Goal: Task Accomplishment & Management: Manage account settings

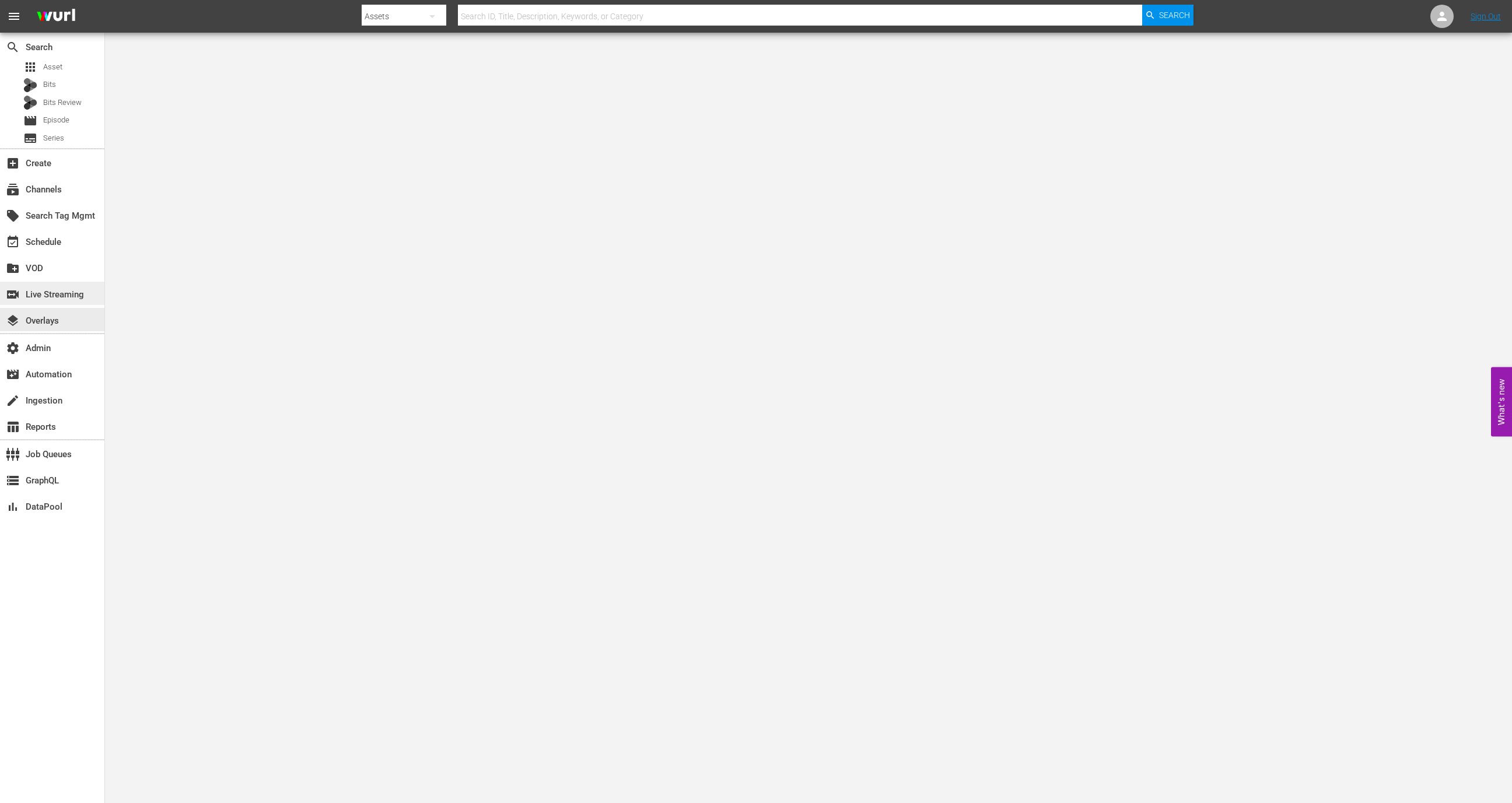
click at [54, 298] on div "switch_video Live Streaming" at bounding box center [32, 292] width 65 height 10
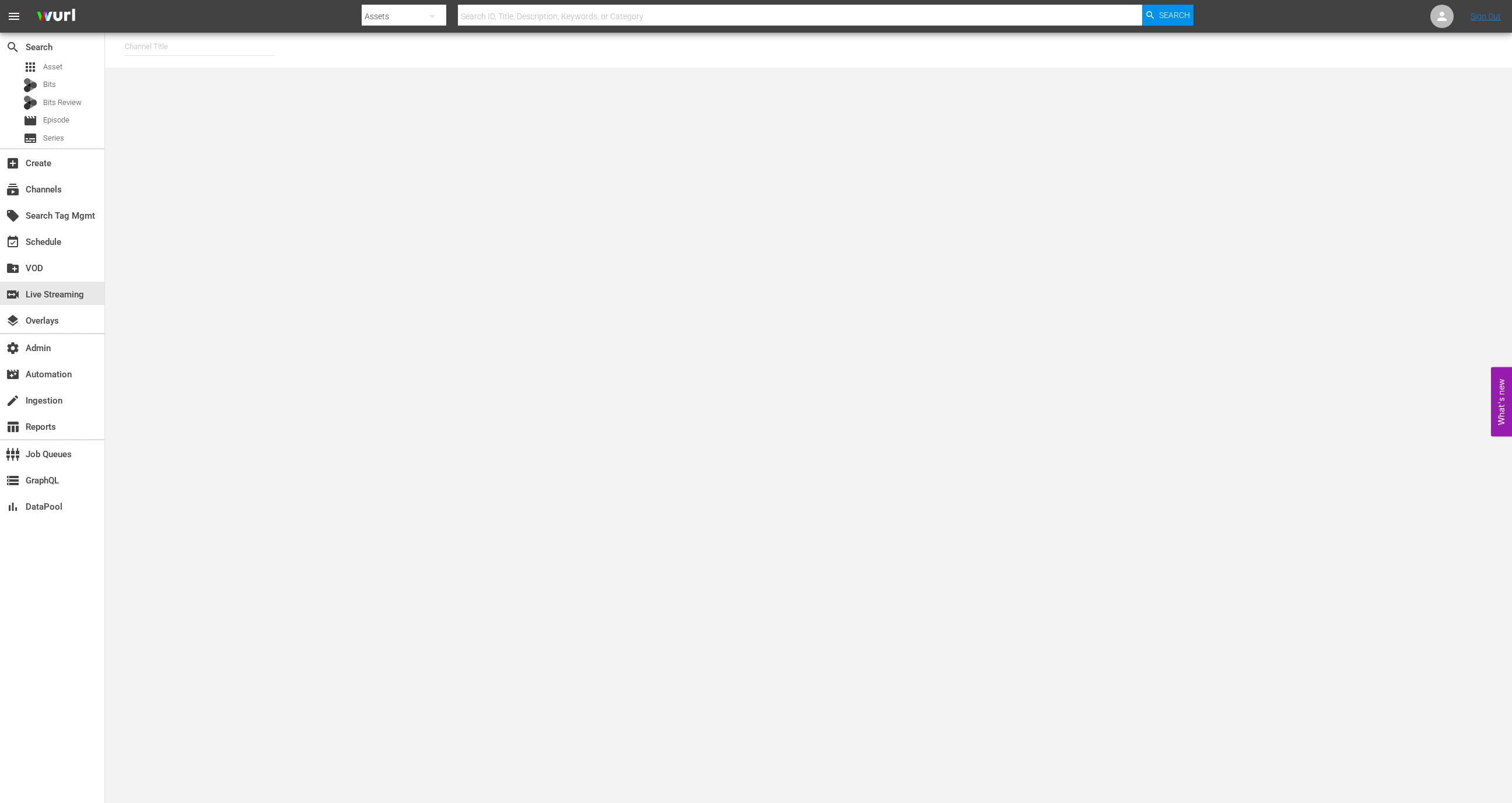
click at [221, 43] on input "text" at bounding box center [199, 46] width 149 height 28
click at [235, 90] on div "Wurl - External (1417 - wurl_external_1)" at bounding box center [285, 80] width 303 height 28
type input "Wurl - External (1417 - wurl_external_1)"
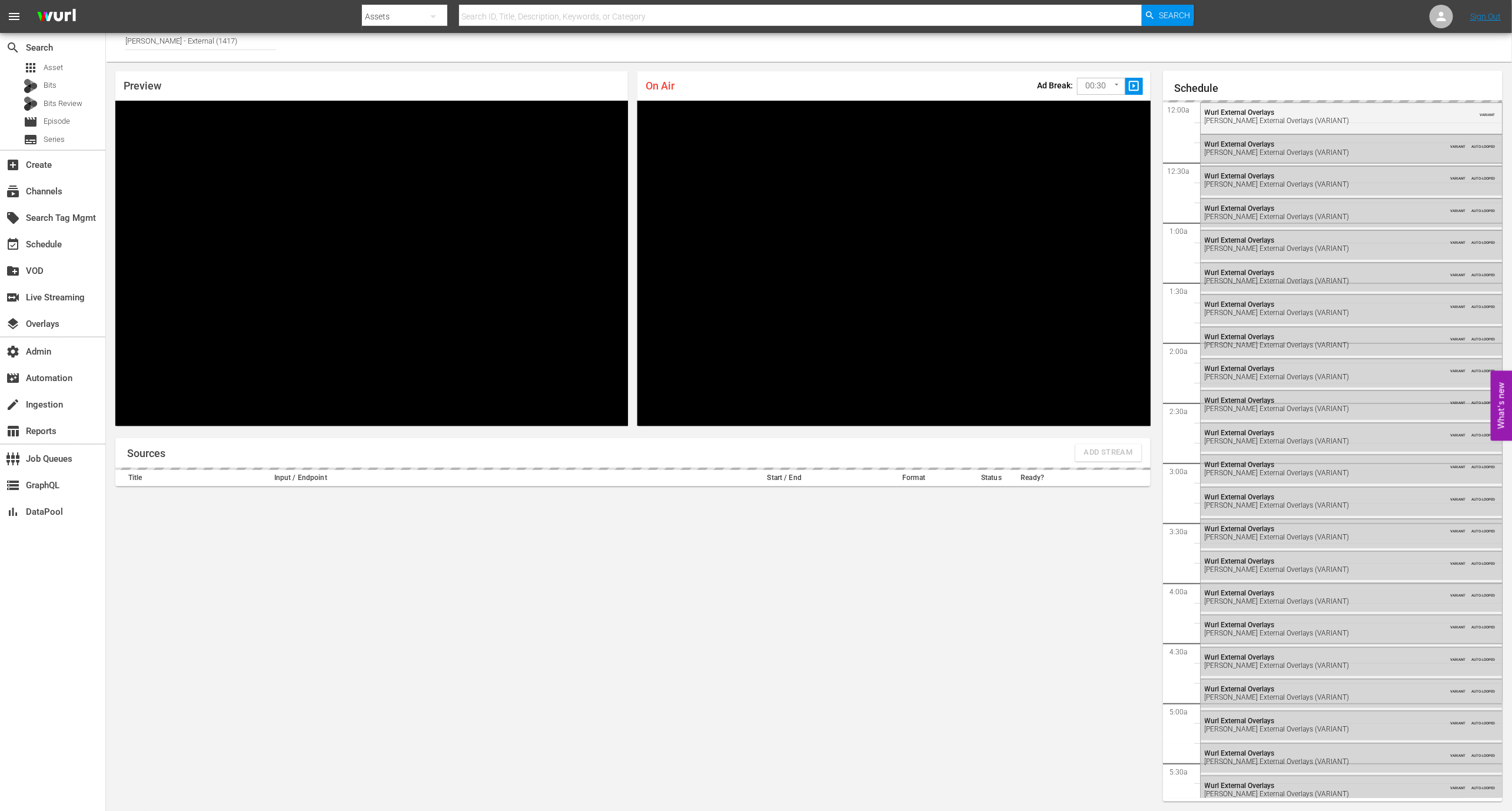
scroll to position [1640, 0]
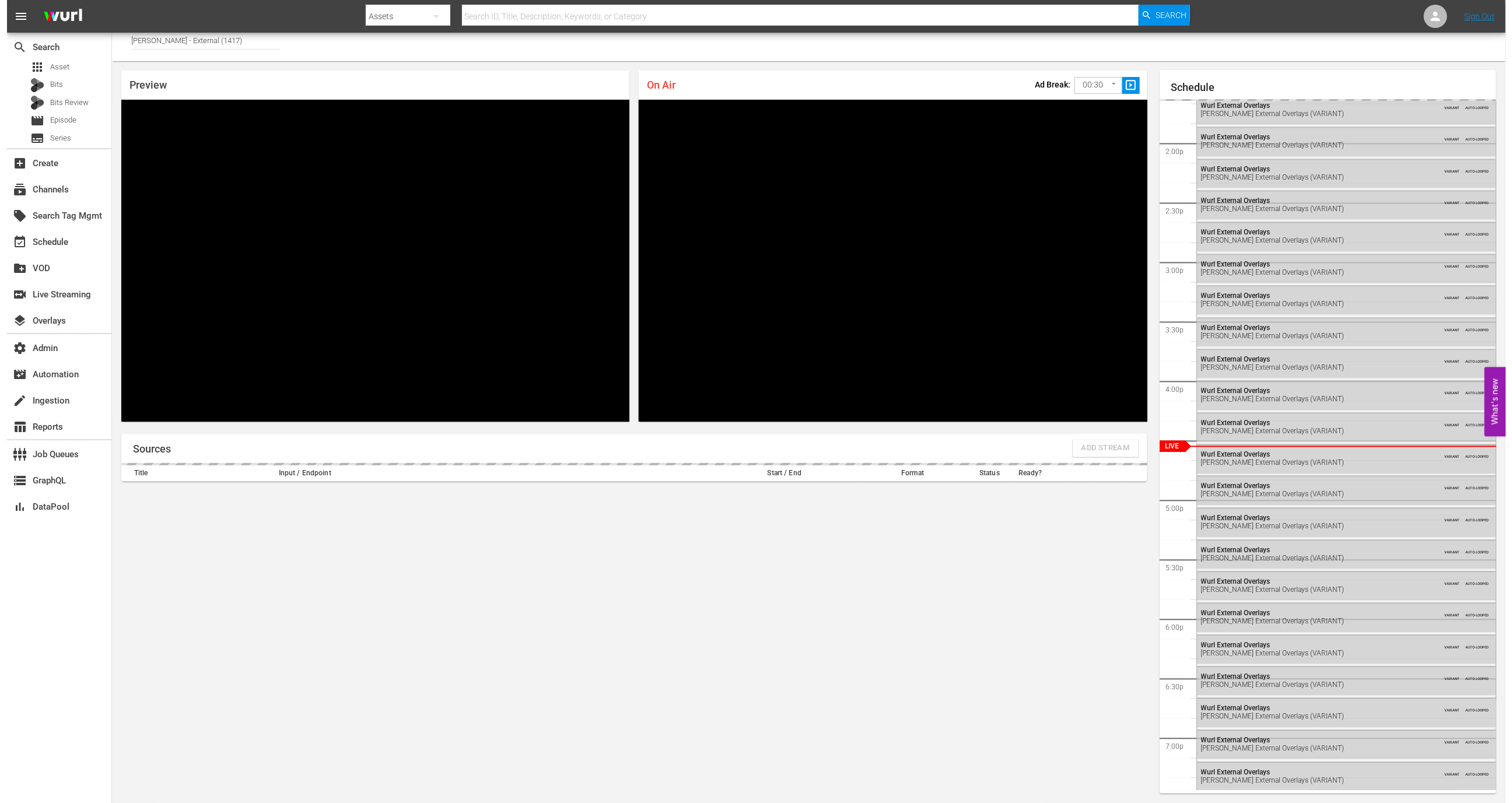
click at [1102, 85] on body "menu Search By Assets Search ID, Title, Description, Keywords, or Category Sear…" at bounding box center [749, 394] width 1499 height 803
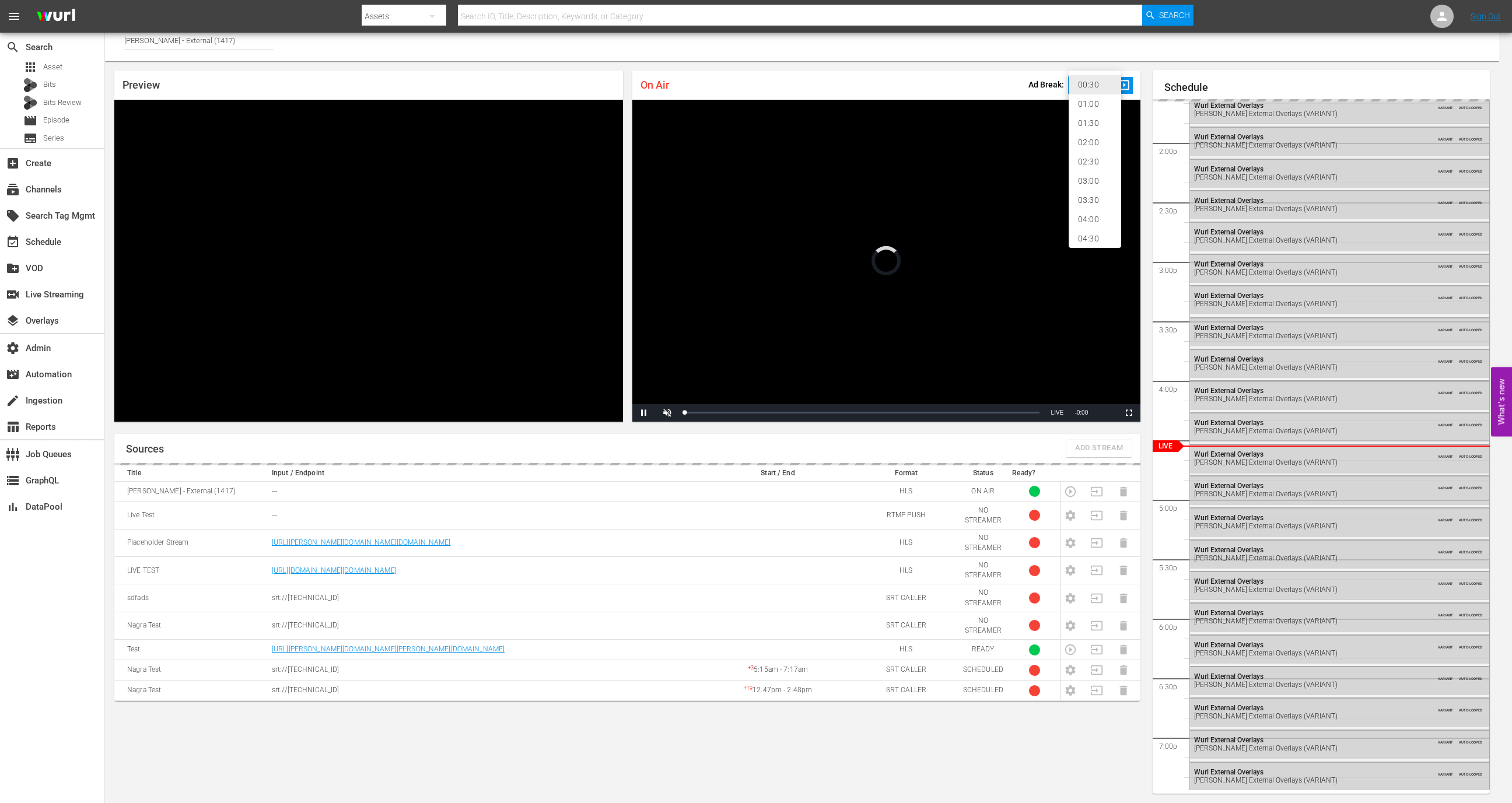
click at [1093, 105] on li "01:00" at bounding box center [1095, 104] width 52 height 19
click at [1093, 78] on body "menu Search By Assets Search ID, Title, Description, Keywords, or Category Sear…" at bounding box center [756, 394] width 1512 height 803
click at [1088, 119] on li "02:00" at bounding box center [1095, 123] width 52 height 19
type input "120"
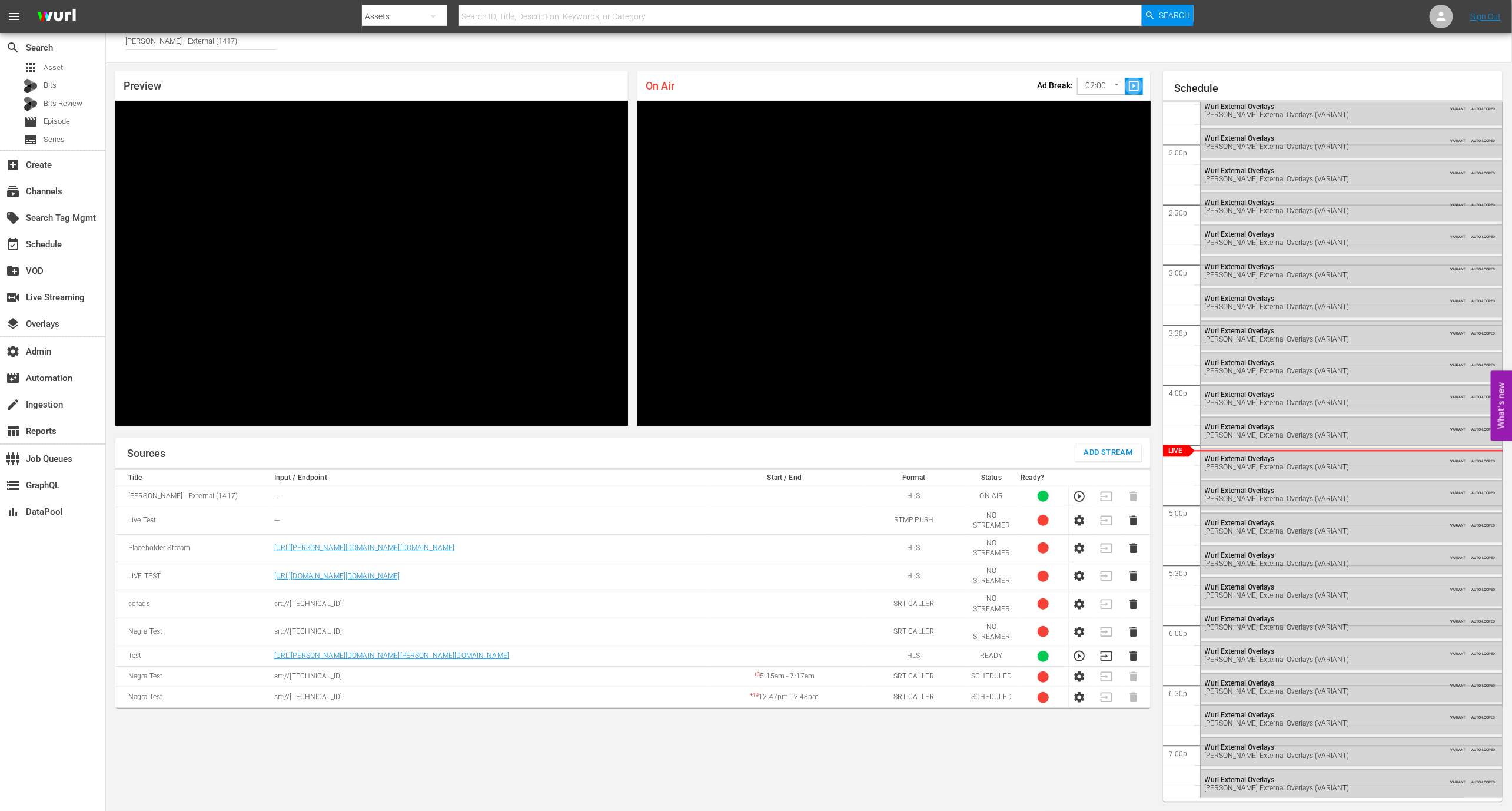
click at [1136, 86] on span "slideshow_sharp" at bounding box center [1134, 86] width 13 height 13
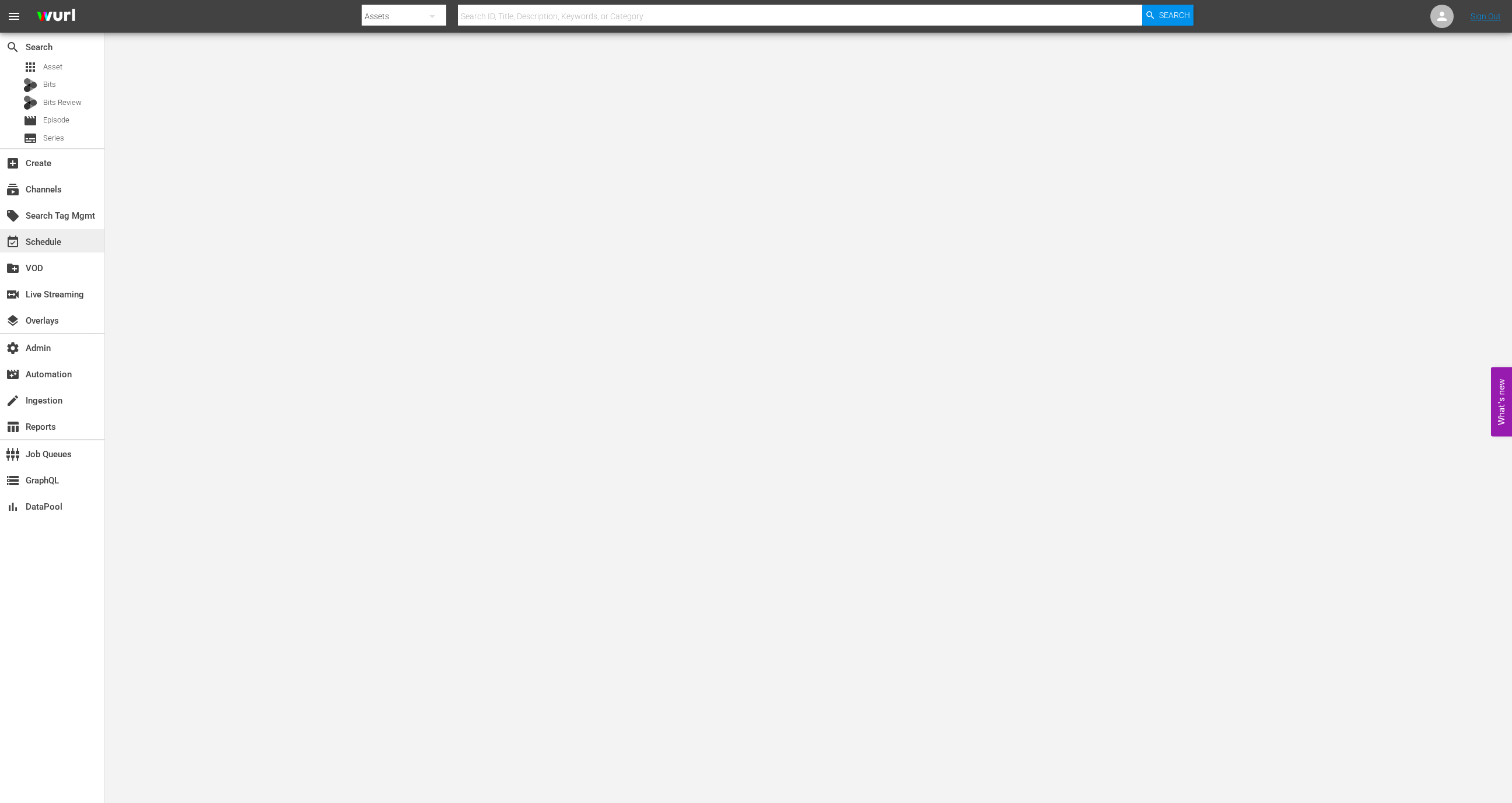
click at [65, 229] on div "event_available Schedule" at bounding box center [52, 241] width 104 height 24
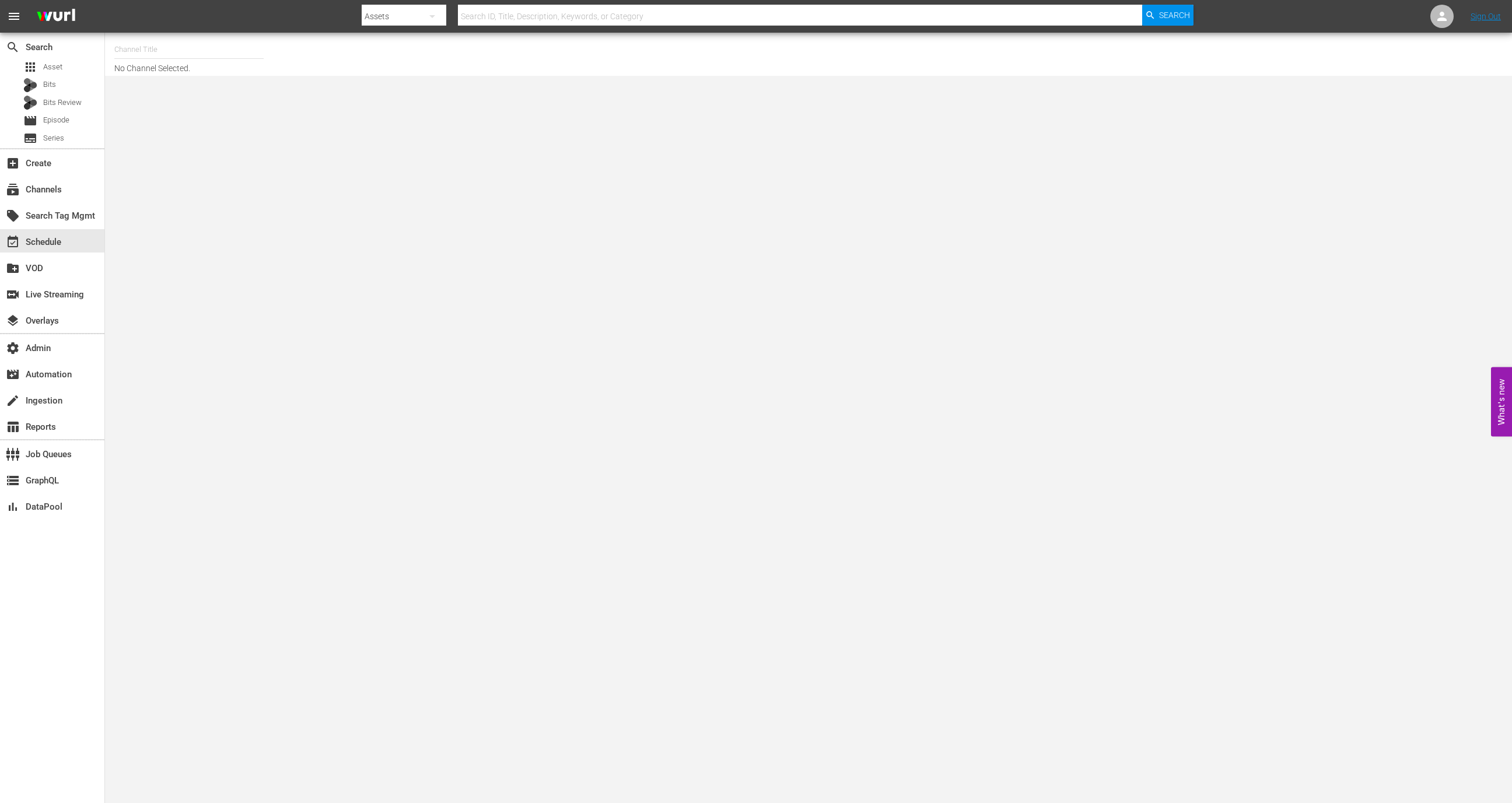
click at [212, 49] on input "text" at bounding box center [189, 50] width 149 height 28
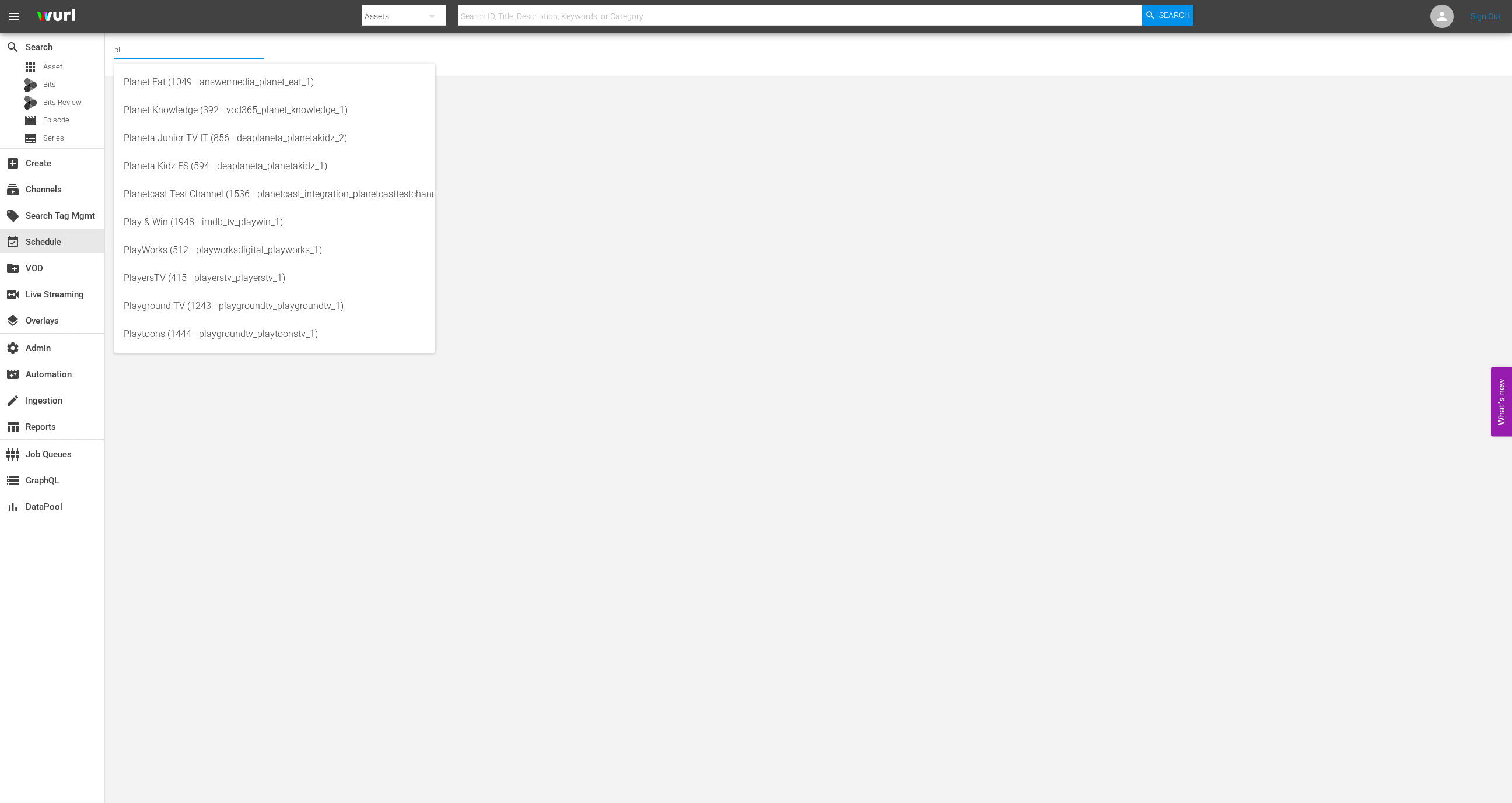
type input "p"
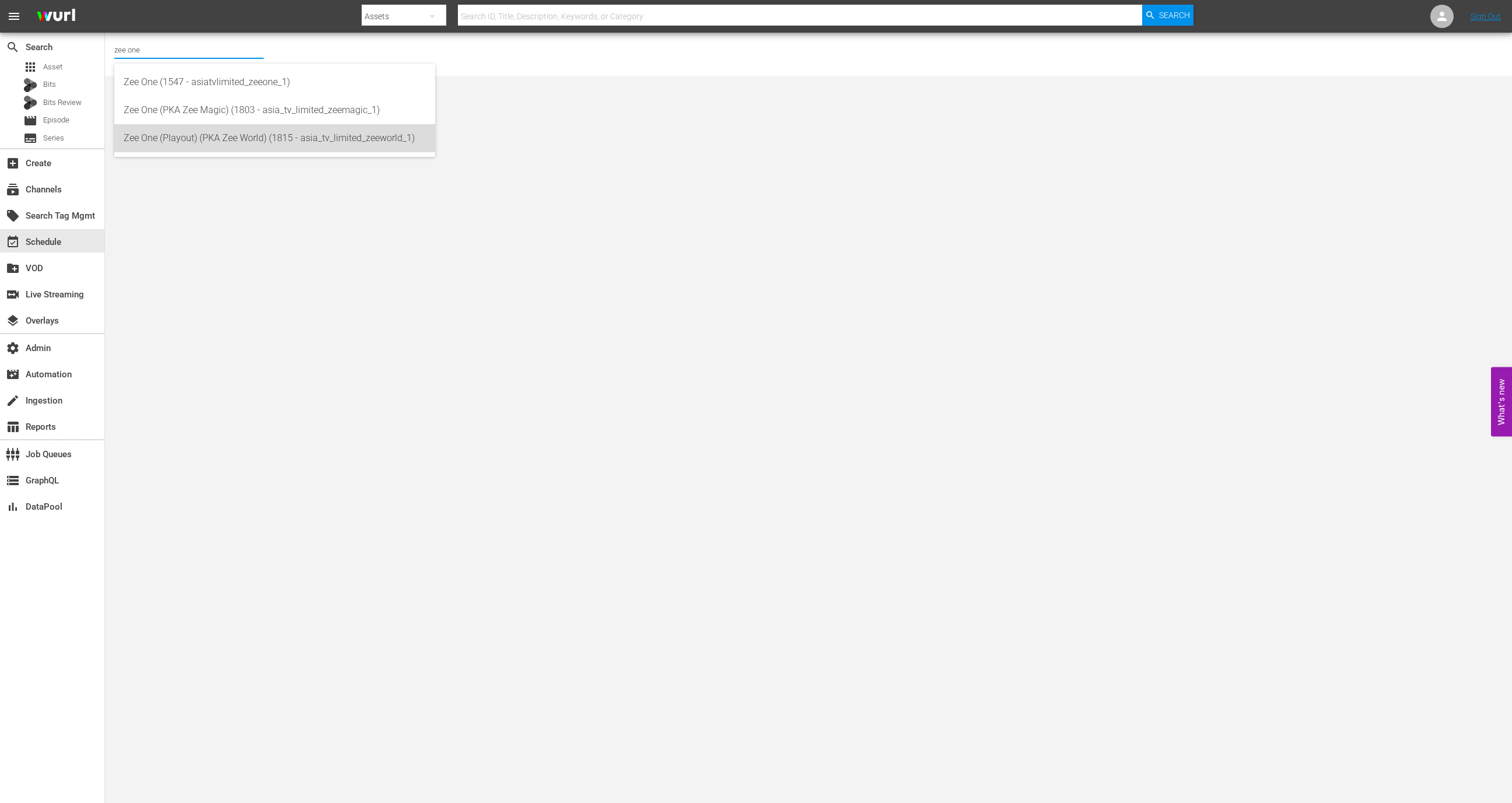
click at [272, 136] on div "Zee One (Playout) (PKA Zee World) (1815 - asia_tv_limited_zeeworld_1)" at bounding box center [274, 138] width 303 height 28
type input "Zee One (Playout) (PKA Zee World) (1815 - asia_tv_limited_zeeworld_1)"
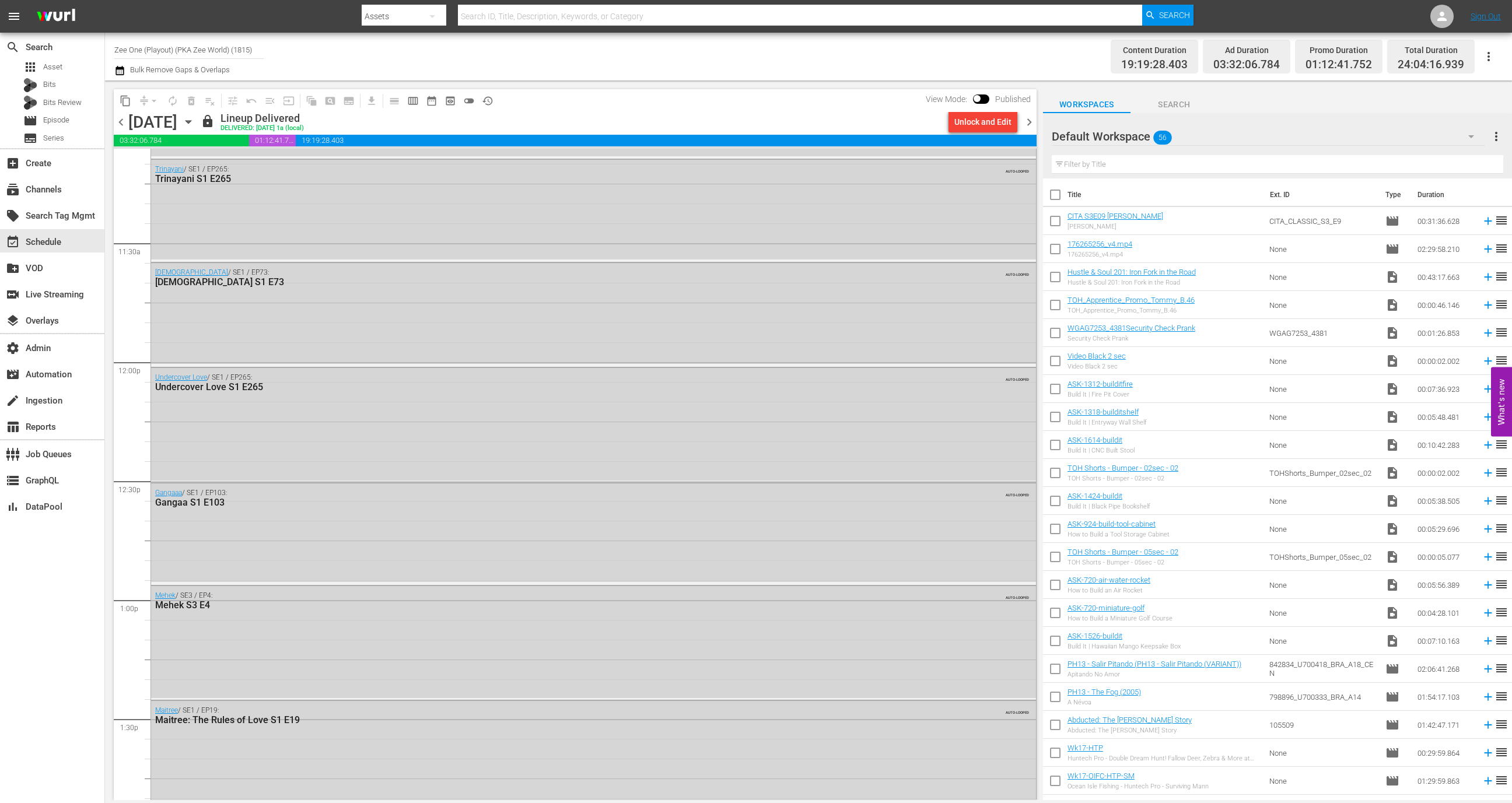
scroll to position [2642, 0]
click at [270, 619] on div "Mehek / SE3 / EP4: Mehek S3 E4 AUTO-LOOPED" at bounding box center [593, 642] width 885 height 112
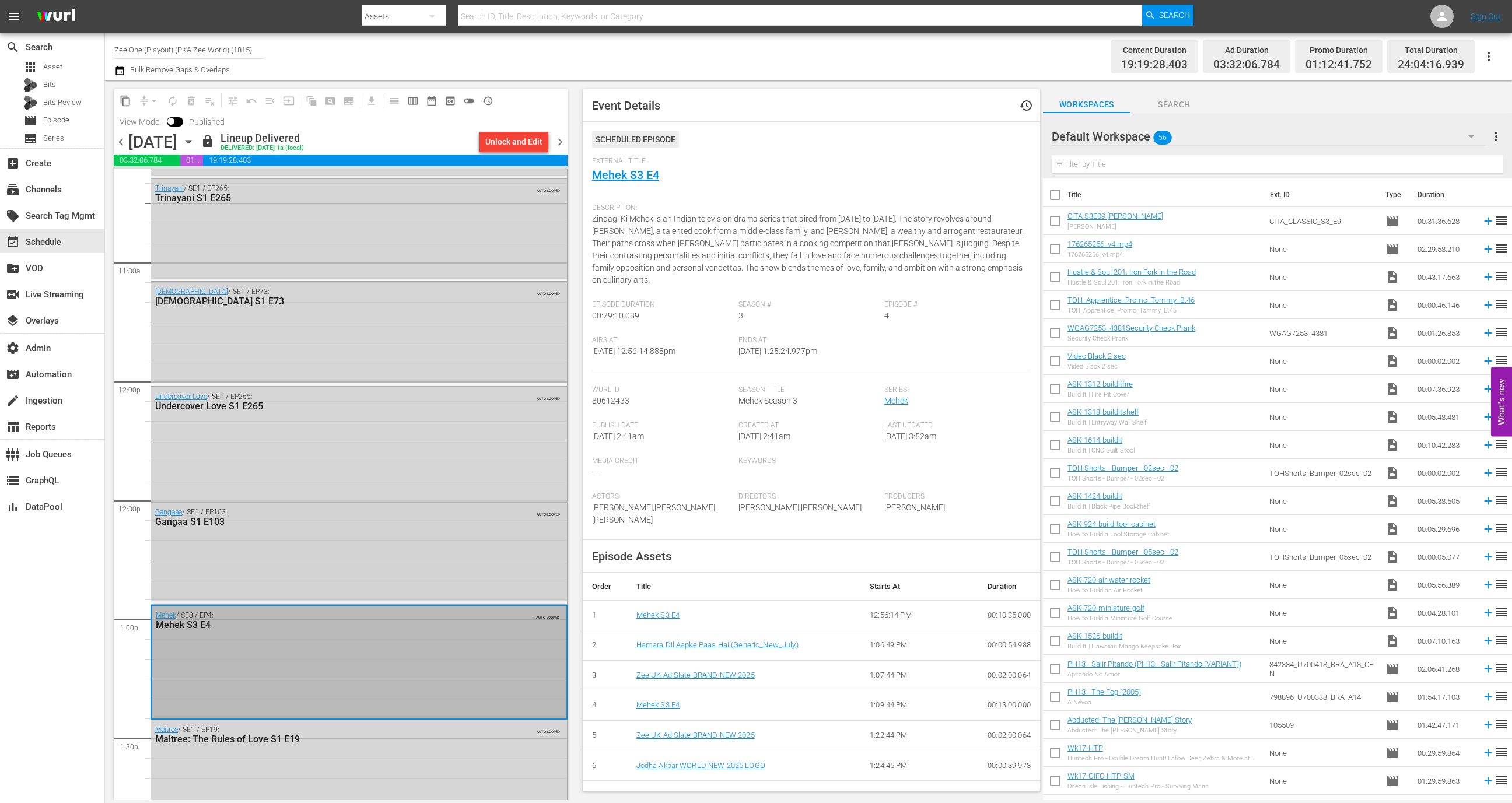
click at [437, 560] on div "Gangaaa / SE1 / EP103: Gangaa S1 E103 AUTO-LOOPED" at bounding box center [359, 552] width 416 height 99
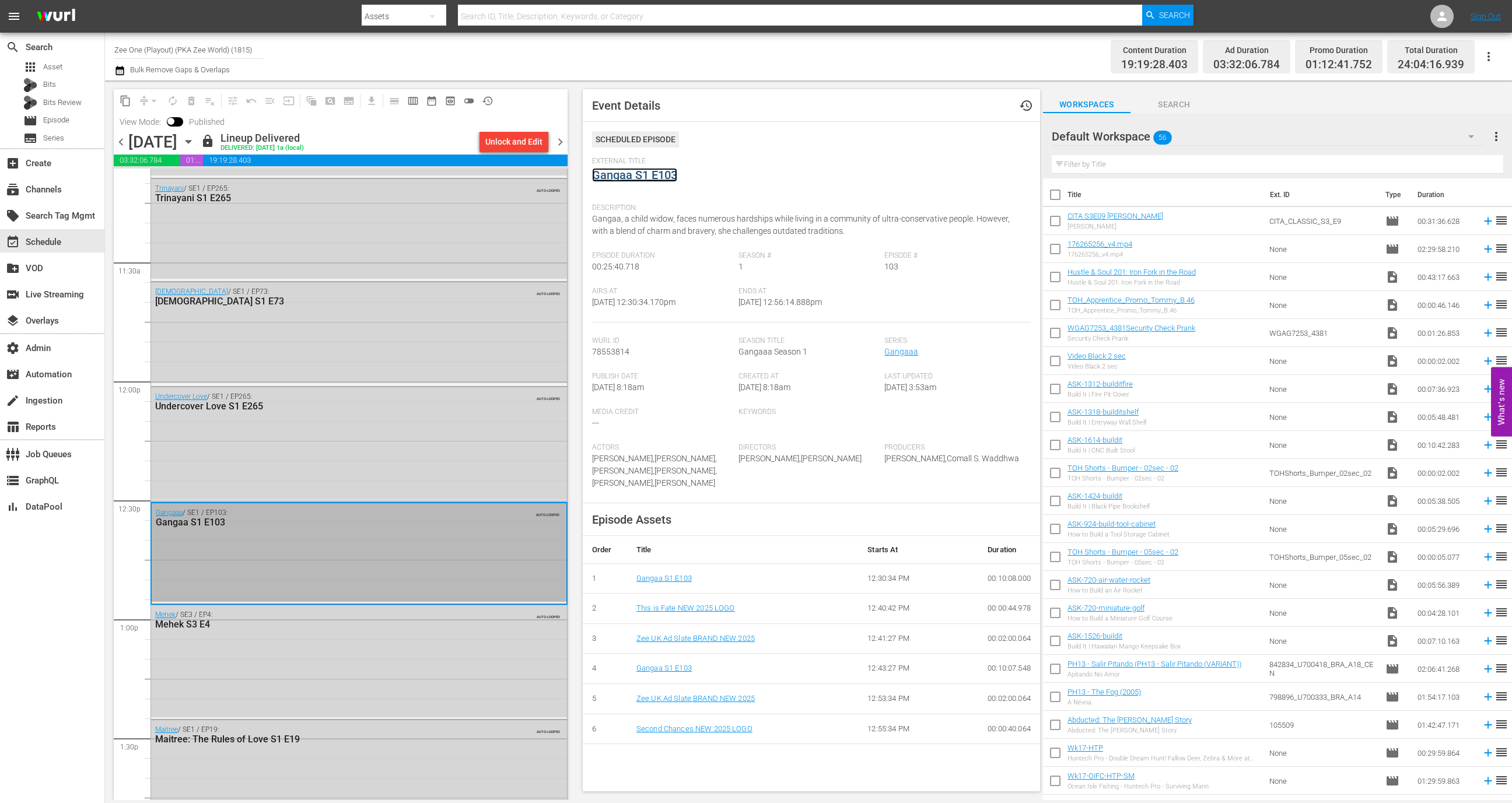
click at [651, 176] on link "Gangaa S1 E103" at bounding box center [635, 174] width 85 height 14
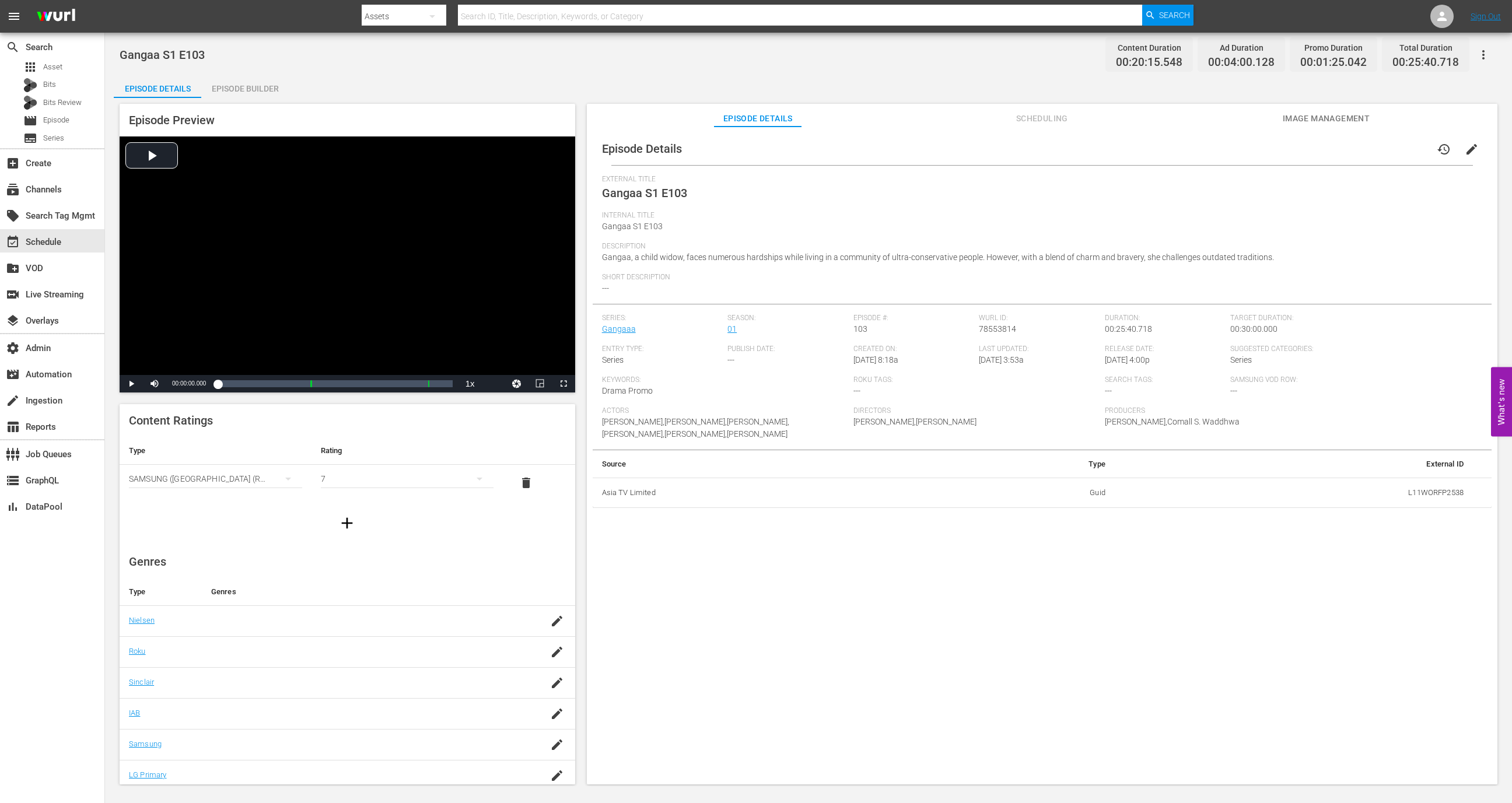
click at [267, 99] on div "Episode Preview Video Player is loading. Play Video Play Mute Current Time 00:0…" at bounding box center [808, 446] width 1390 height 696
click at [267, 92] on div "Episode Builder" at bounding box center [245, 89] width 87 height 28
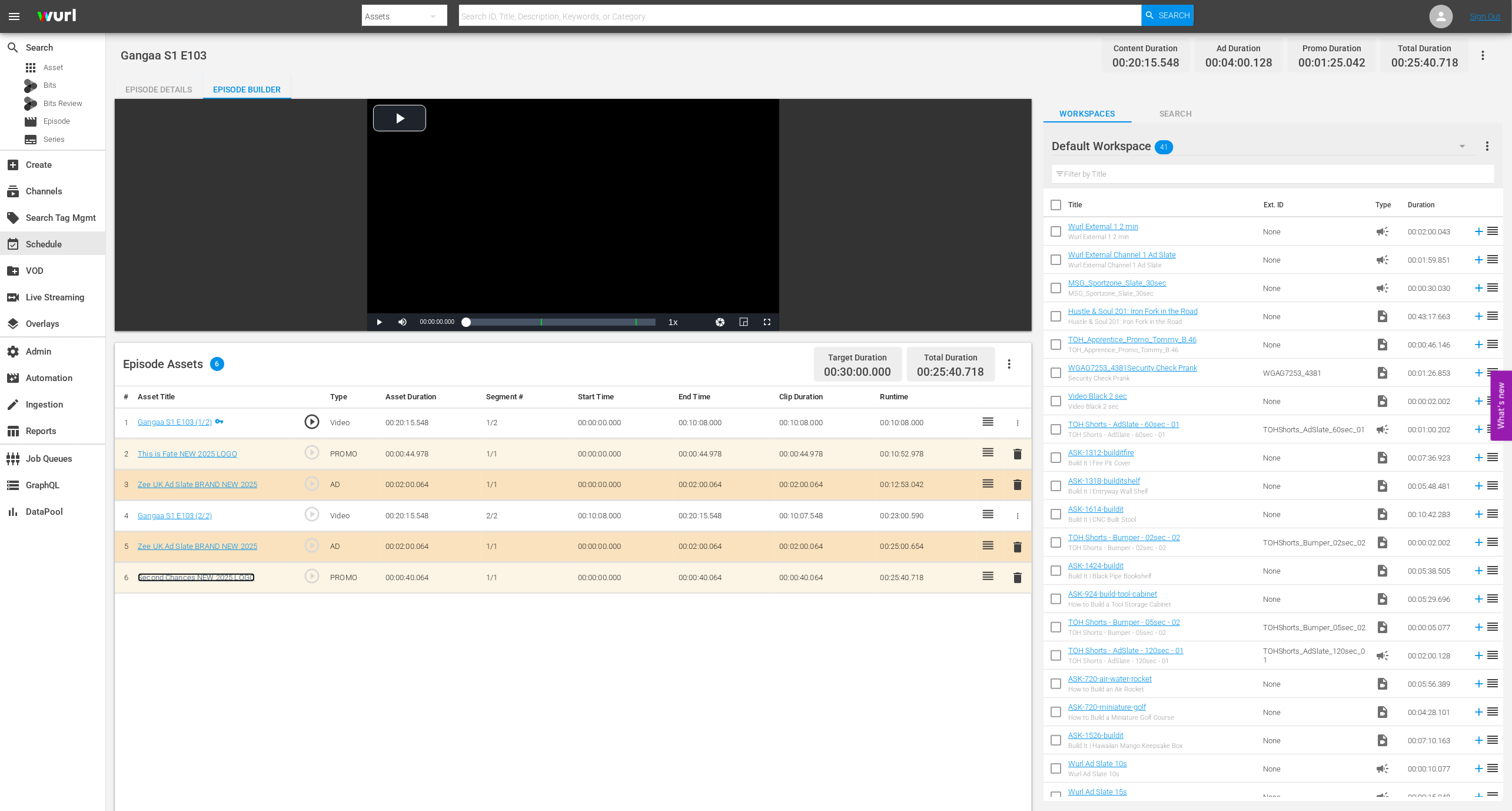
click at [208, 574] on link "Second Chances NEW 2025 LOGO" at bounding box center [196, 577] width 117 height 9
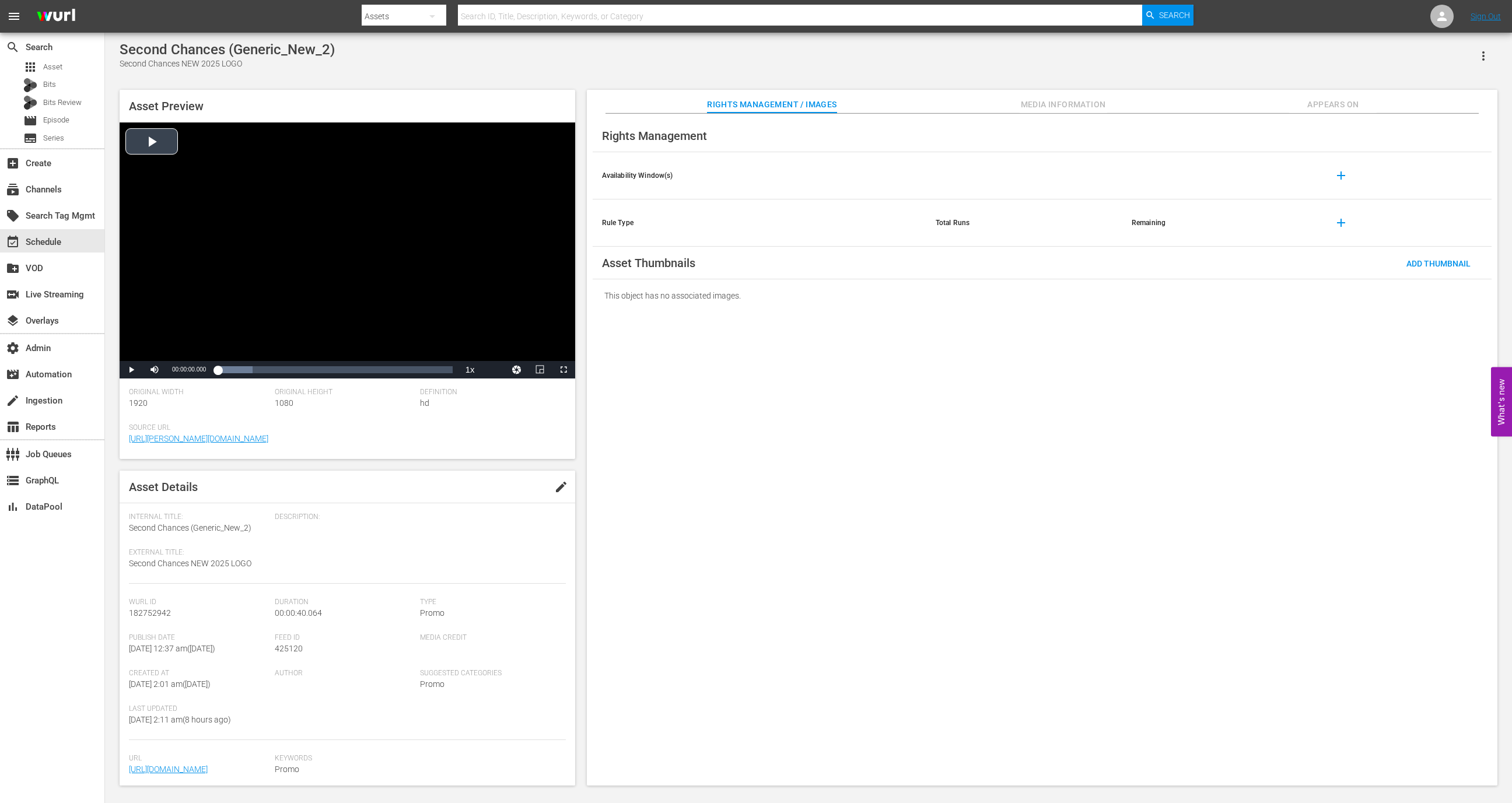
click at [222, 194] on div "Video Player" at bounding box center [347, 242] width 455 height 239
click at [55, 230] on div "event_available Schedule" at bounding box center [52, 241] width 104 height 24
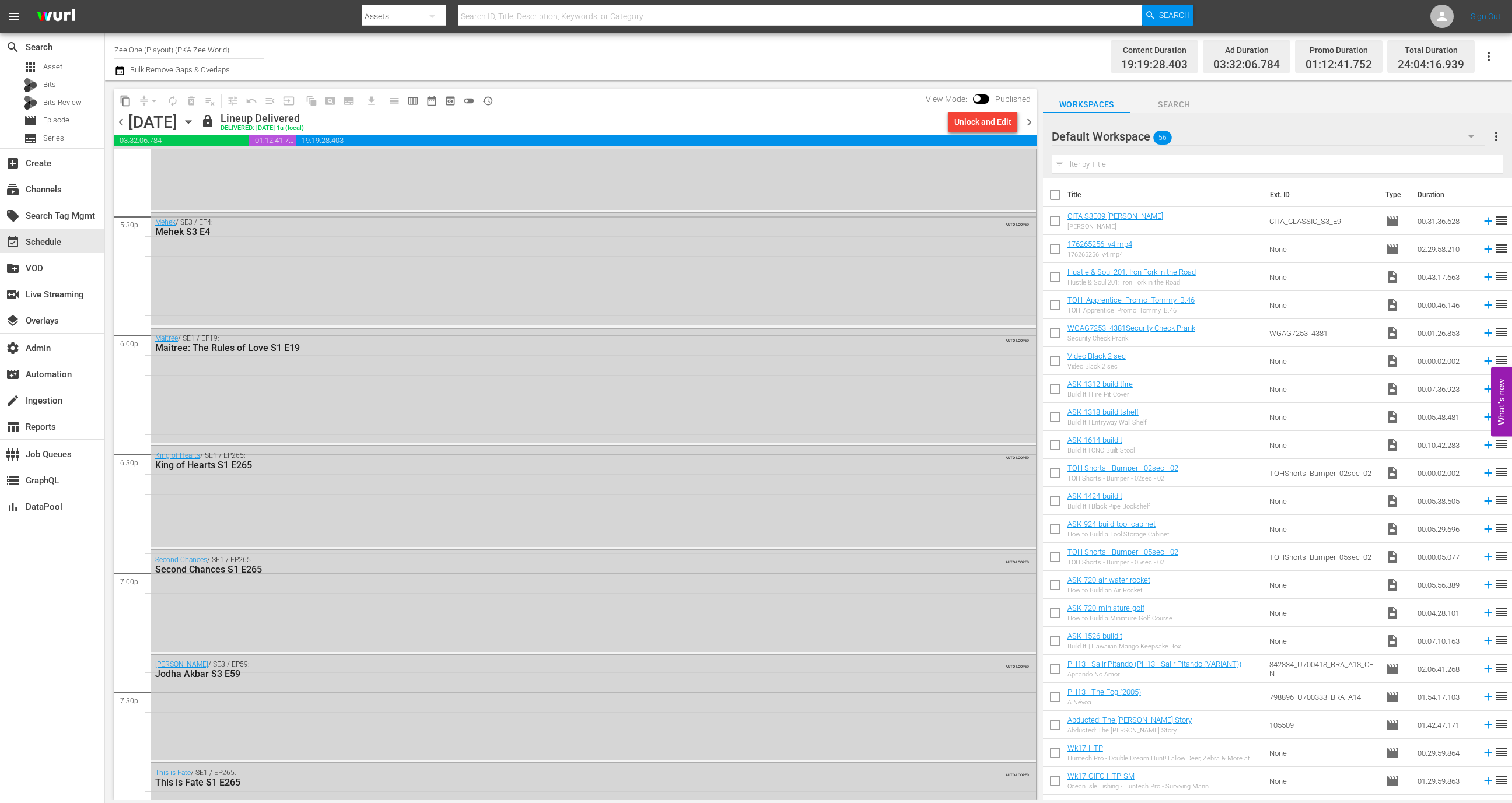
scroll to position [4006, 0]
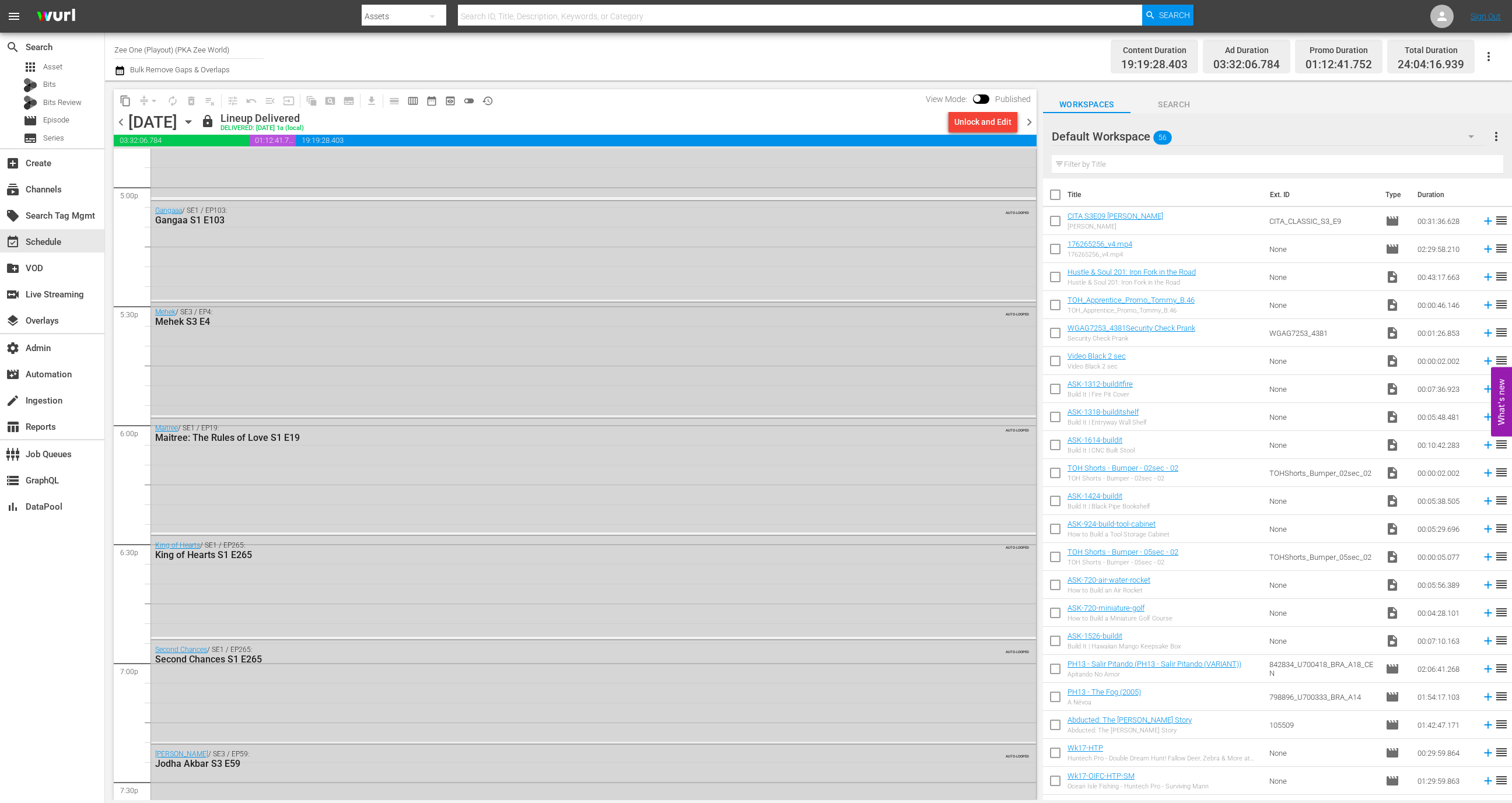
click at [254, 355] on div "Mehek / SE3 / EP4: Mehek S3 E4 AUTO-LOOPED" at bounding box center [593, 358] width 885 height 112
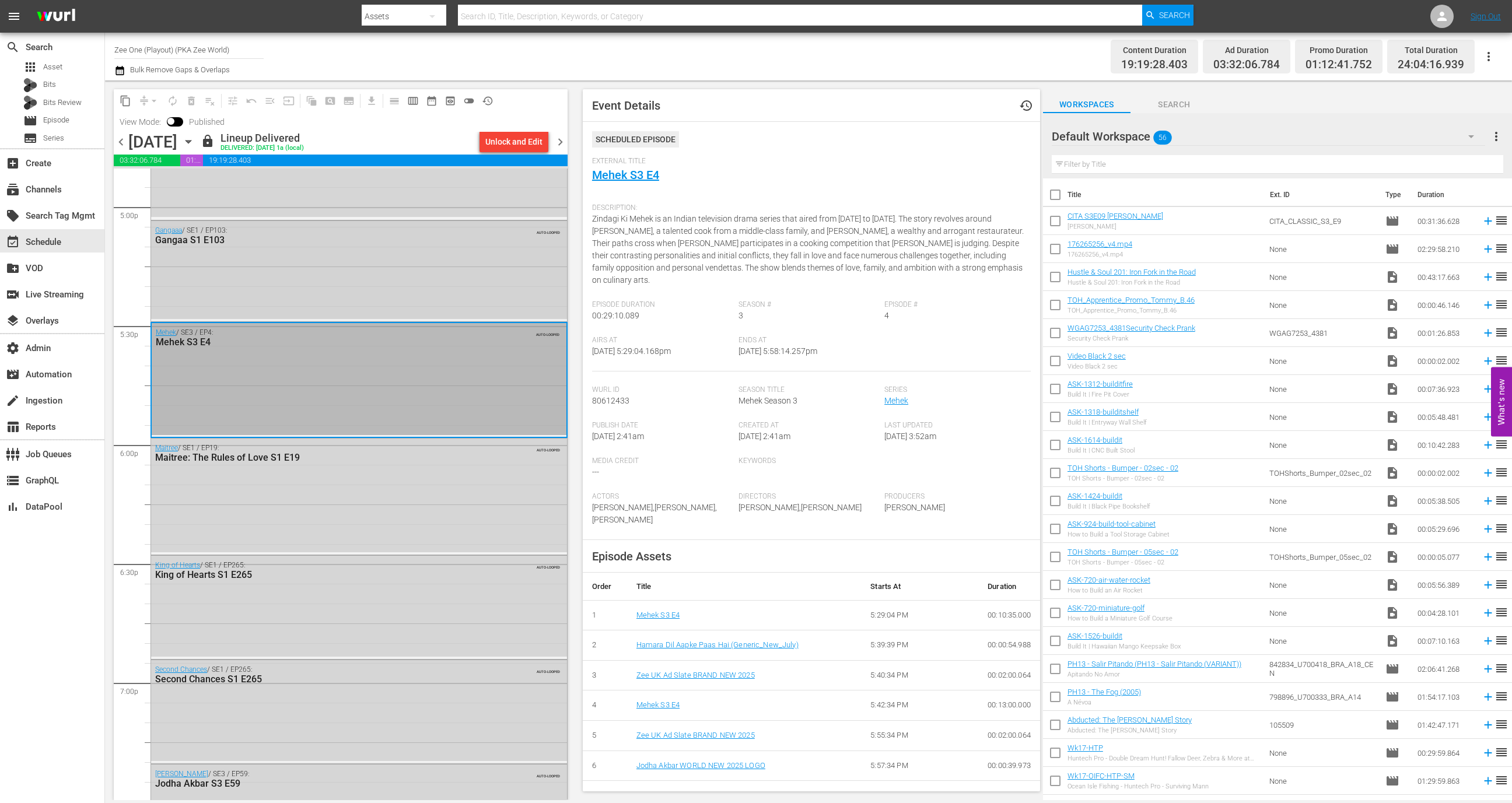
click at [273, 291] on div "Gangaaa / SE1 / EP103: Gangaa S1 E103 AUTO-LOOPED" at bounding box center [359, 270] width 416 height 99
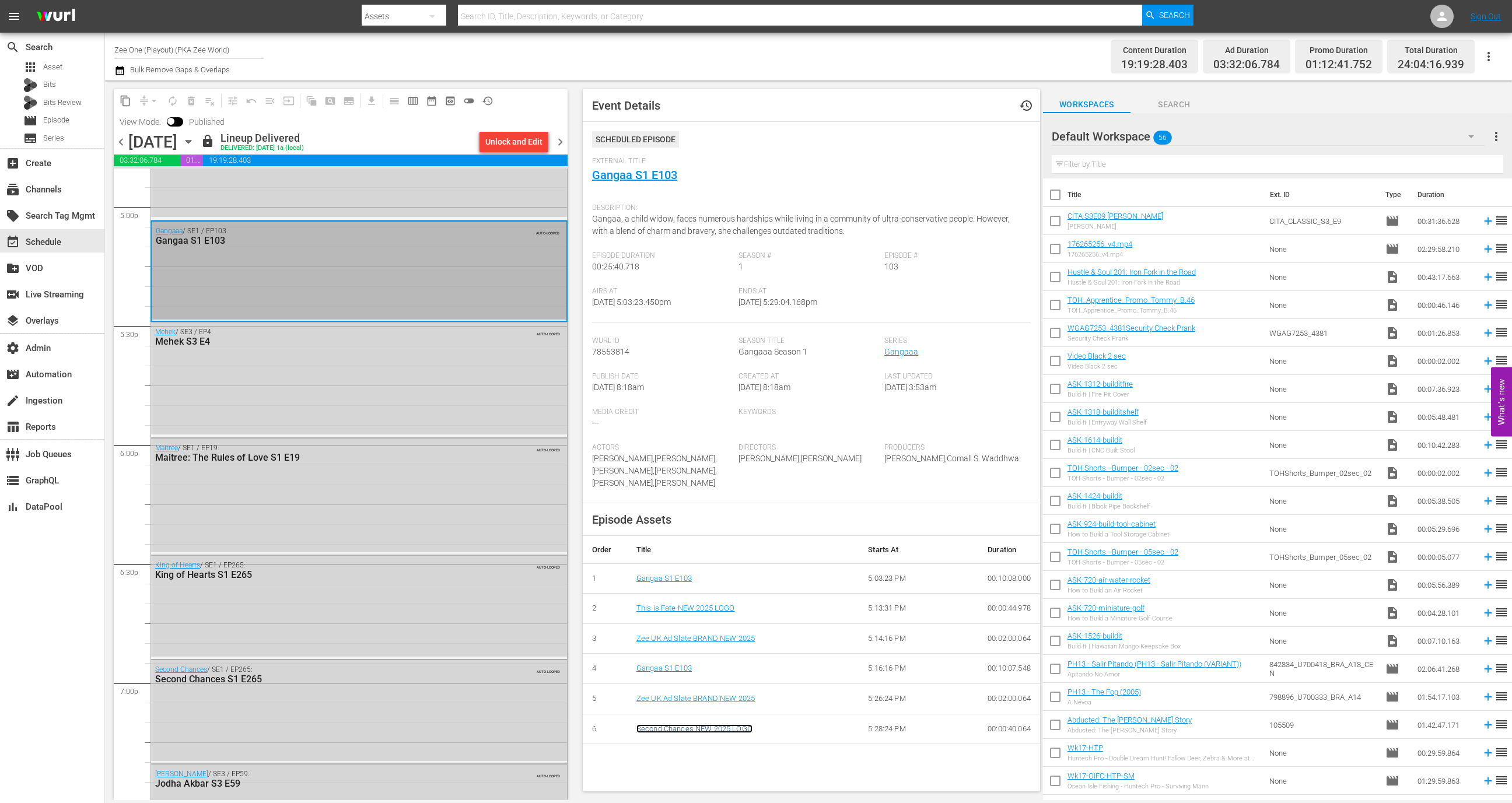
click at [666, 724] on link "Second Chances NEW 2025 LOGO" at bounding box center [694, 728] width 116 height 9
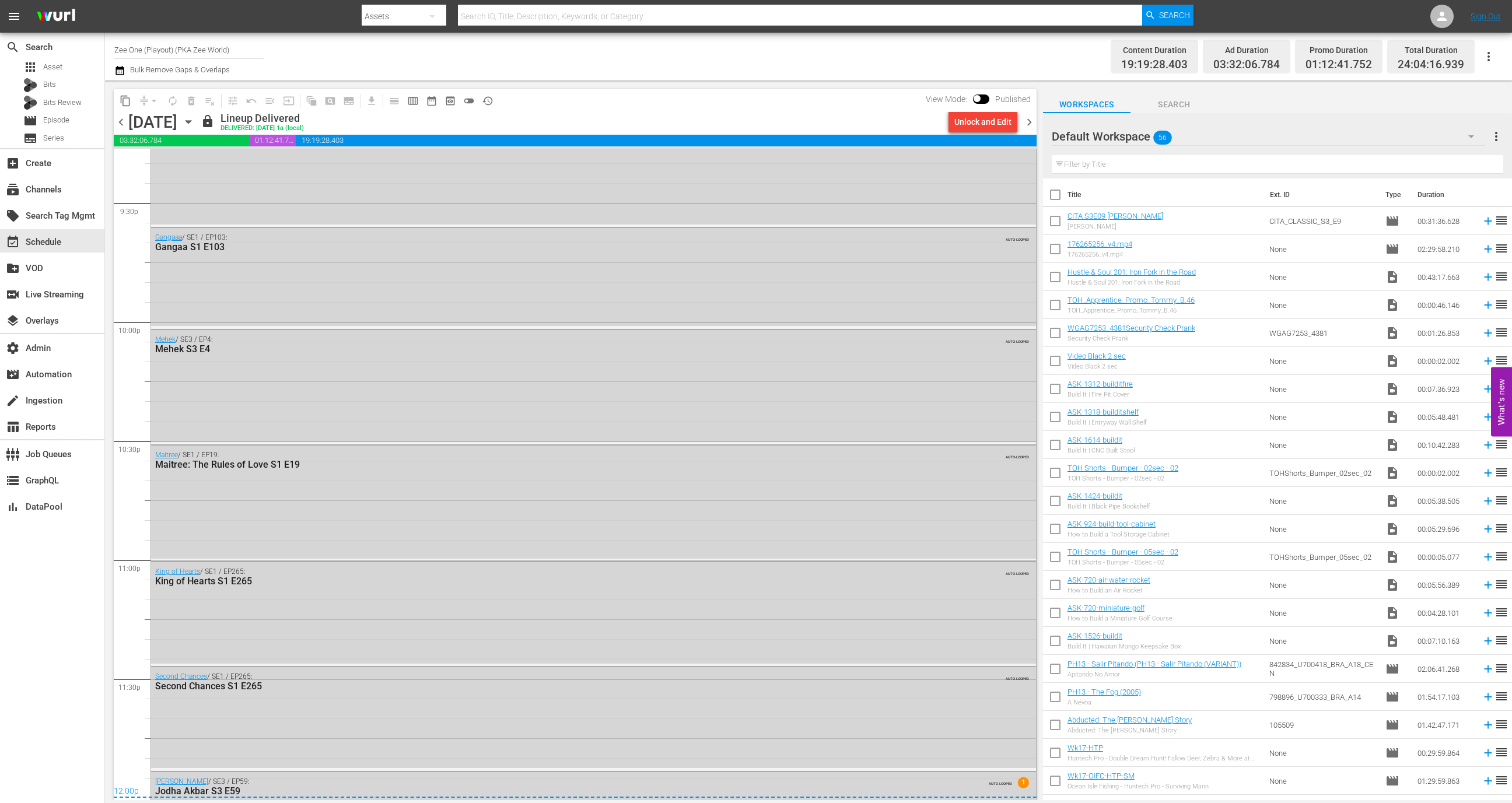
scroll to position [5141, 0]
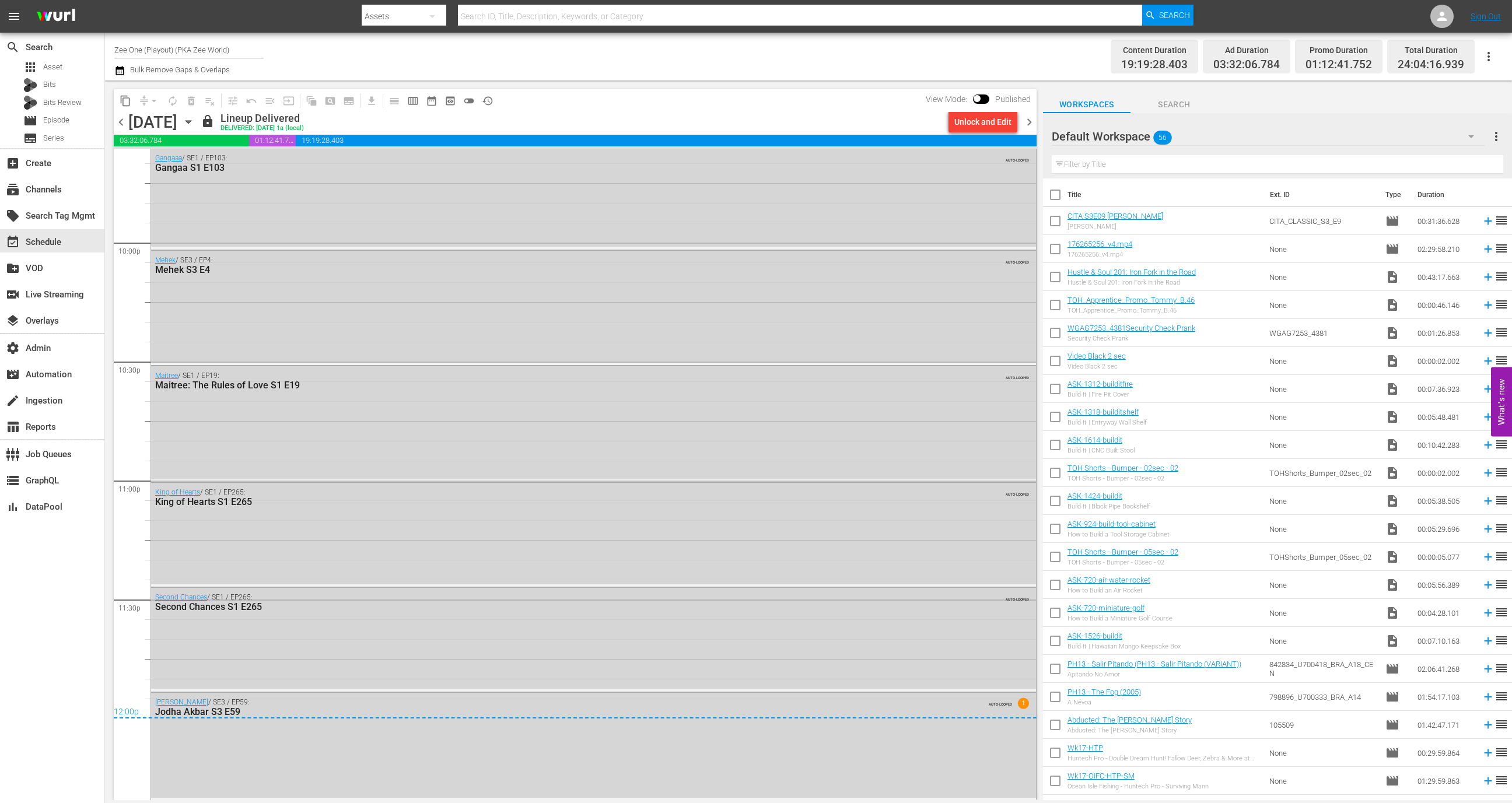
click at [487, 100] on span "history_outlined" at bounding box center [488, 100] width 11 height 11
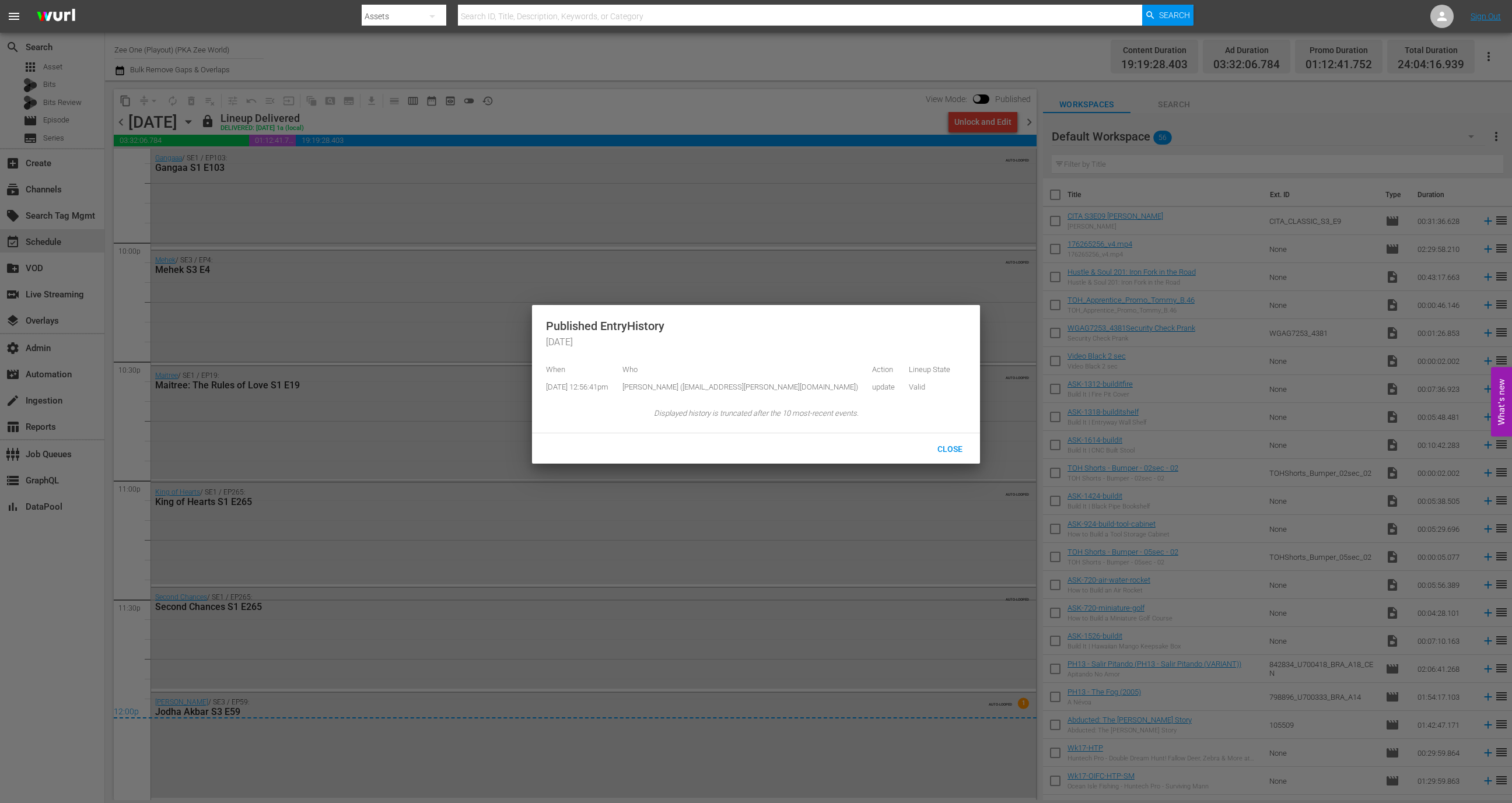
click at [530, 108] on div at bounding box center [756, 401] width 1512 height 803
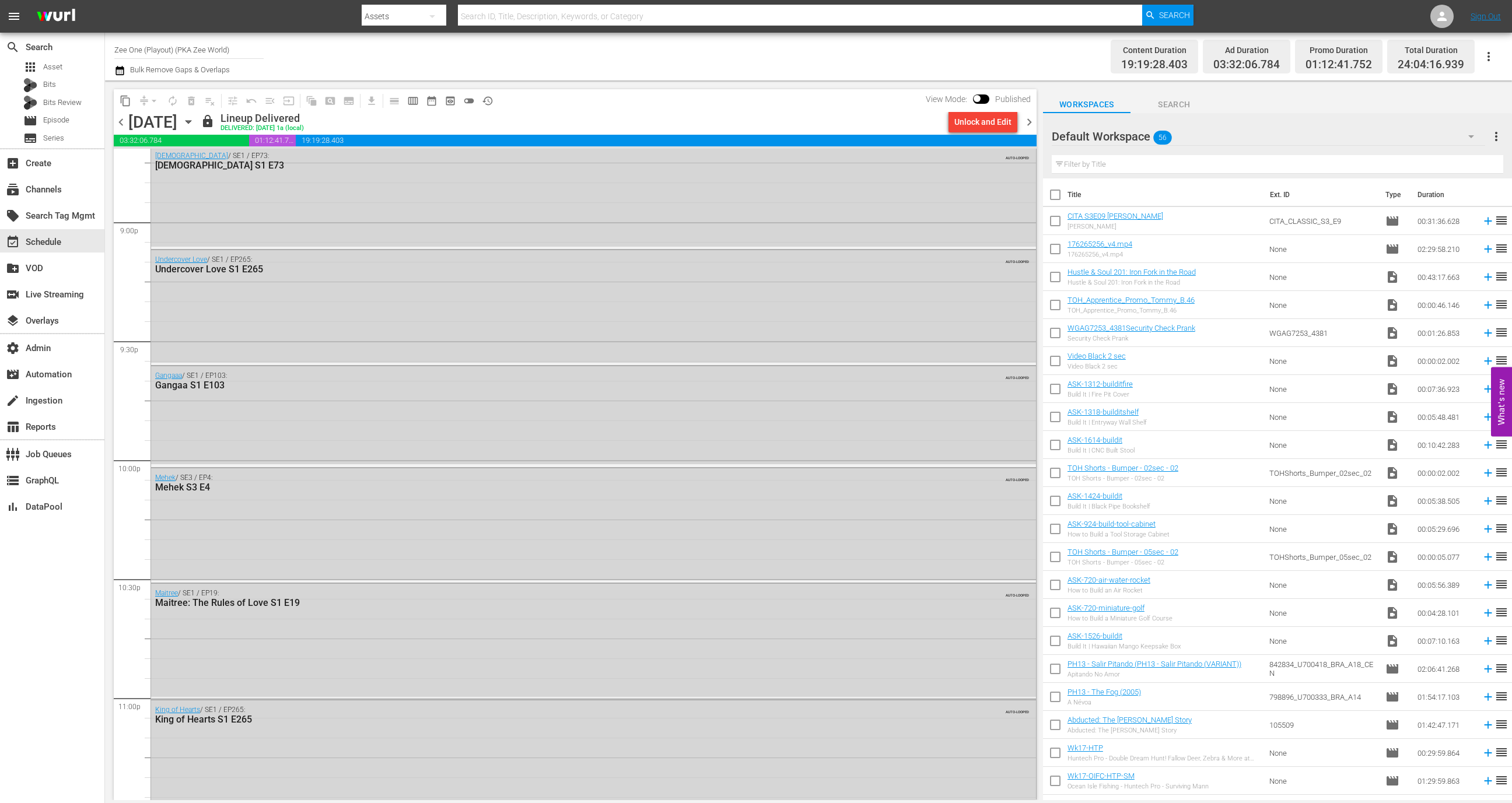
scroll to position [4922, 0]
click at [391, 487] on div "Mehek S3 E4" at bounding box center [562, 488] width 812 height 11
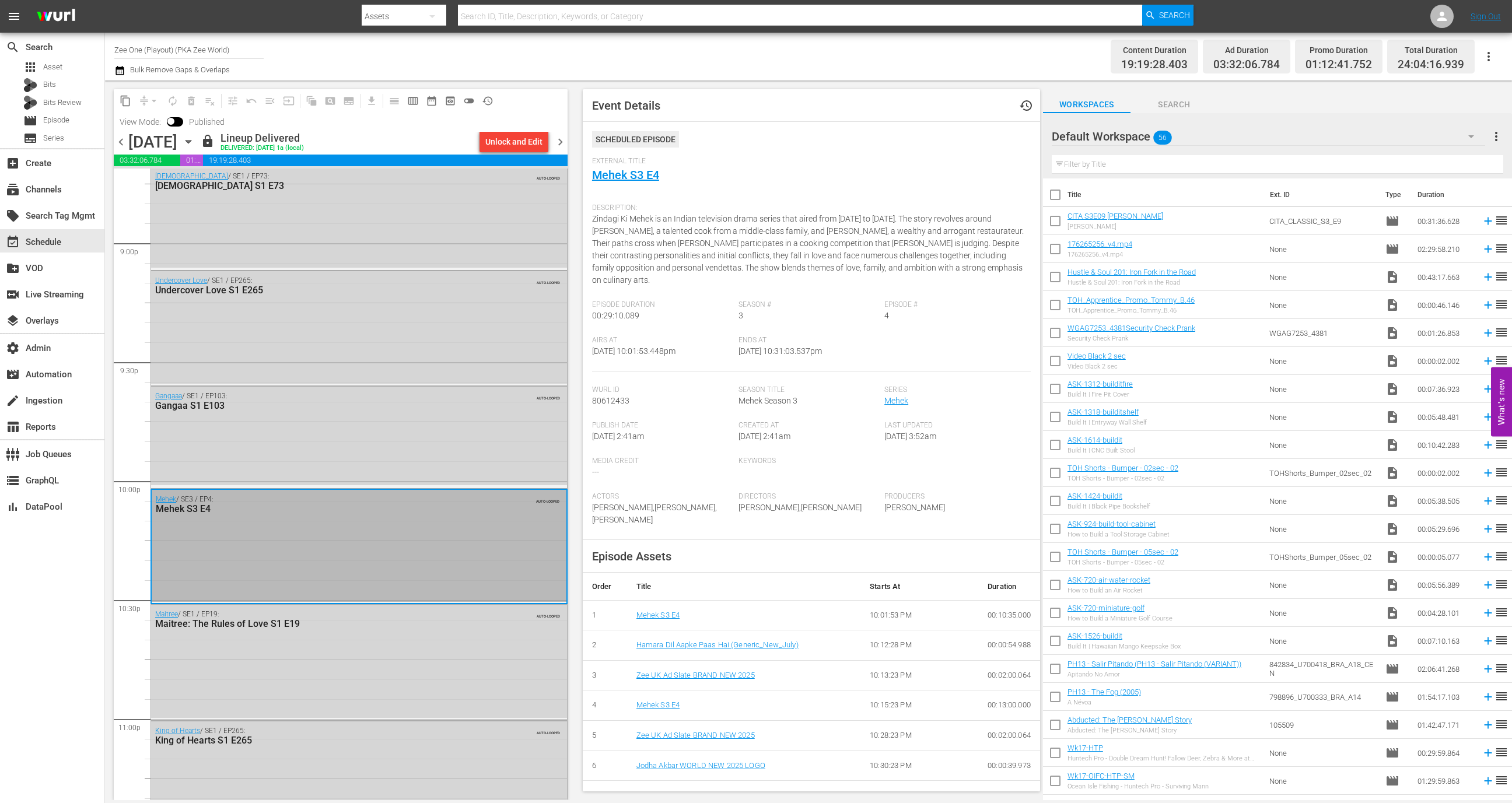
click at [1494, 51] on icon "button" at bounding box center [1488, 56] width 14 height 14
click at [1445, 121] on div "Channel JSON (S3Redir)" at bounding box center [1410, 120] width 112 height 21
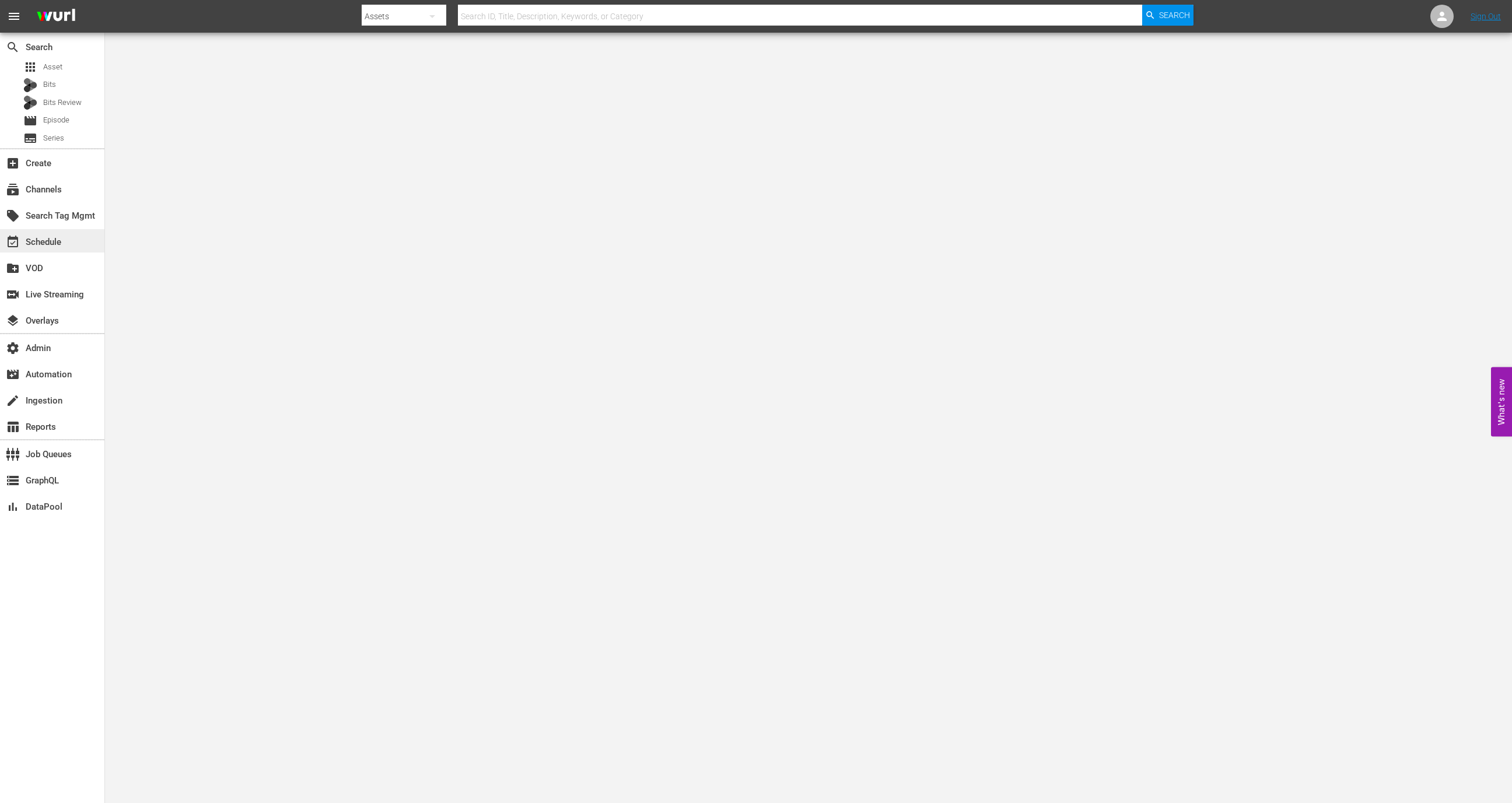
click at [60, 242] on div "event_available Schedule" at bounding box center [32, 240] width 65 height 10
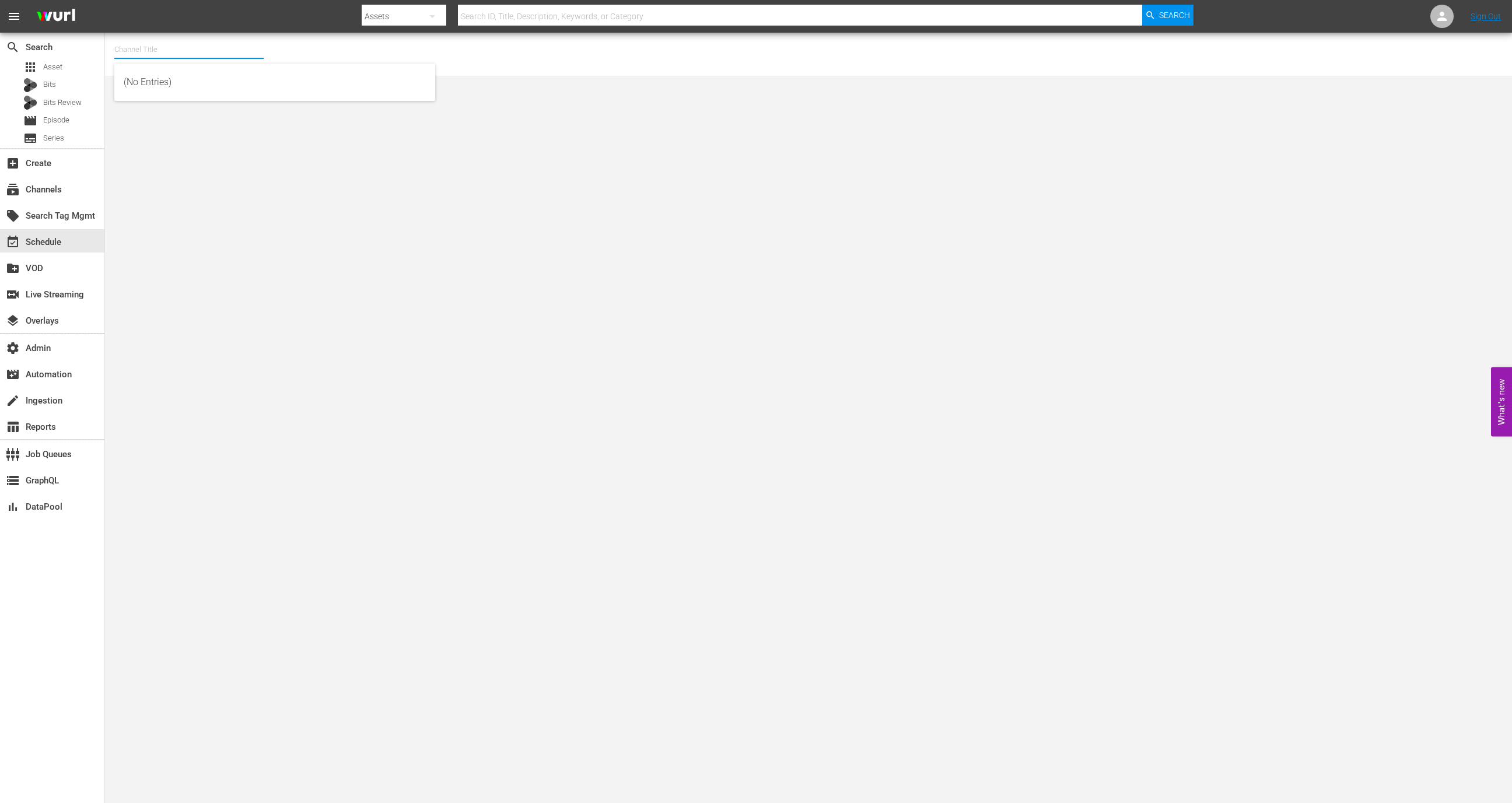
click at [181, 47] on input "text" at bounding box center [189, 50] width 149 height 28
type input "m"
click at [212, 100] on div "All Weddings by WE tv (695 - amc_allweddings_1)" at bounding box center [274, 110] width 303 height 28
type input "All Weddings by WE tv (695 - amc_allweddings_1)"
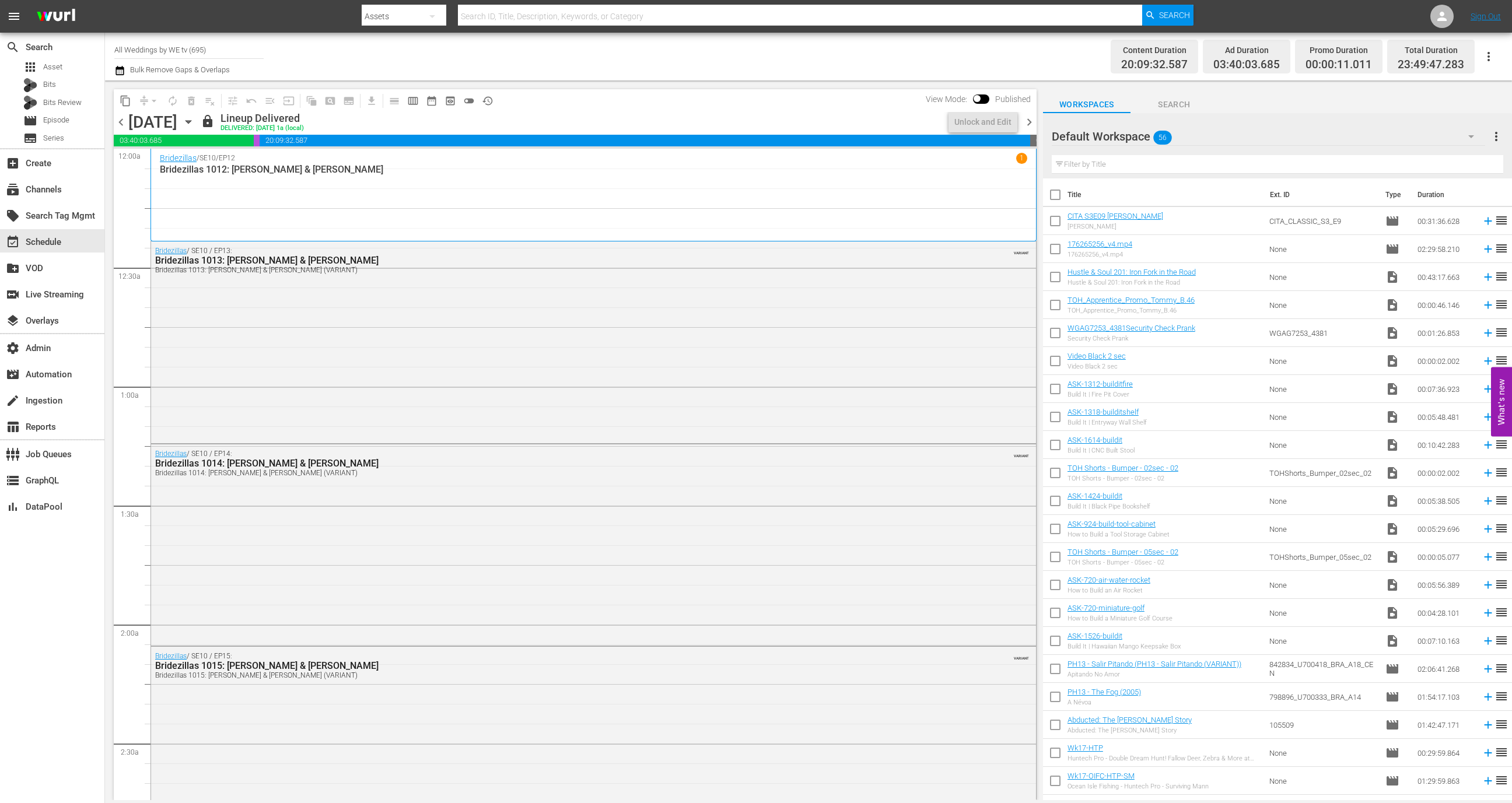
click at [194, 117] on icon "button" at bounding box center [189, 122] width 13 height 13
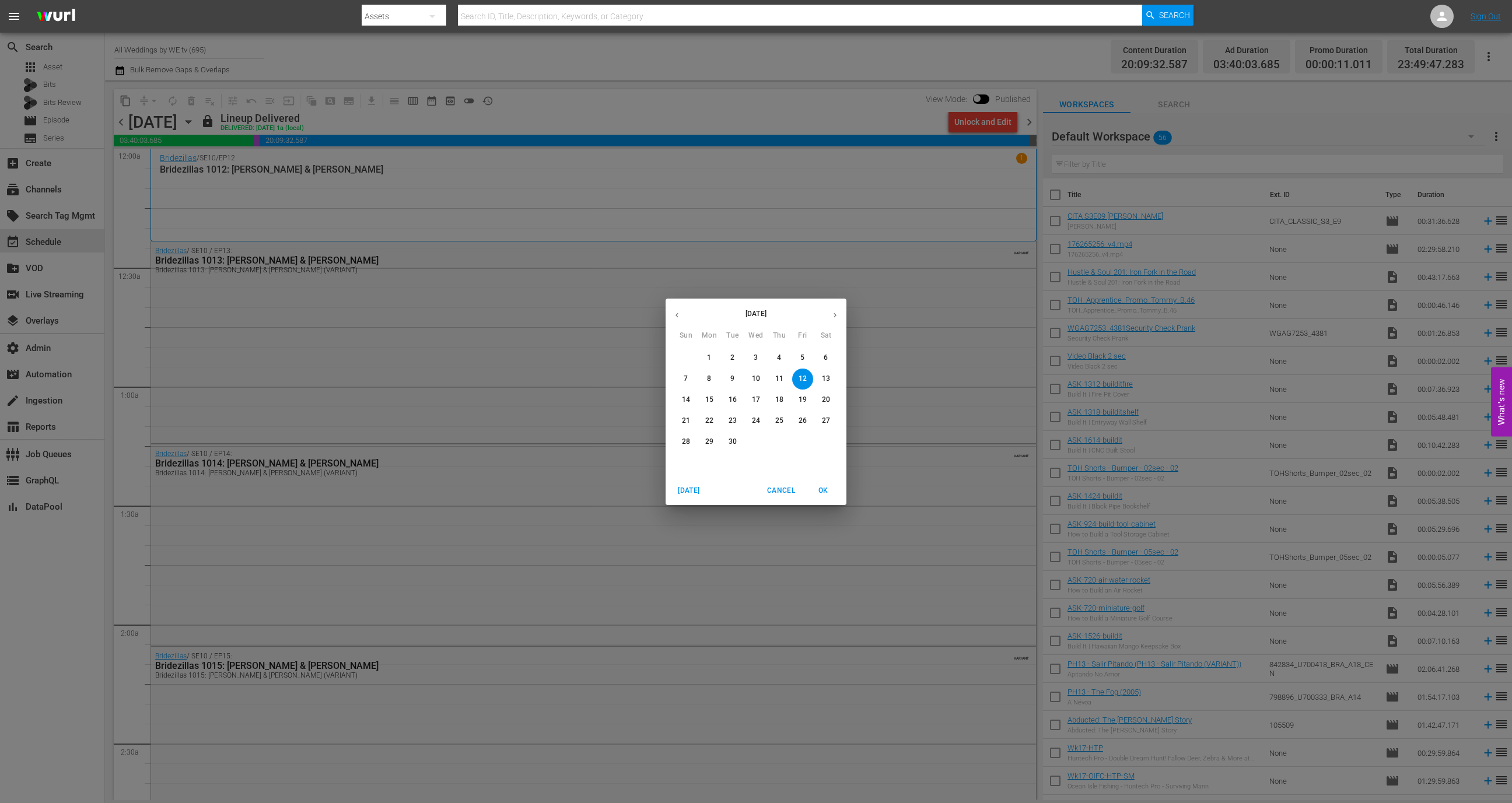
click at [835, 311] on icon "button" at bounding box center [835, 315] width 9 height 9
click at [757, 356] on p "1" at bounding box center [756, 357] width 4 height 9
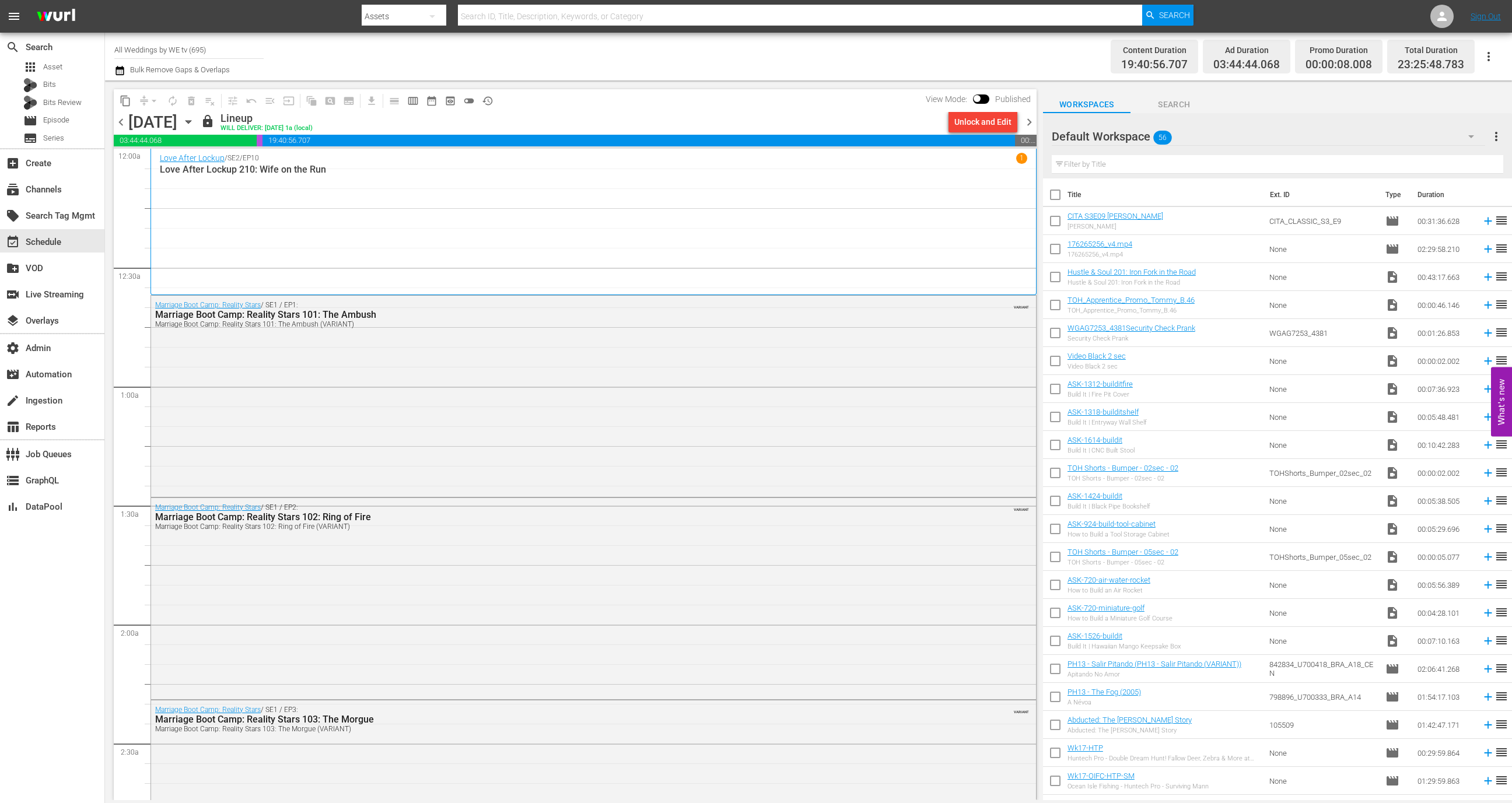
click at [611, 226] on div "Love After Lockup / SE2 / EP10 1 Love After Lockup 210: Wife on the Run" at bounding box center [594, 222] width 868 height 138
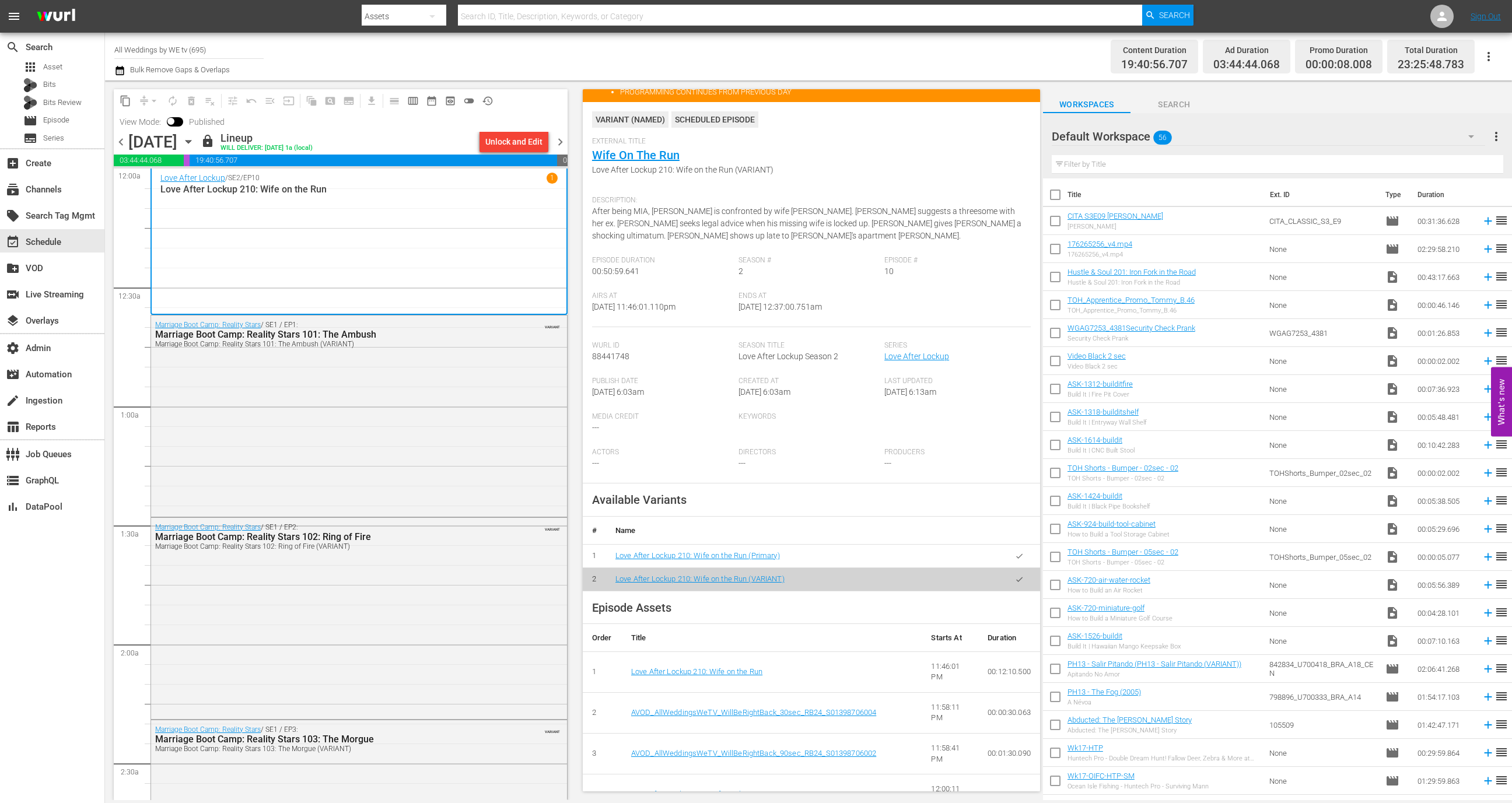
scroll to position [67, 0]
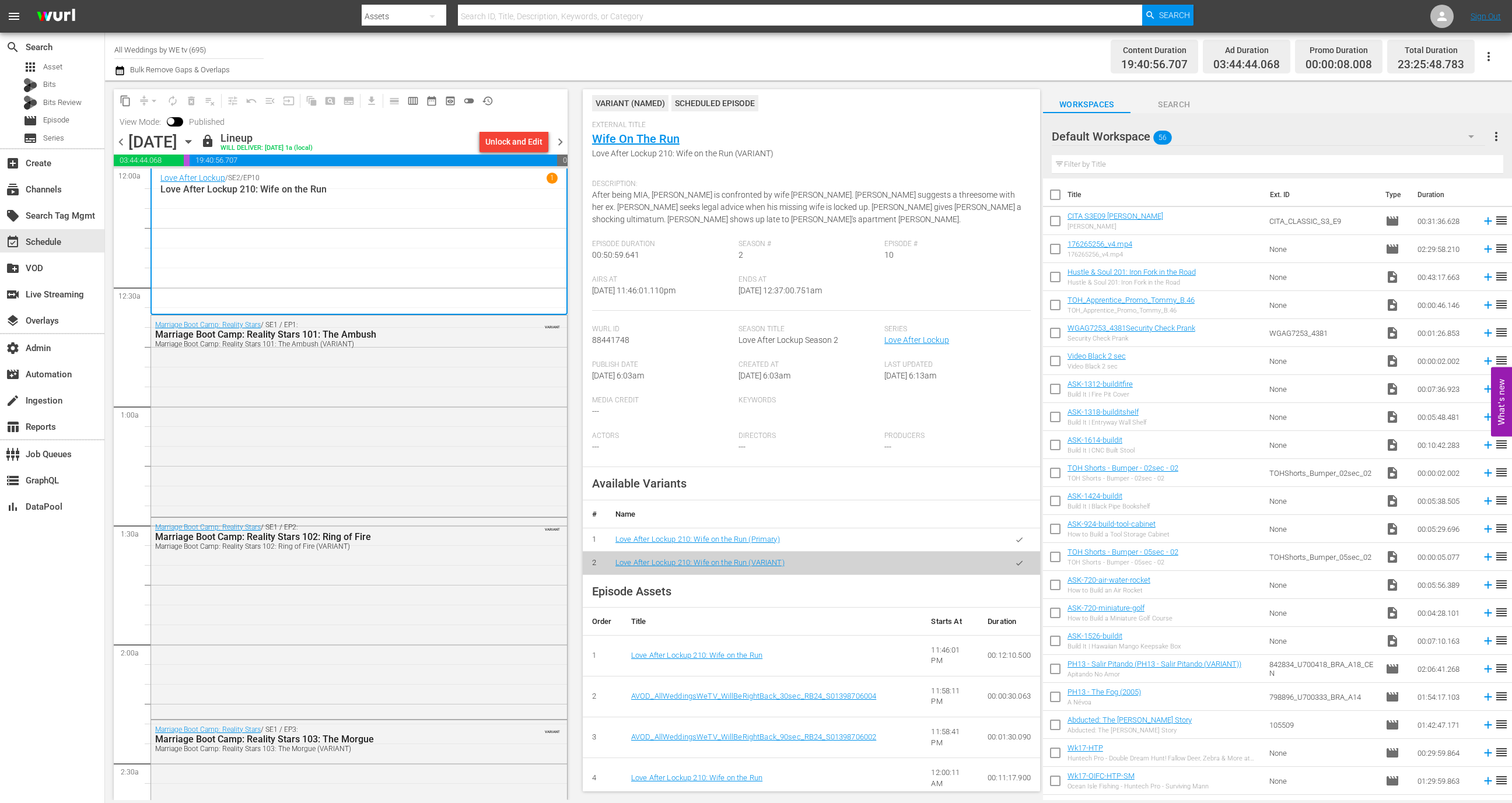
drag, startPoint x: 847, startPoint y: 288, endPoint x: 768, endPoint y: 288, distance: 79.0
click at [769, 288] on div "Ends At 10/1/25 @ 12:37:00.751am" at bounding box center [812, 293] width 146 height 36
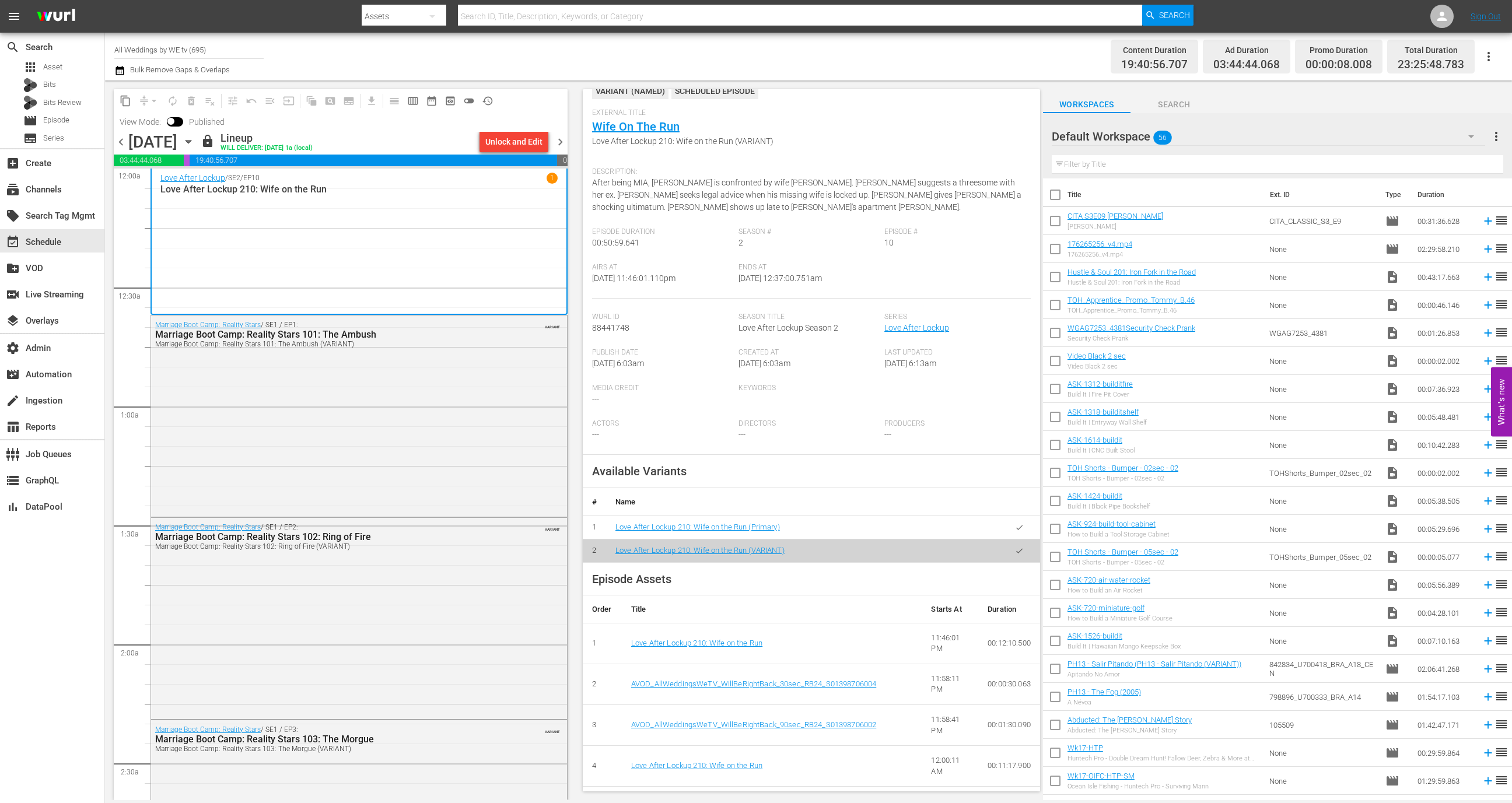
scroll to position [4, 0]
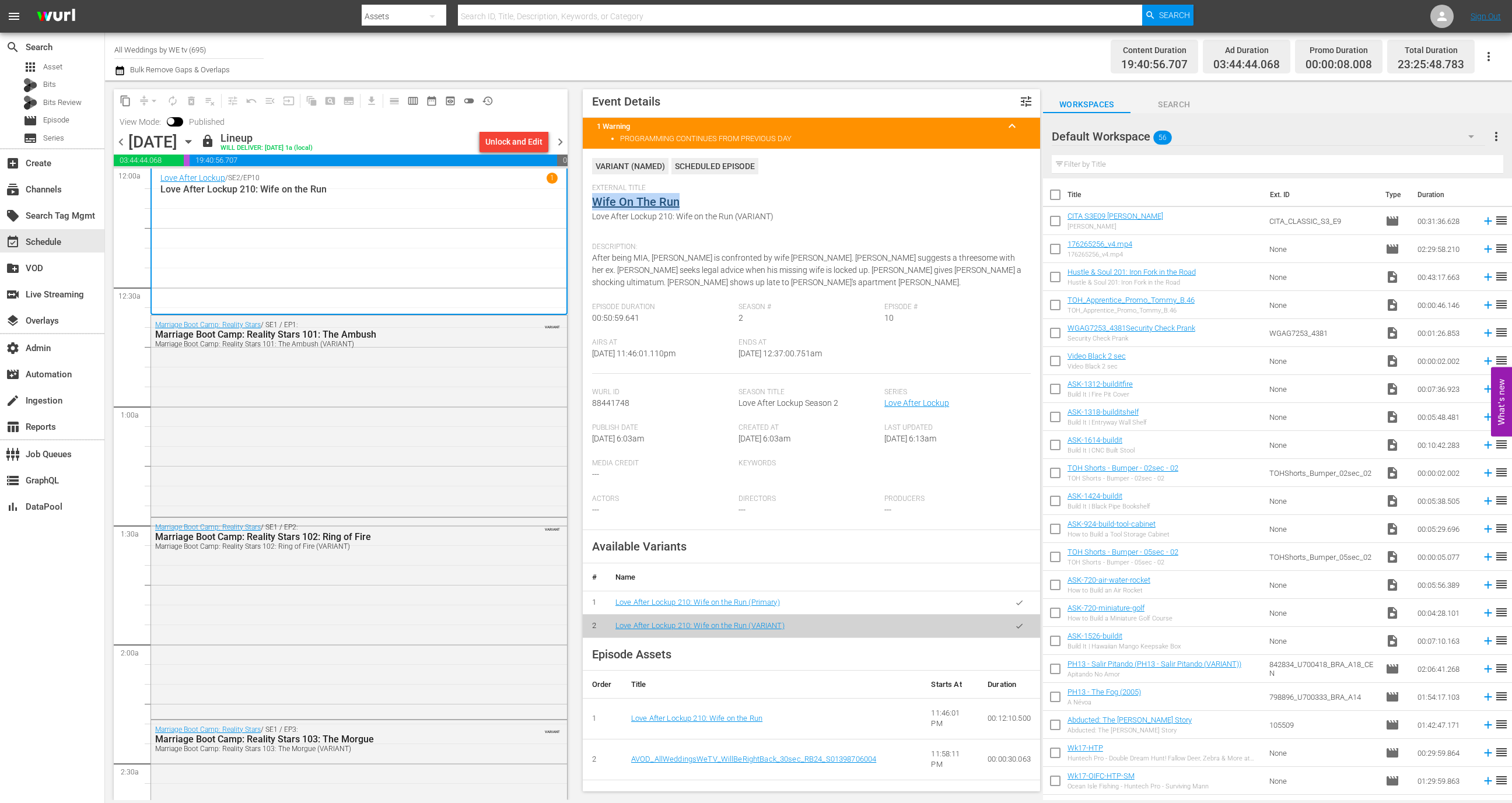
drag, startPoint x: 718, startPoint y: 206, endPoint x: 593, endPoint y: 202, distance: 125.1
click at [593, 202] on div "External Title Wife On The Run Love After Lockup 210: Wife on the Run (VARIANT)" at bounding box center [811, 210] width 439 height 53
copy link "Wife On The Run"
click at [123, 136] on span "chevron_left" at bounding box center [120, 141] width 14 height 14
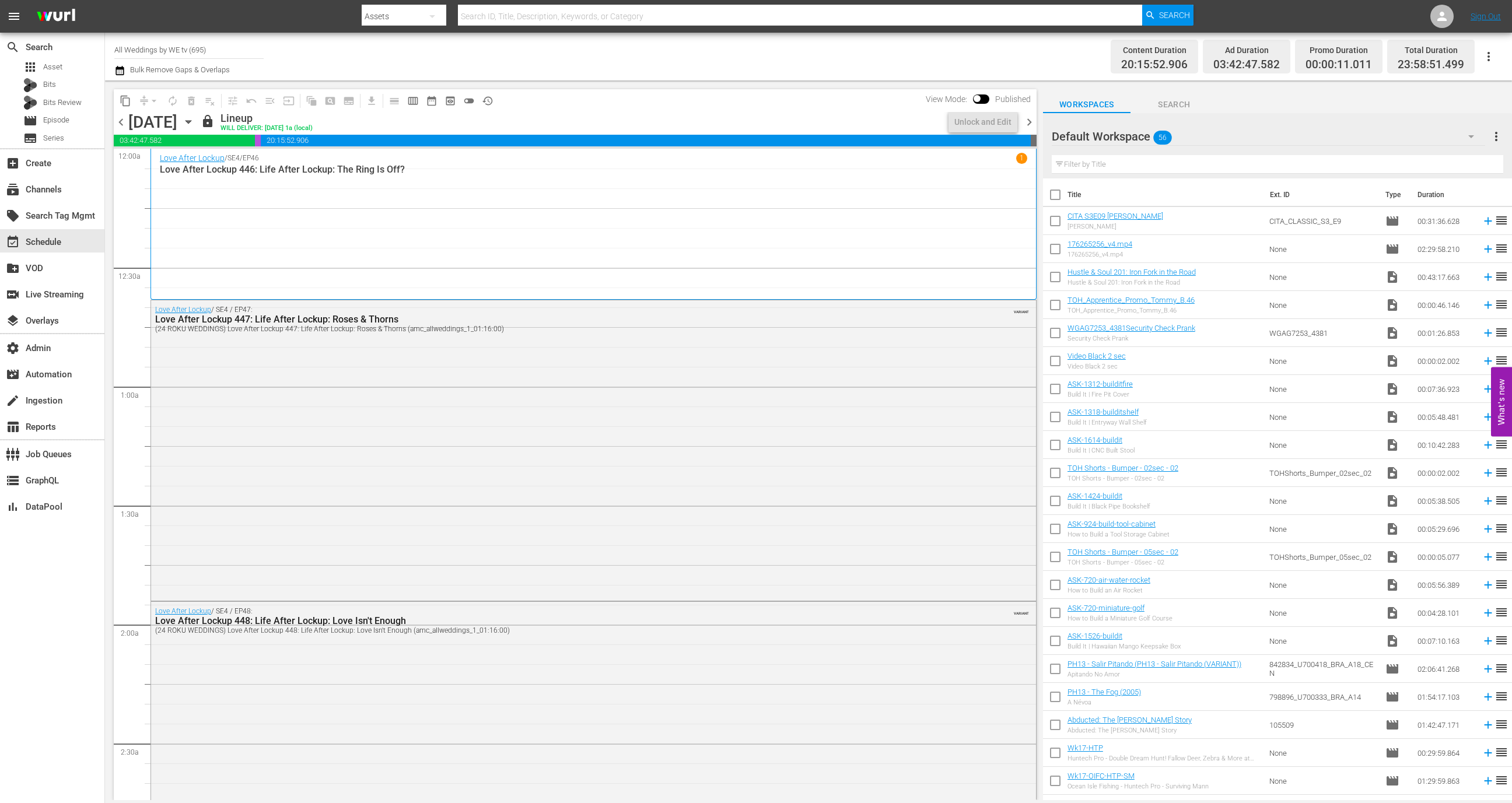
click at [1035, 124] on span "chevron_right" at bounding box center [1029, 121] width 14 height 14
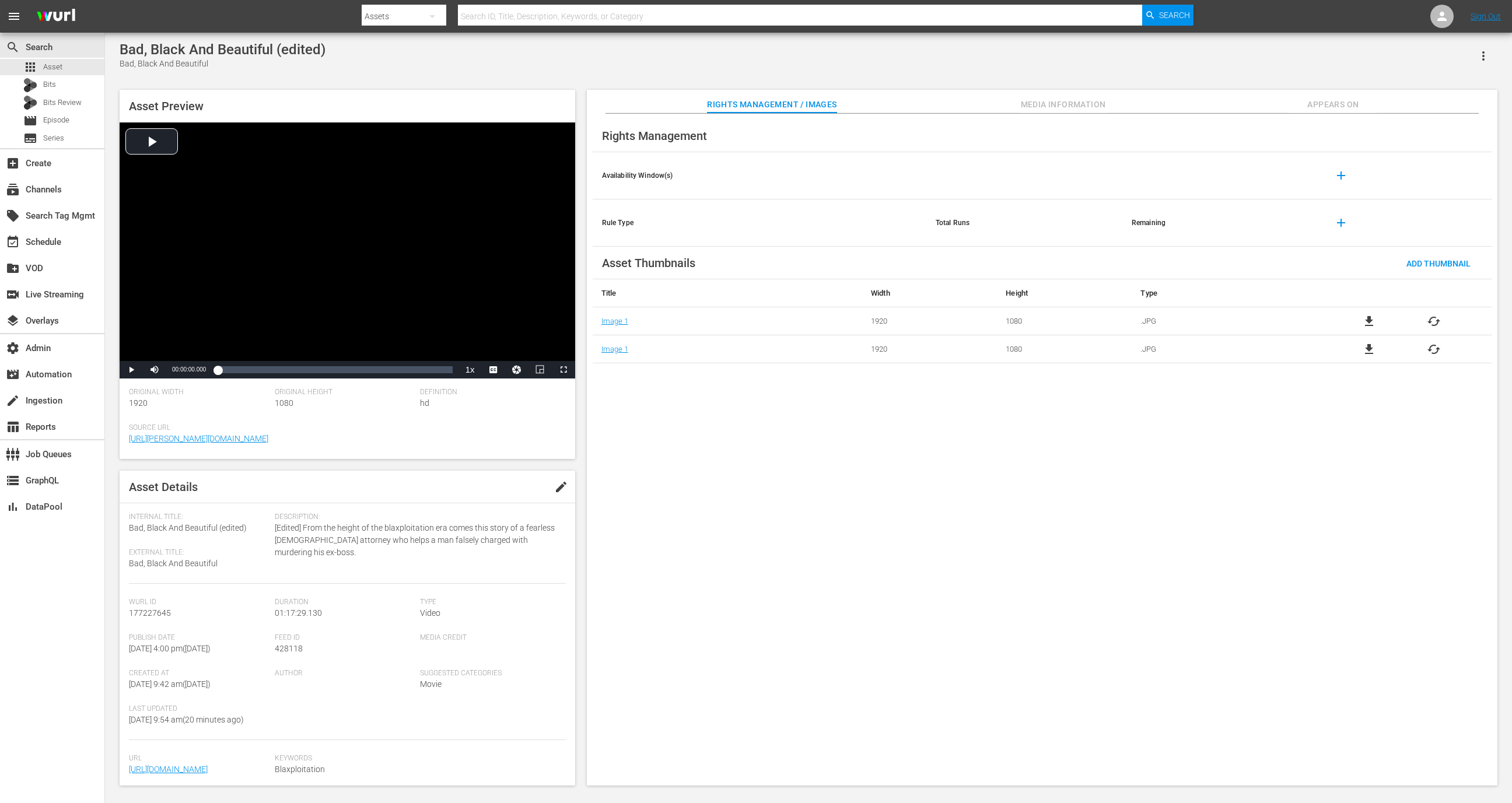
click at [10, 610] on div "search Search apps Asset Bits Bits Review movie Episode subtitles Series add_bo…" at bounding box center [52, 433] width 105 height 803
click at [660, 369] on div "Rights Management Availability Window(s) add Rule Type Total Runs Remaining add…" at bounding box center [1042, 449] width 911 height 672
click at [660, 346] on div "Image 1" at bounding box center [642, 349] width 82 height 9
click at [65, 180] on div "subscriptions Channels" at bounding box center [52, 188] width 104 height 24
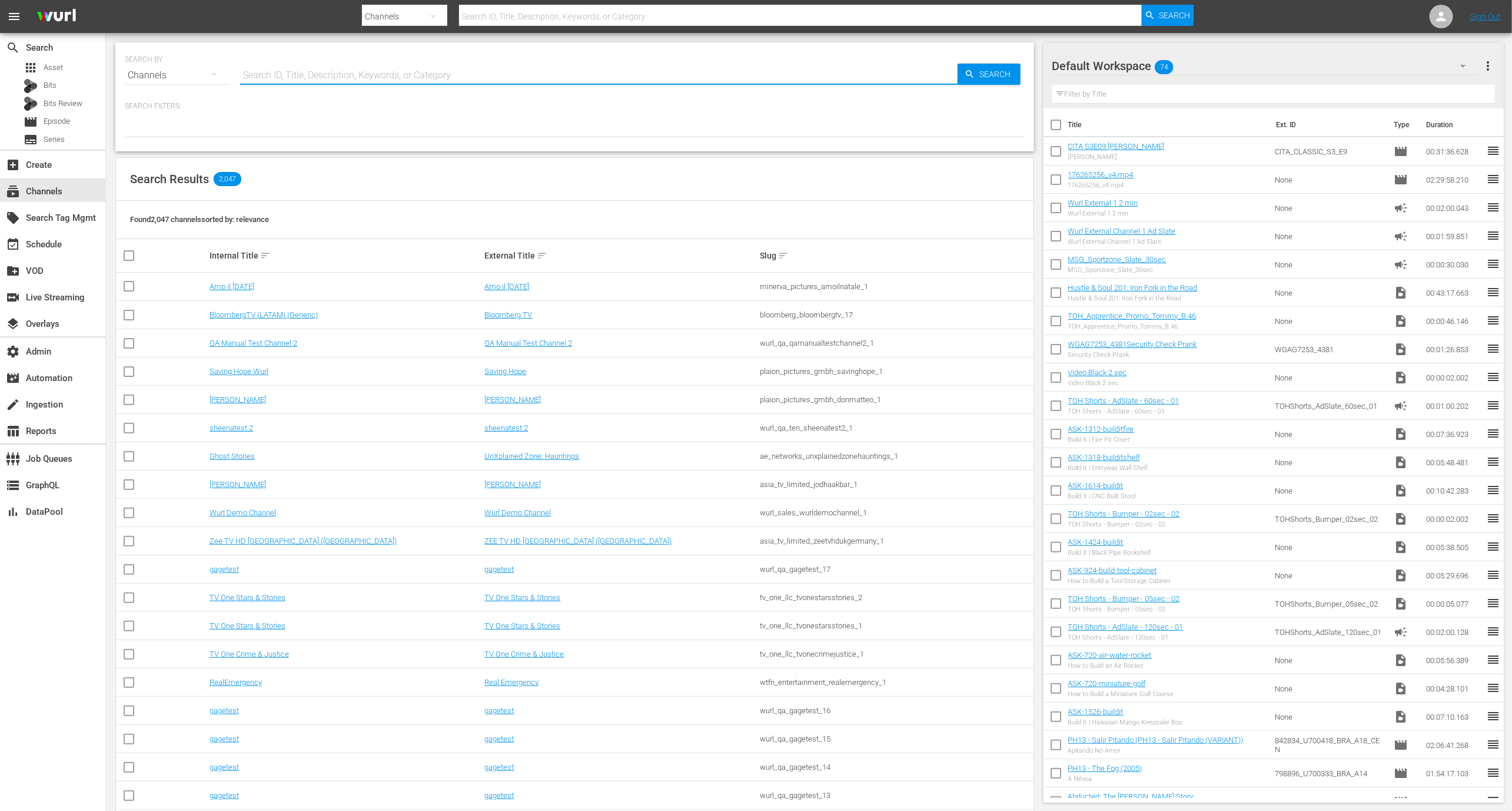
click at [339, 77] on input "text" at bounding box center [599, 76] width 718 height 29
type input "soap"
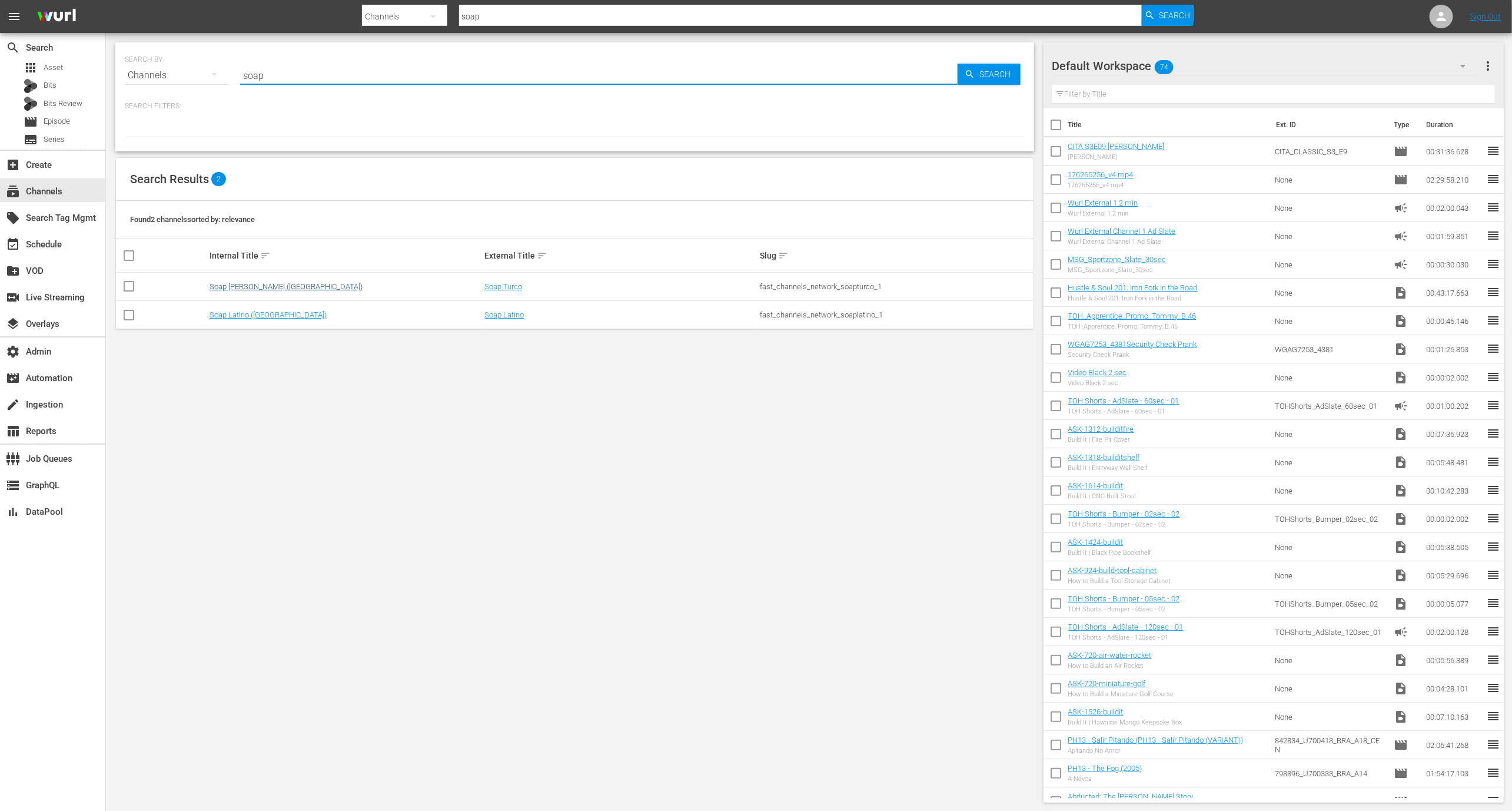
type input "soap"
click at [255, 288] on link "Soap Turco (Italy)" at bounding box center [286, 286] width 153 height 9
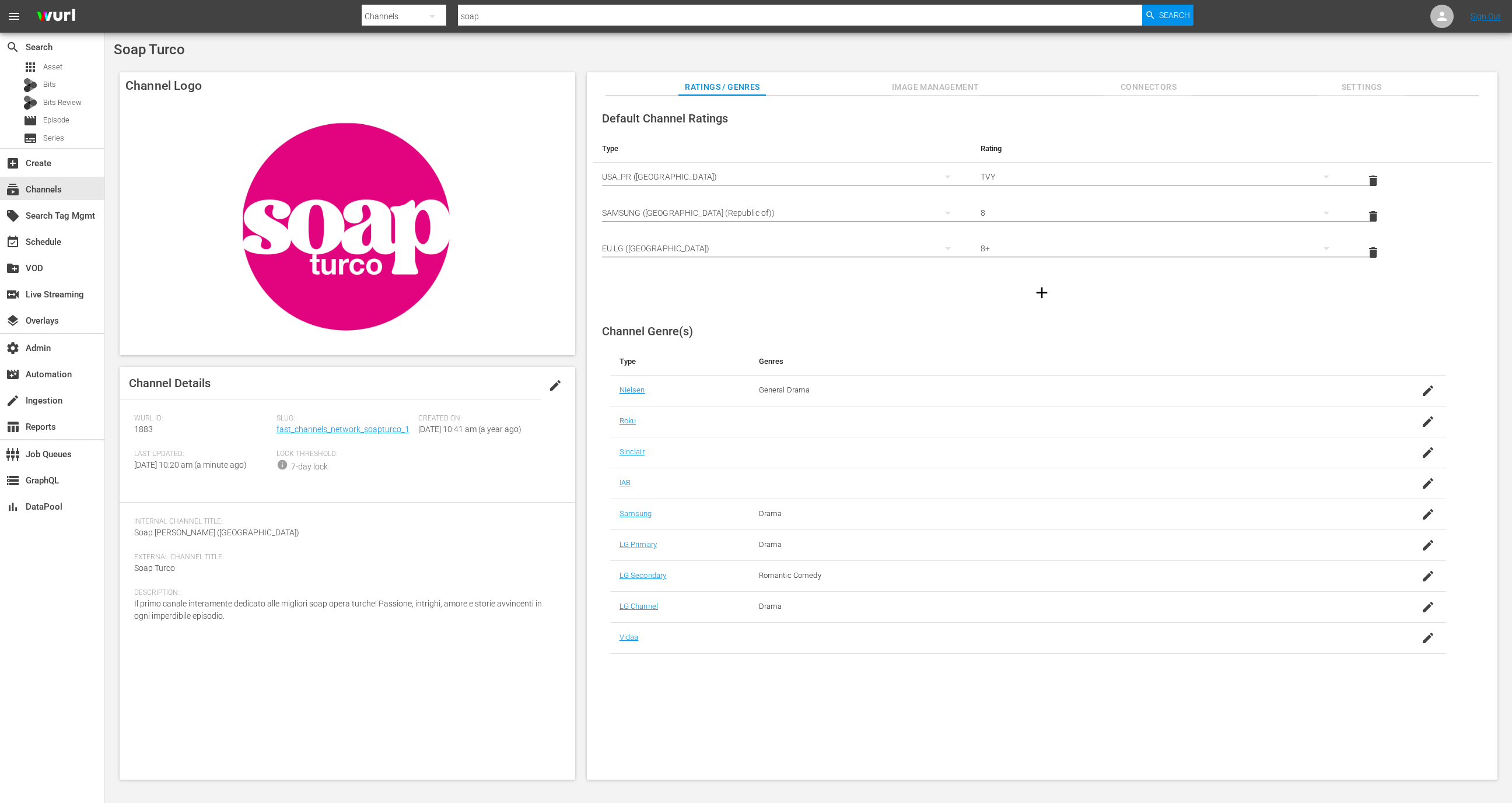
click at [968, 93] on span "Image Management" at bounding box center [936, 86] width 87 height 14
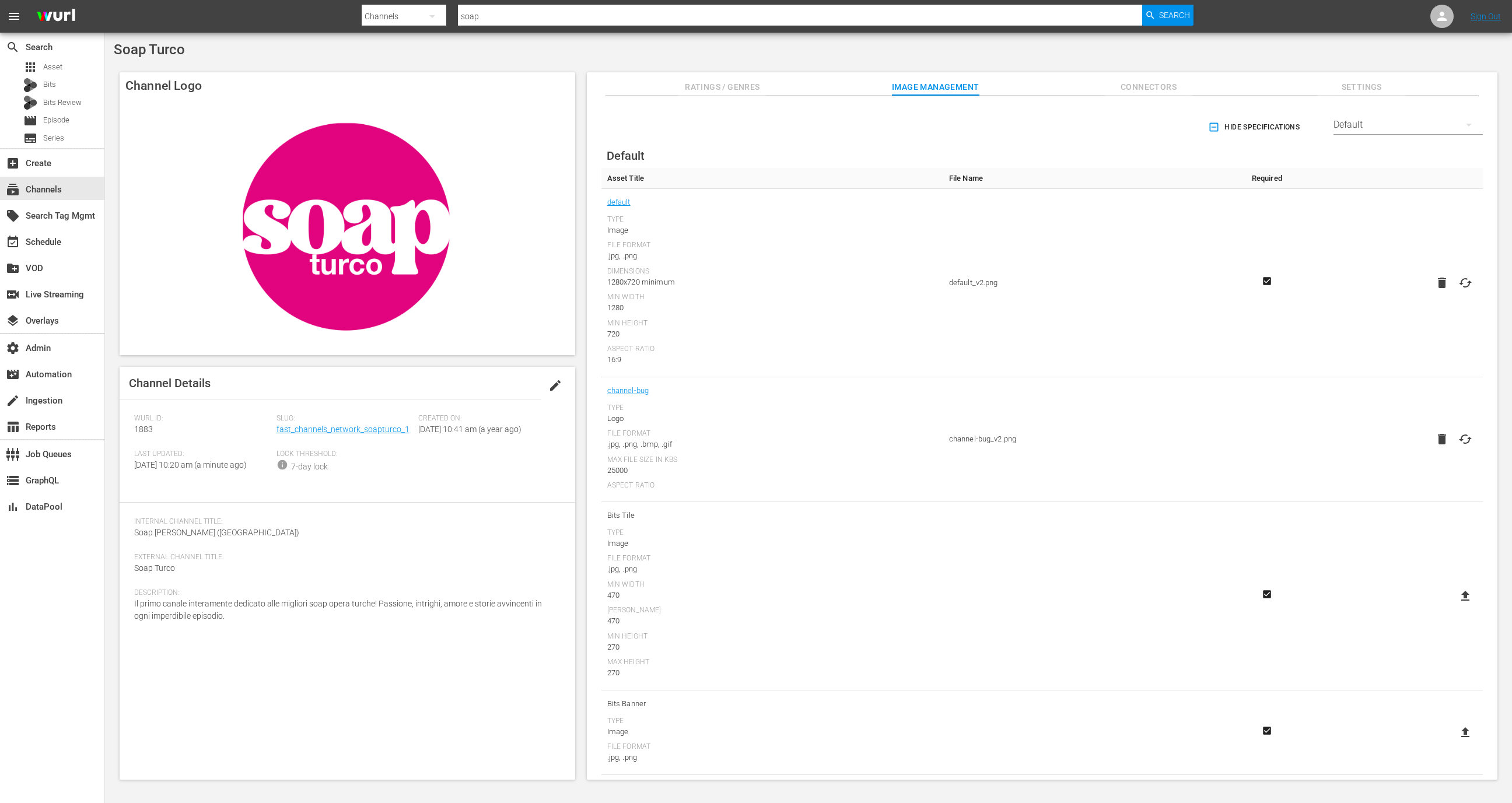
click at [1362, 126] on div "Default" at bounding box center [1408, 124] width 149 height 32
click at [1367, 325] on div "LG" at bounding box center [1405, 329] width 121 height 19
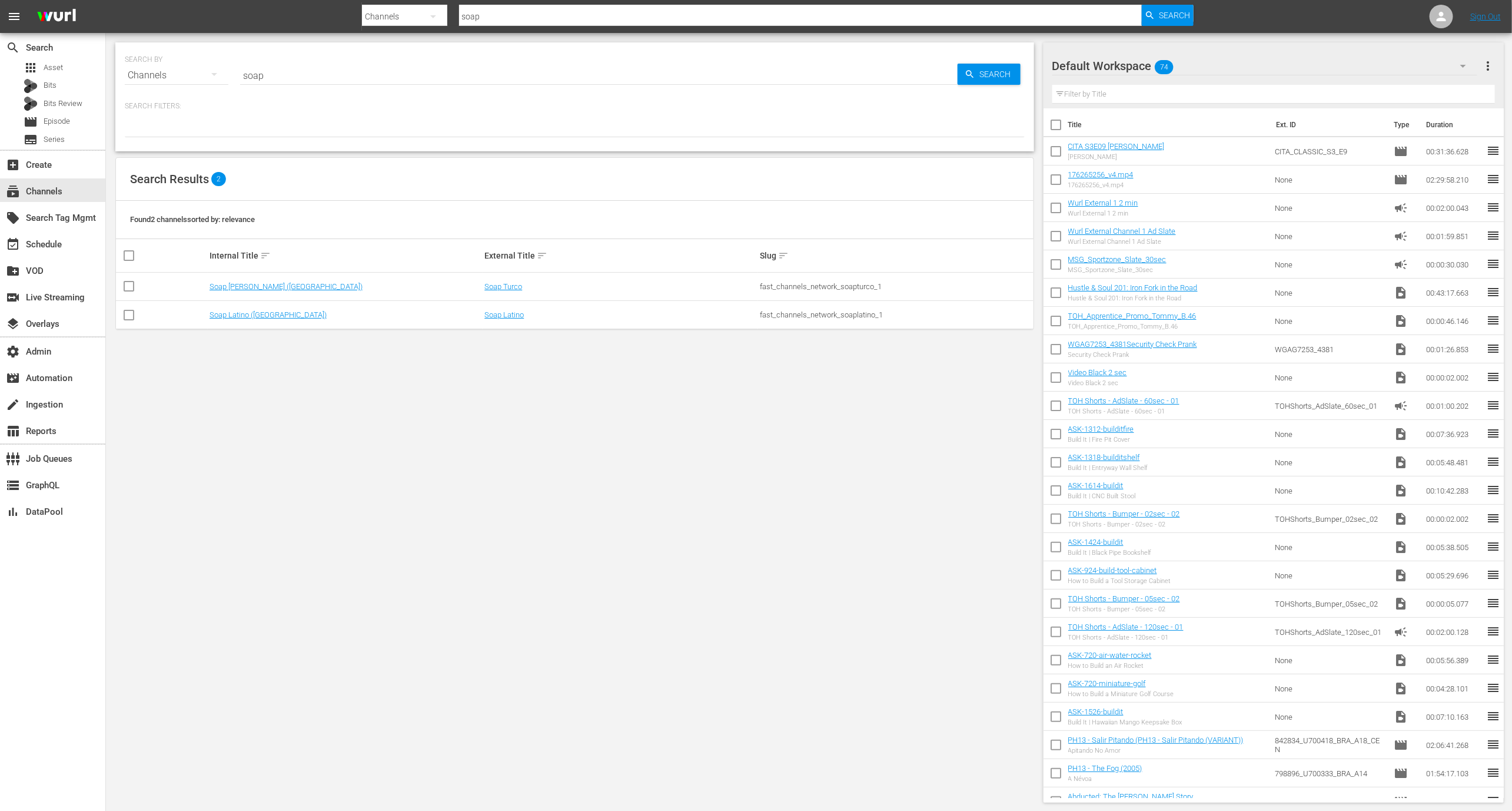
click at [246, 308] on td "Soap Latino (Italy)" at bounding box center [345, 315] width 276 height 29
click at [246, 313] on link "Soap Latino (Italy)" at bounding box center [268, 314] width 117 height 9
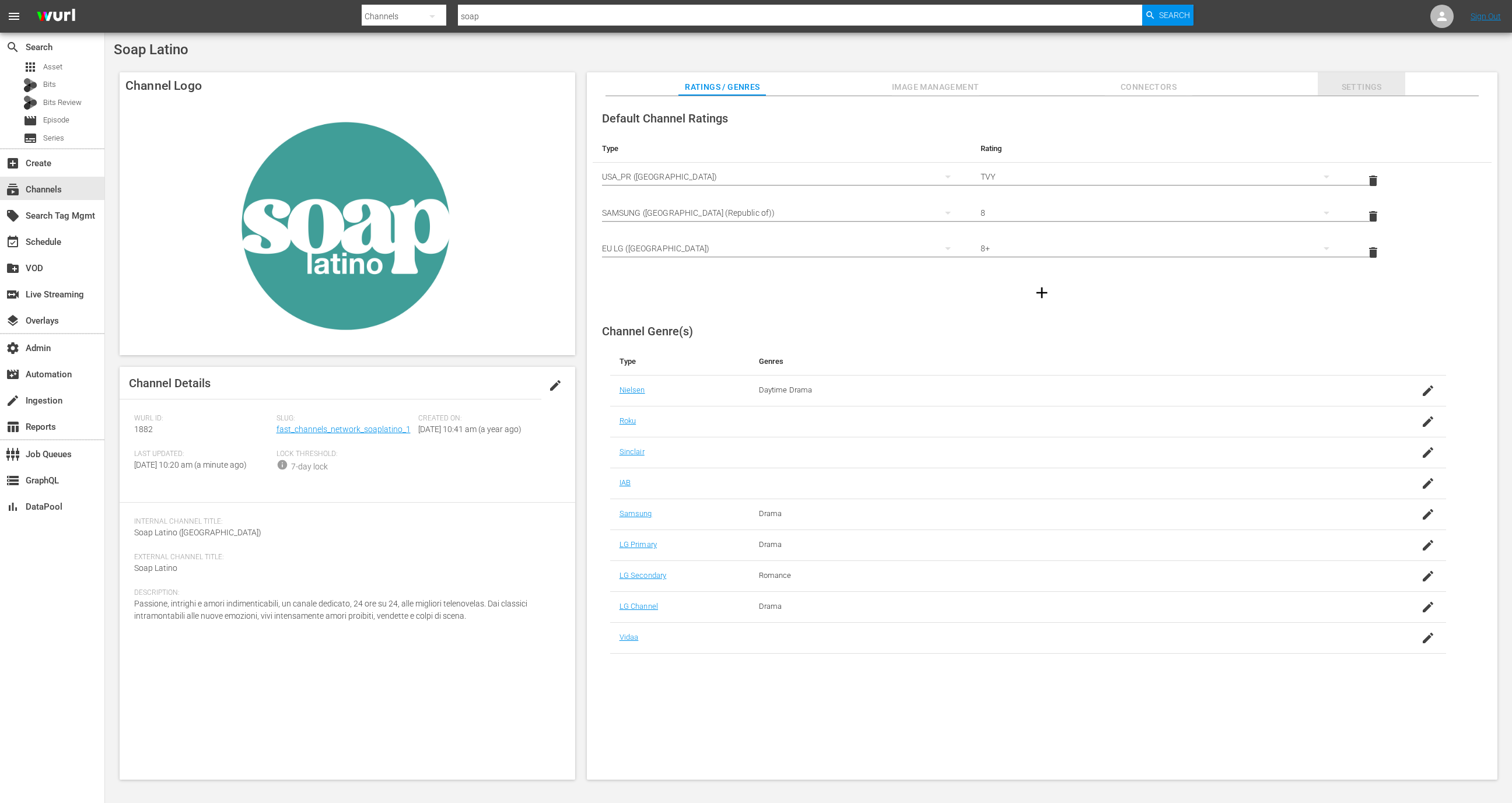
click at [1378, 72] on button "Settings" at bounding box center [1362, 83] width 87 height 24
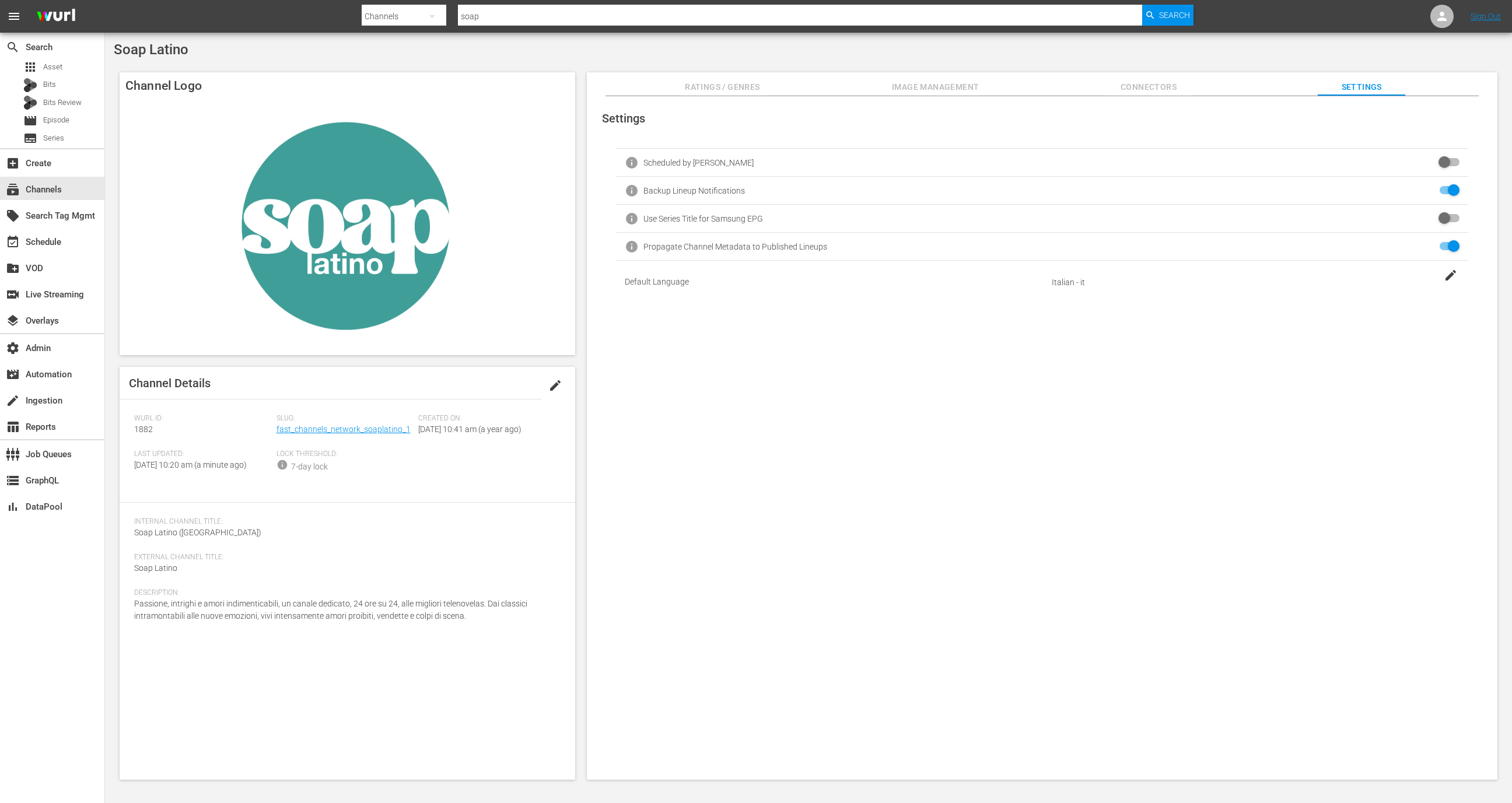
click at [982, 72] on div "Ratings / Genres Image Management Connectors Settings" at bounding box center [1042, 83] width 853 height 24
click at [965, 84] on span "Image Management" at bounding box center [936, 86] width 87 height 14
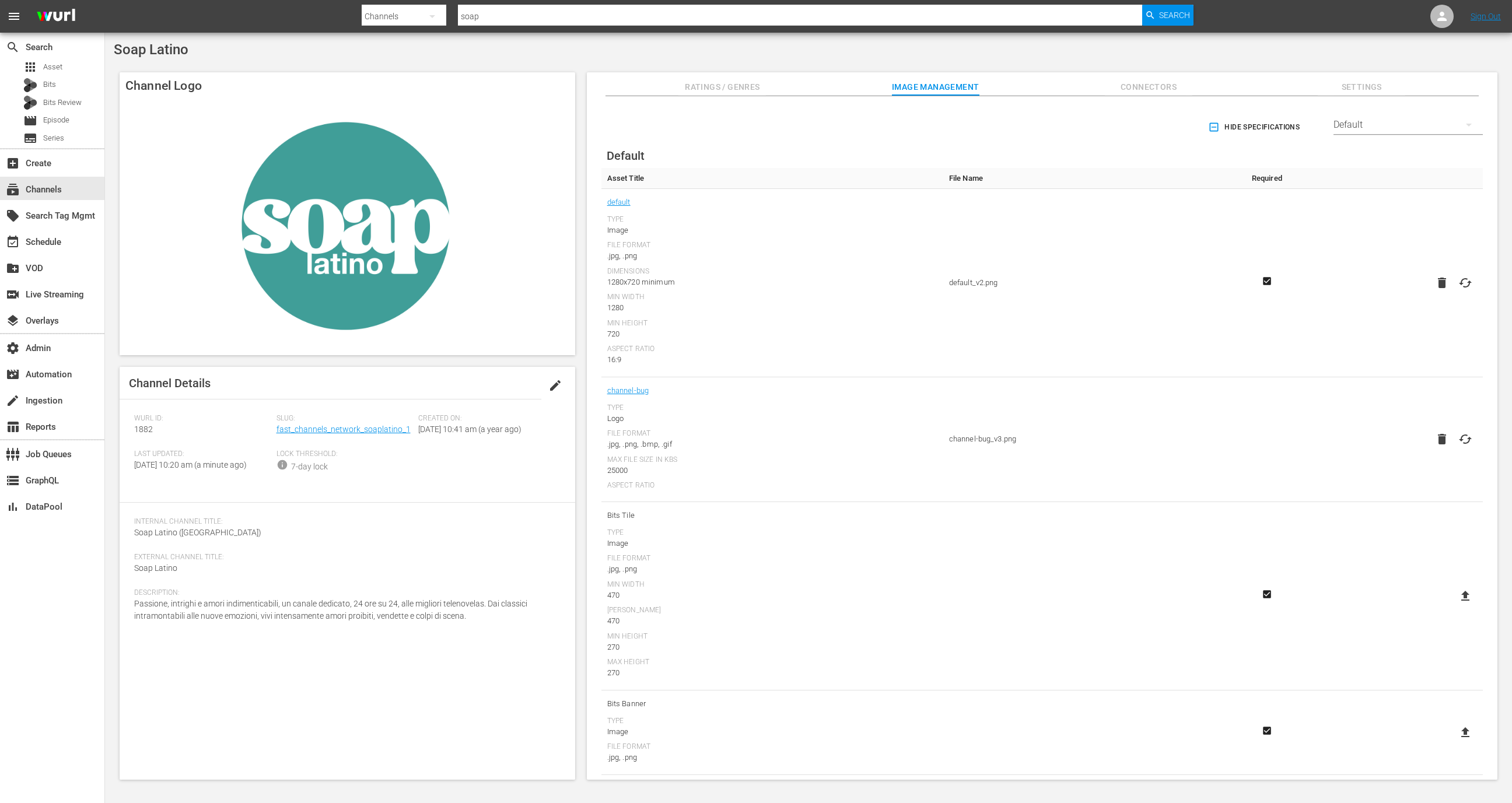
click at [1407, 123] on div "Default" at bounding box center [1408, 124] width 149 height 32
click at [1352, 331] on div "LG" at bounding box center [1405, 329] width 121 height 19
drag, startPoint x: 409, startPoint y: 431, endPoint x: 275, endPoint y: 430, distance: 134.0
click at [277, 430] on div "Slug: fast_channels_network_soaplatino_1" at bounding box center [348, 432] width 142 height 36
copy link "fast_channels_network_soaplatino_1"
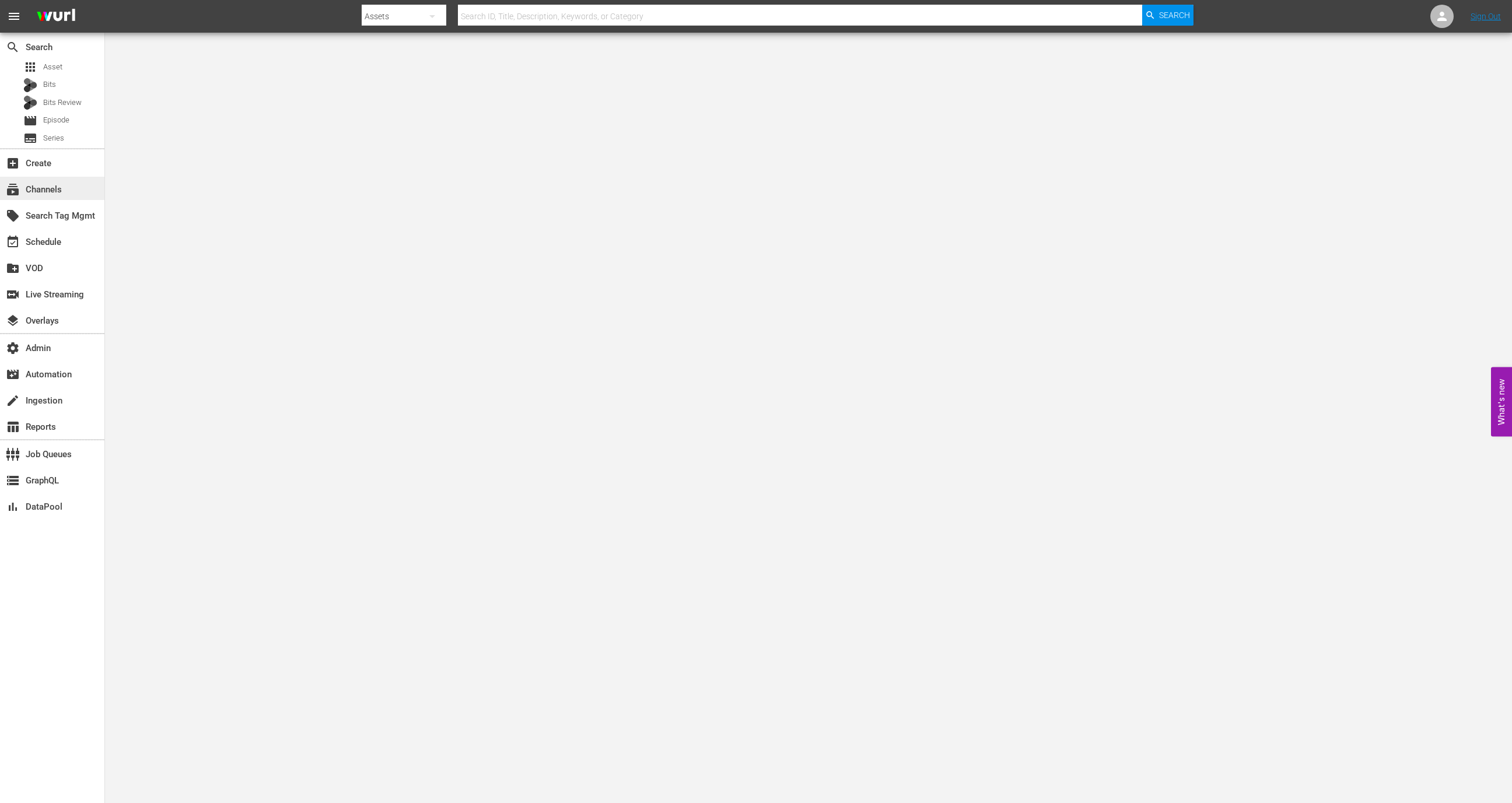
click at [57, 191] on div "subscriptions Channels" at bounding box center [32, 188] width 65 height 10
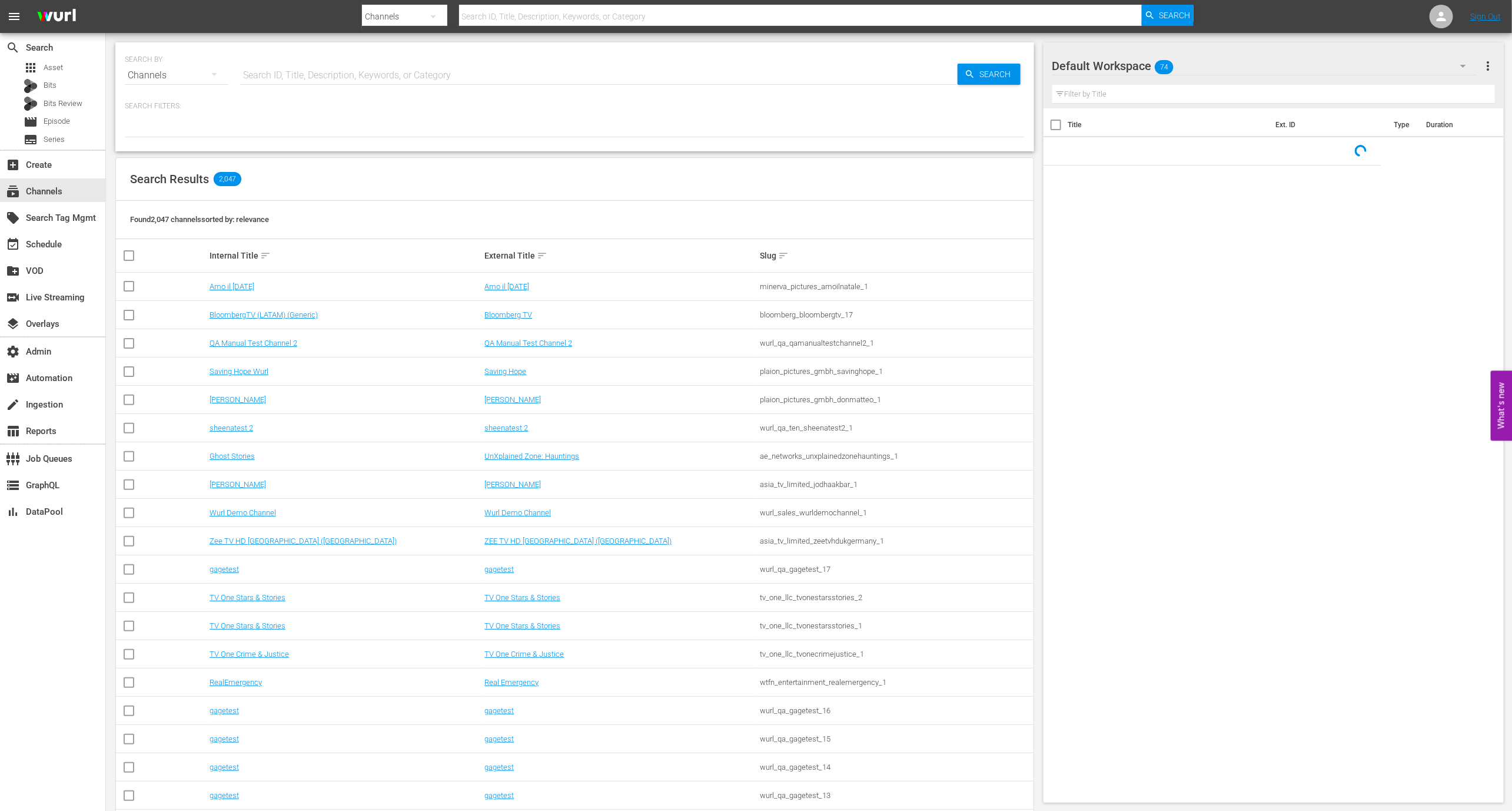
click at [288, 90] on div "SEARCH BY Search By Channels Search ID, Title, Description, Keywords, or Catego…" at bounding box center [575, 97] width 919 height 109
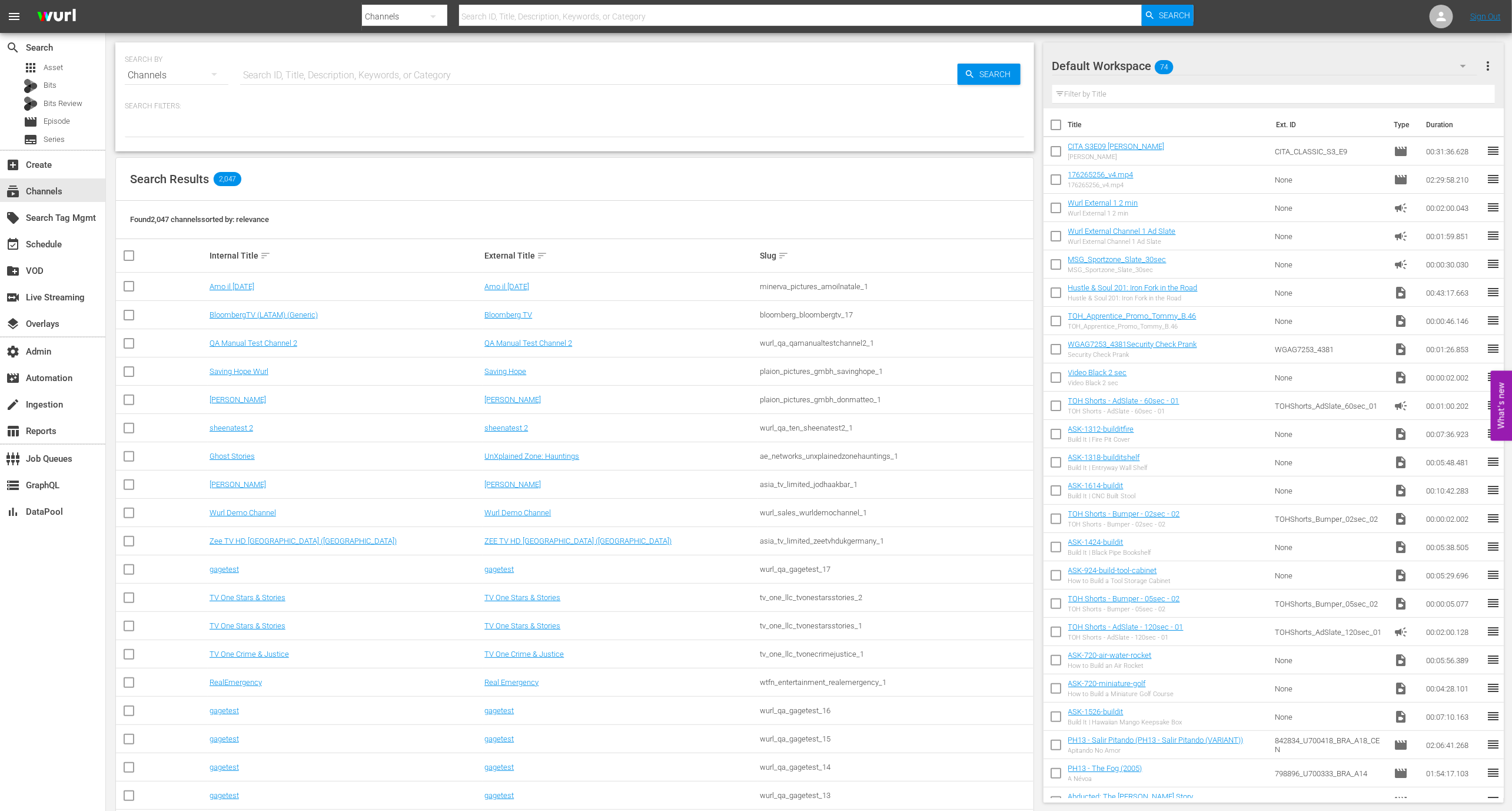
click at [284, 90] on div "SEARCH BY Search By Channels Search ID, Title, Description, Keywords, or Catego…" at bounding box center [575, 97] width 919 height 109
click at [285, 83] on input "text" at bounding box center [599, 76] width 718 height 29
type input "soap"
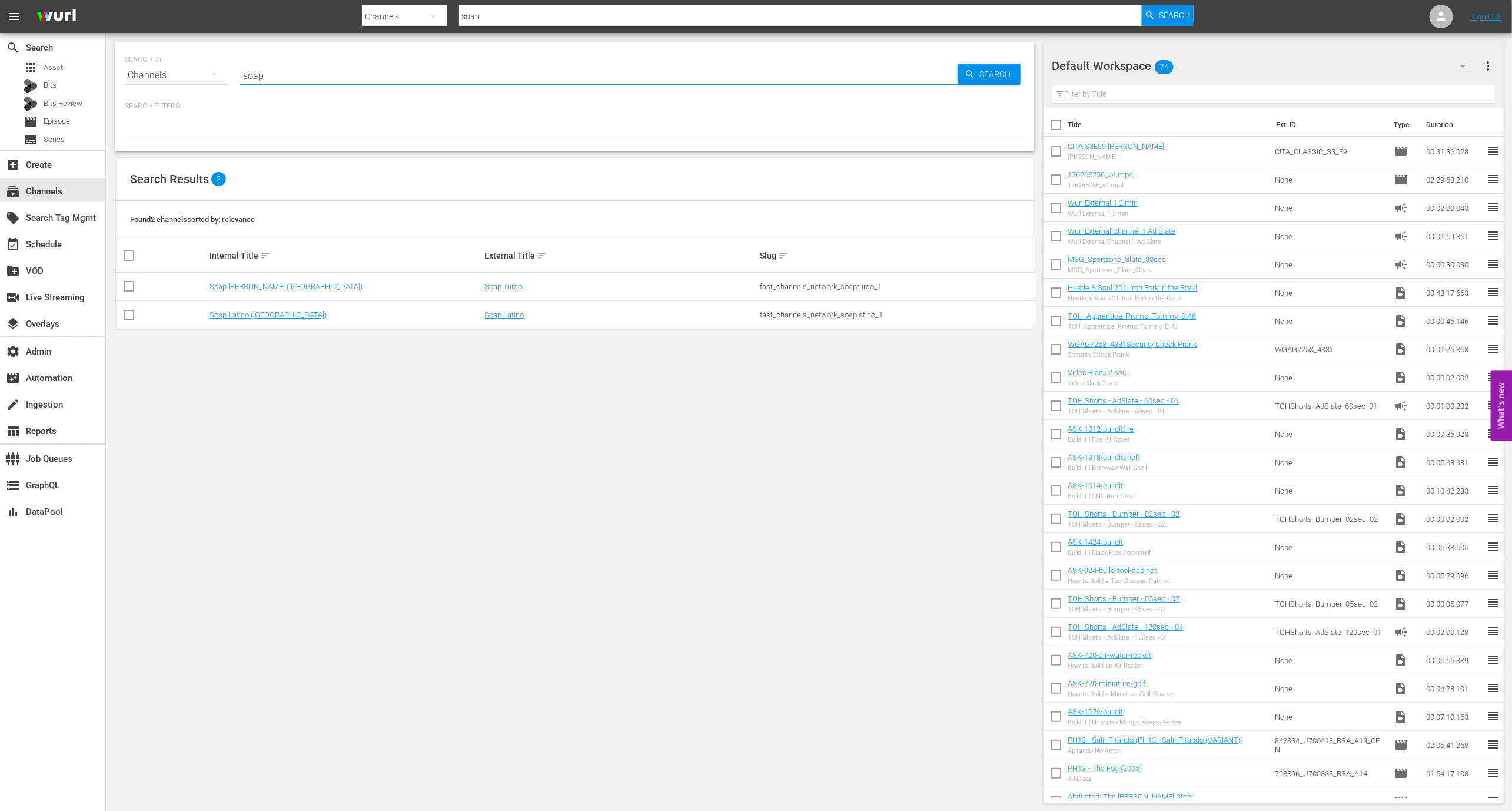
type input "soap"
click at [241, 322] on td "Soap Latino (Italy)" at bounding box center [345, 315] width 276 height 29
click at [241, 318] on link "Soap Latino (Italy)" at bounding box center [268, 314] width 117 height 9
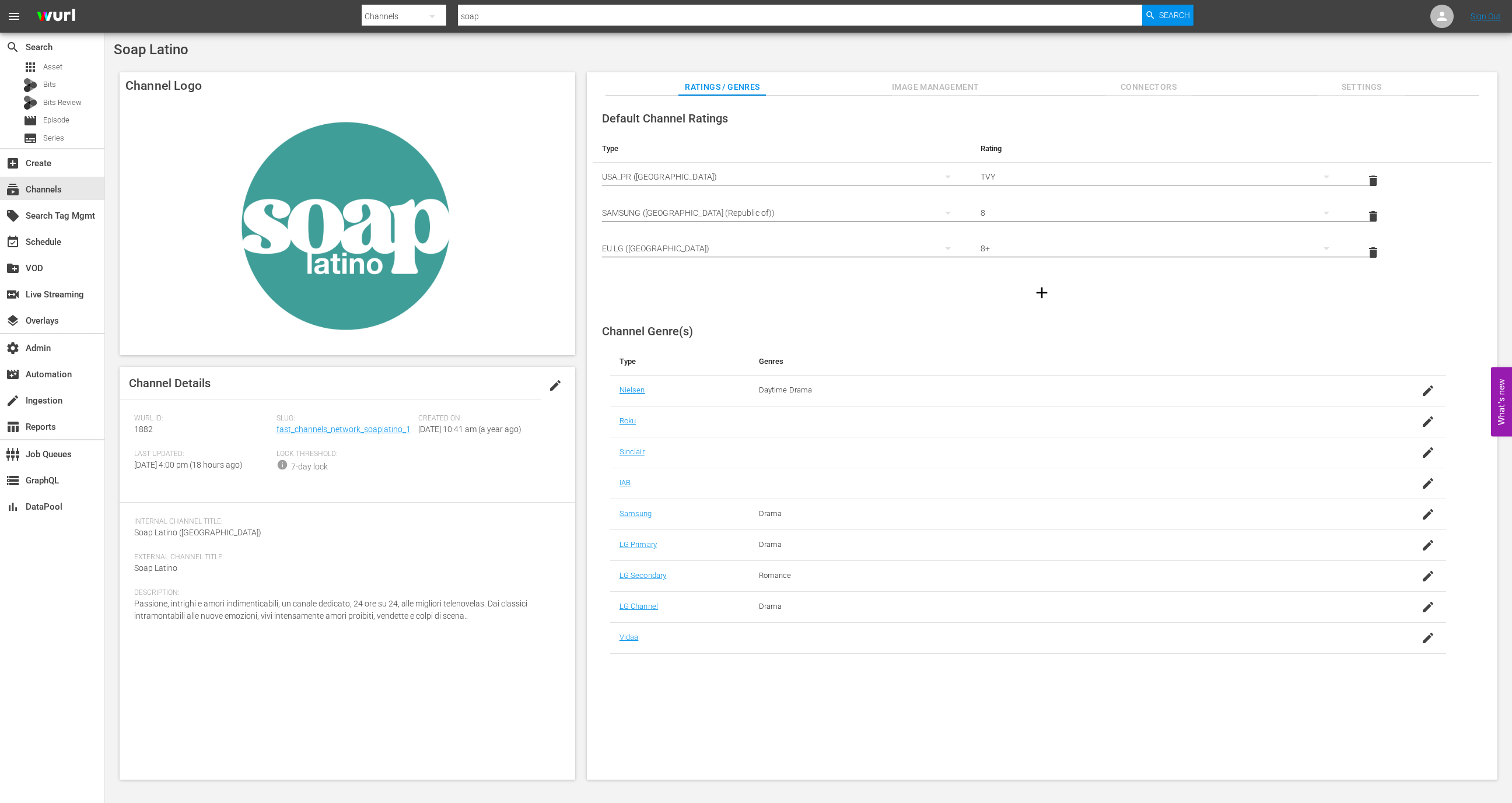
click at [546, 383] on button "edit" at bounding box center [556, 386] width 28 height 28
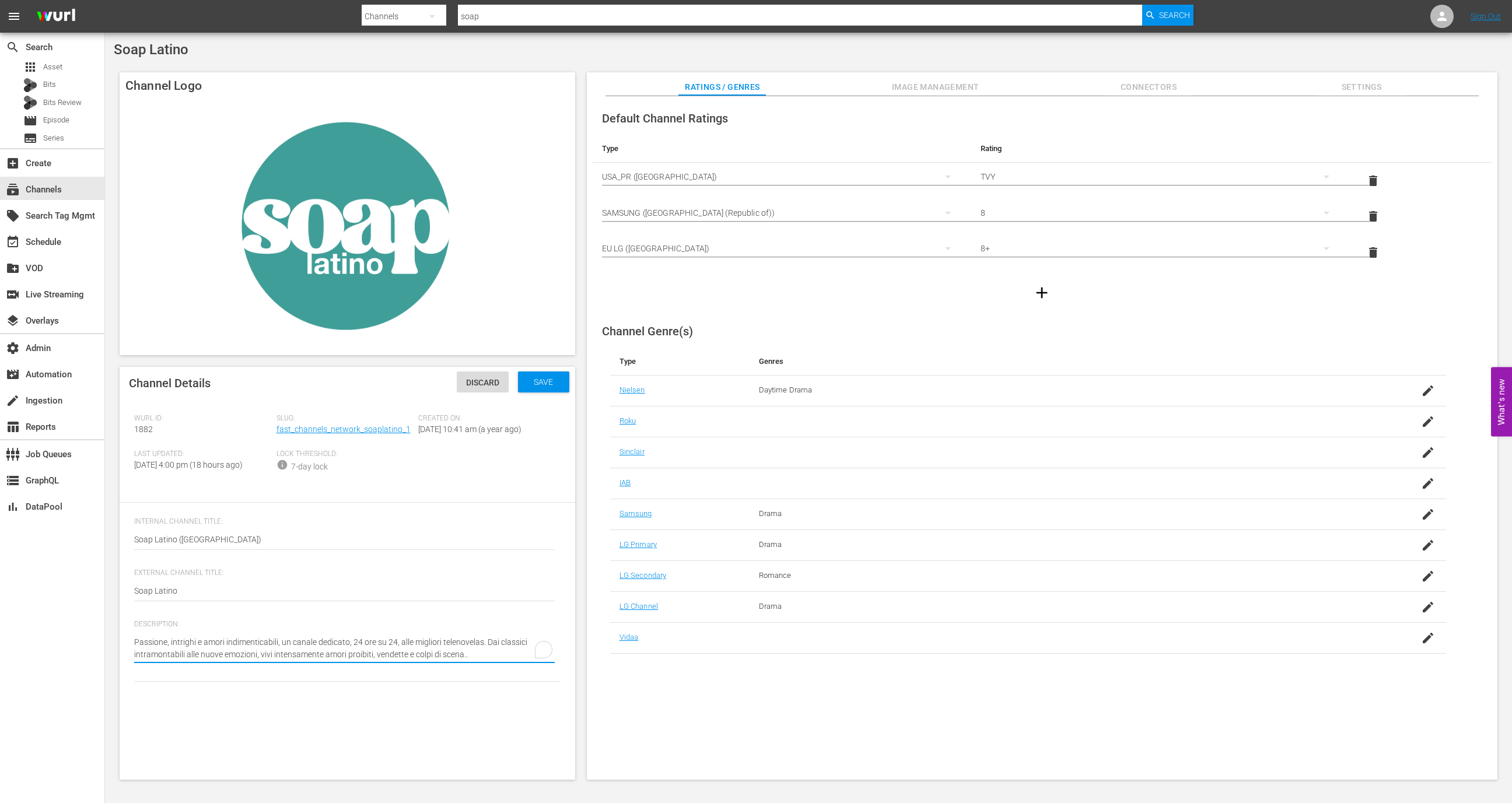
type textarea "Passione, intrighi e amori indimenticabili, un canale dedicato, 24 ore su 24, a…"
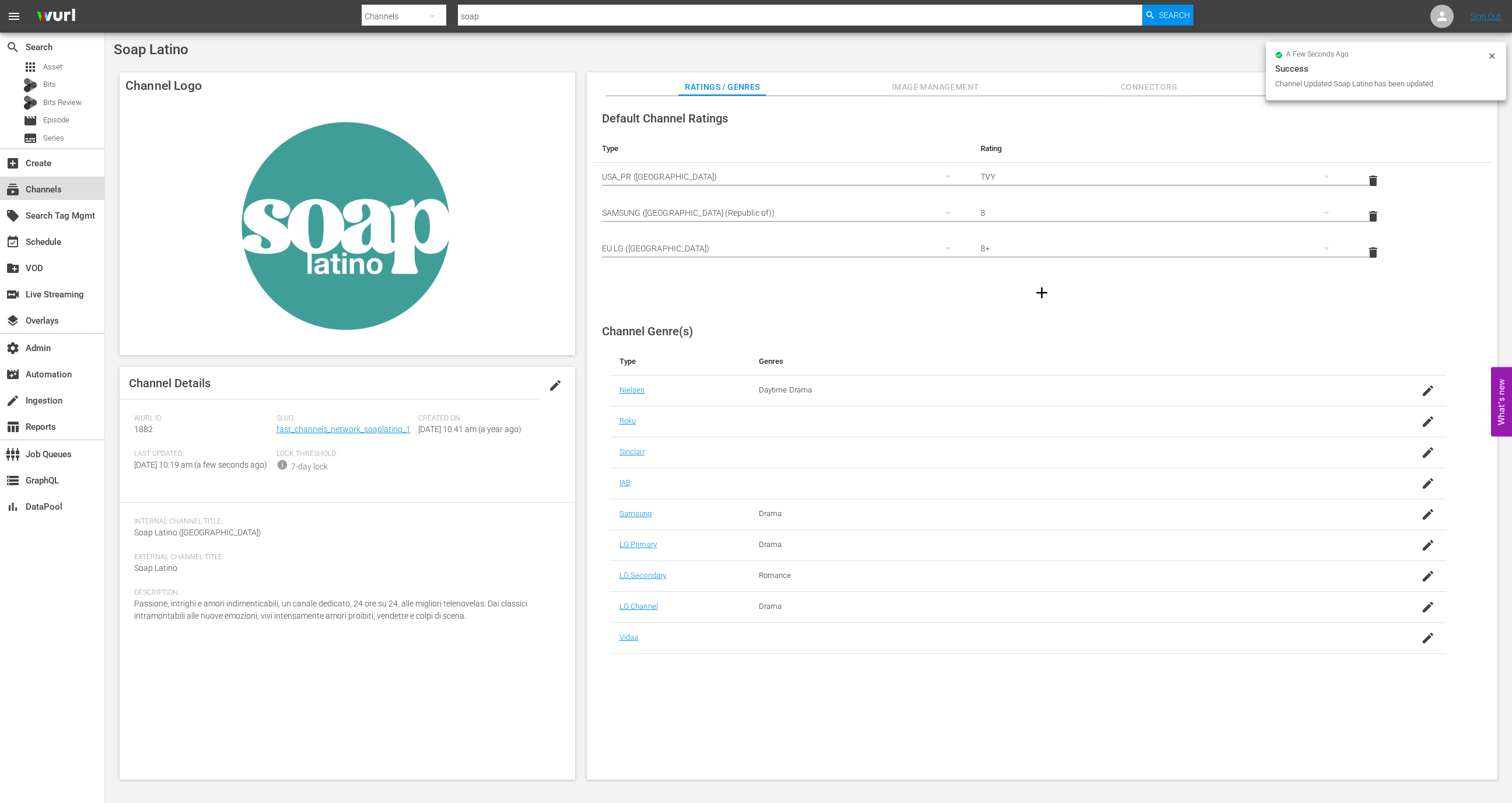
click at [66, 191] on div "subscriptions Channels" at bounding box center [52, 188] width 104 height 24
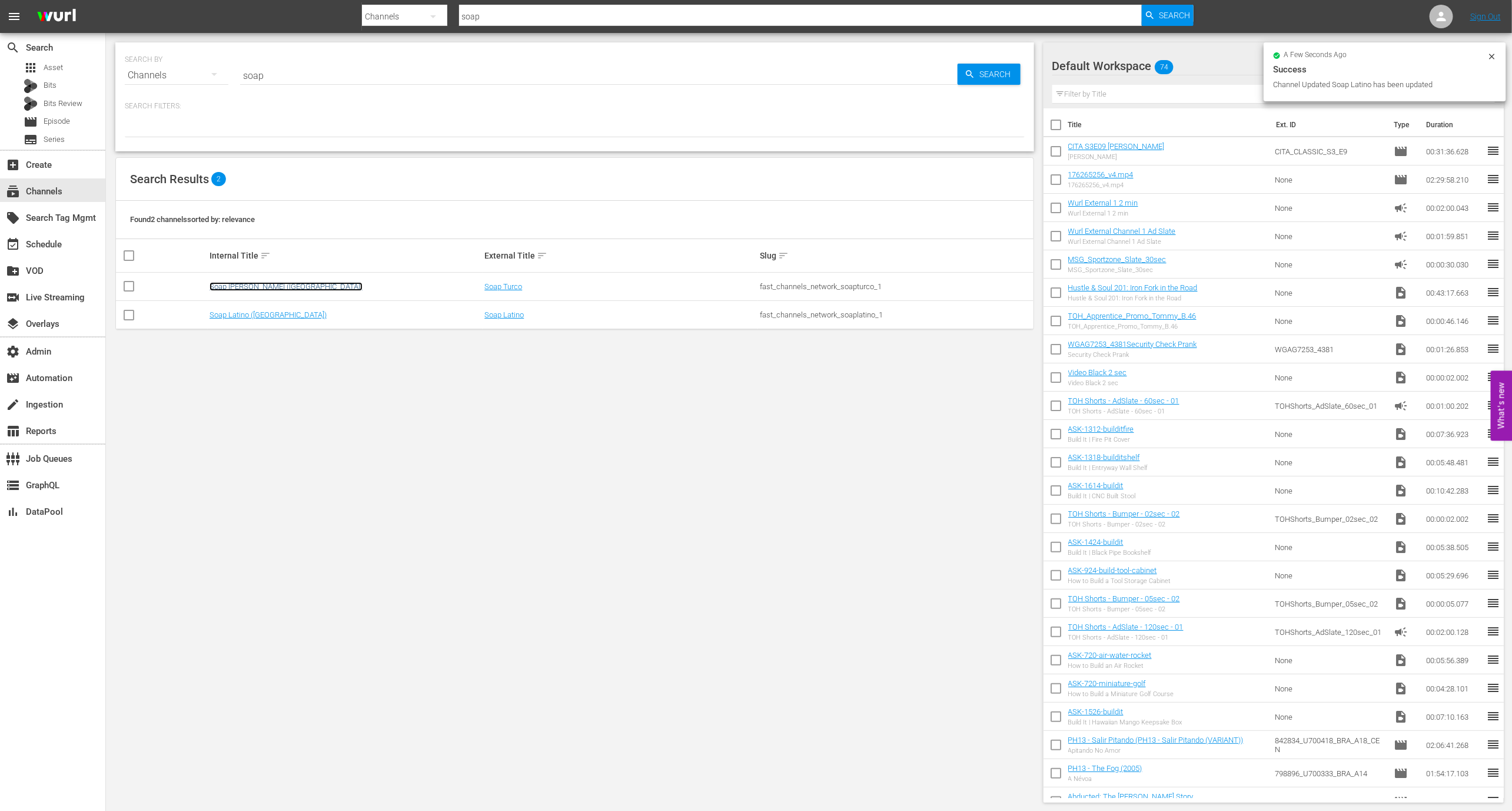
click at [260, 282] on link "Soap Turco (Italy)" at bounding box center [286, 286] width 153 height 9
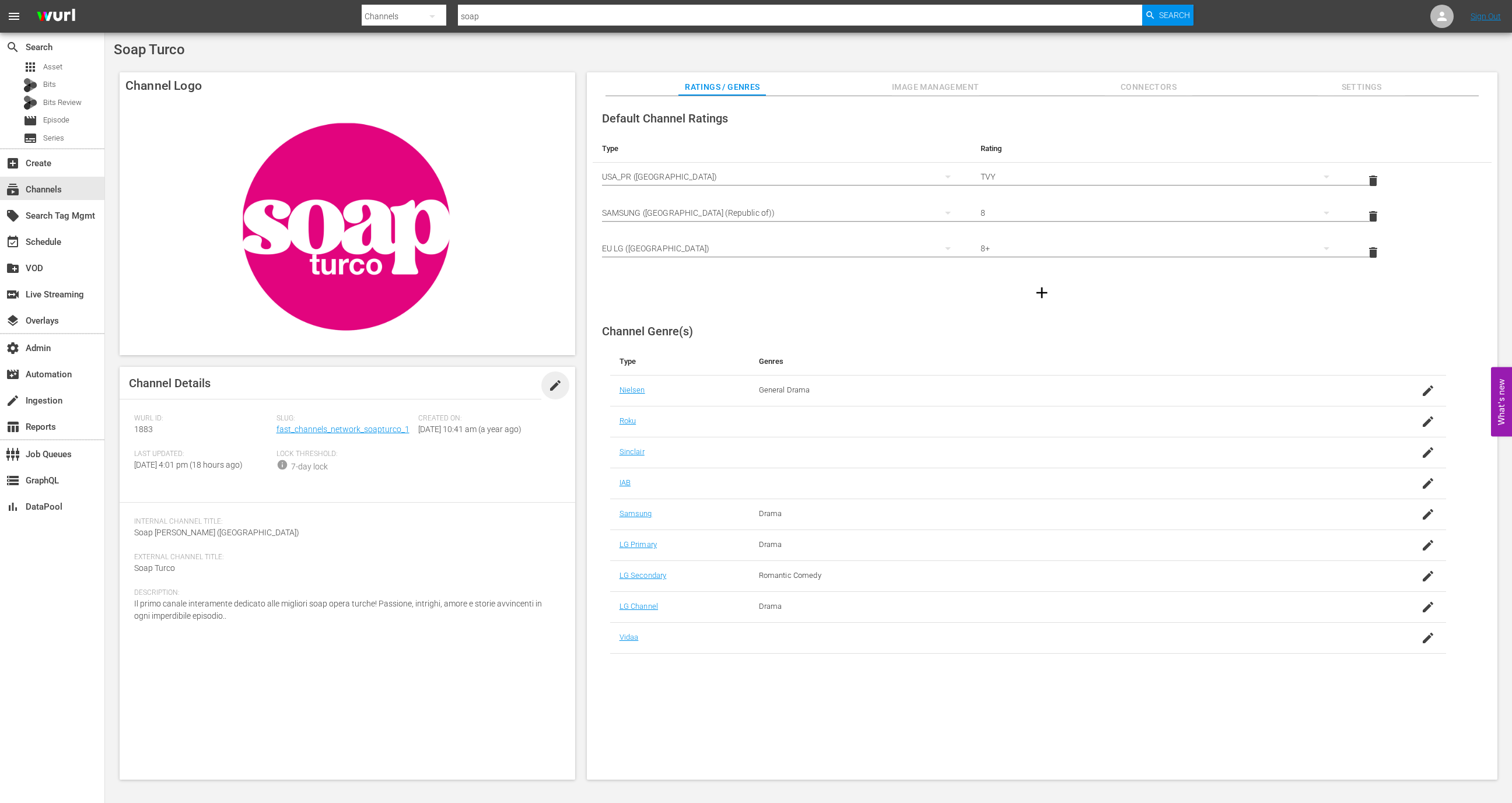
click at [553, 389] on span "edit" at bounding box center [555, 385] width 14 height 14
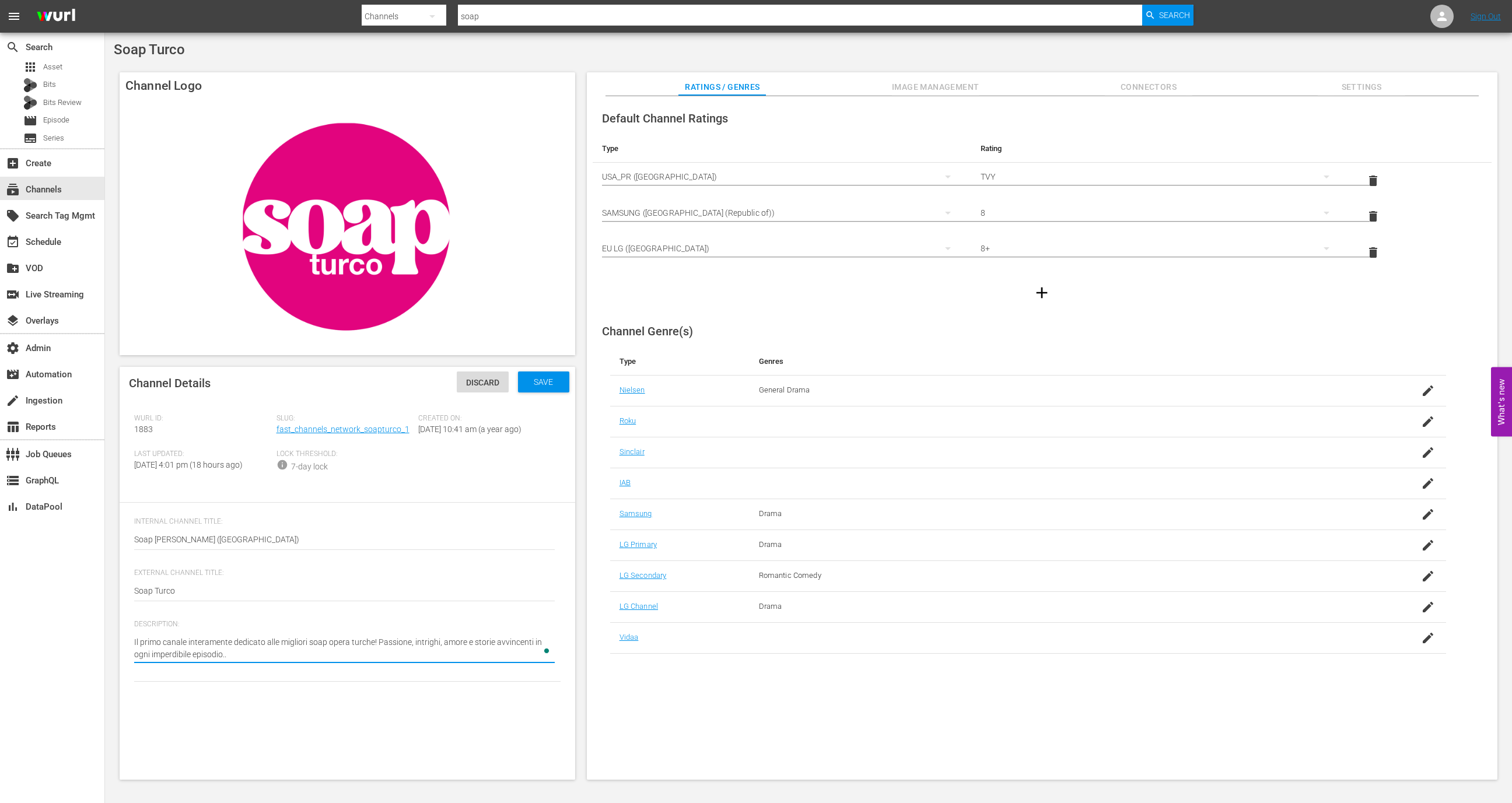
type textarea "Il primo canale interamente dedicato alle migliori soap opera turche! Passione,…"
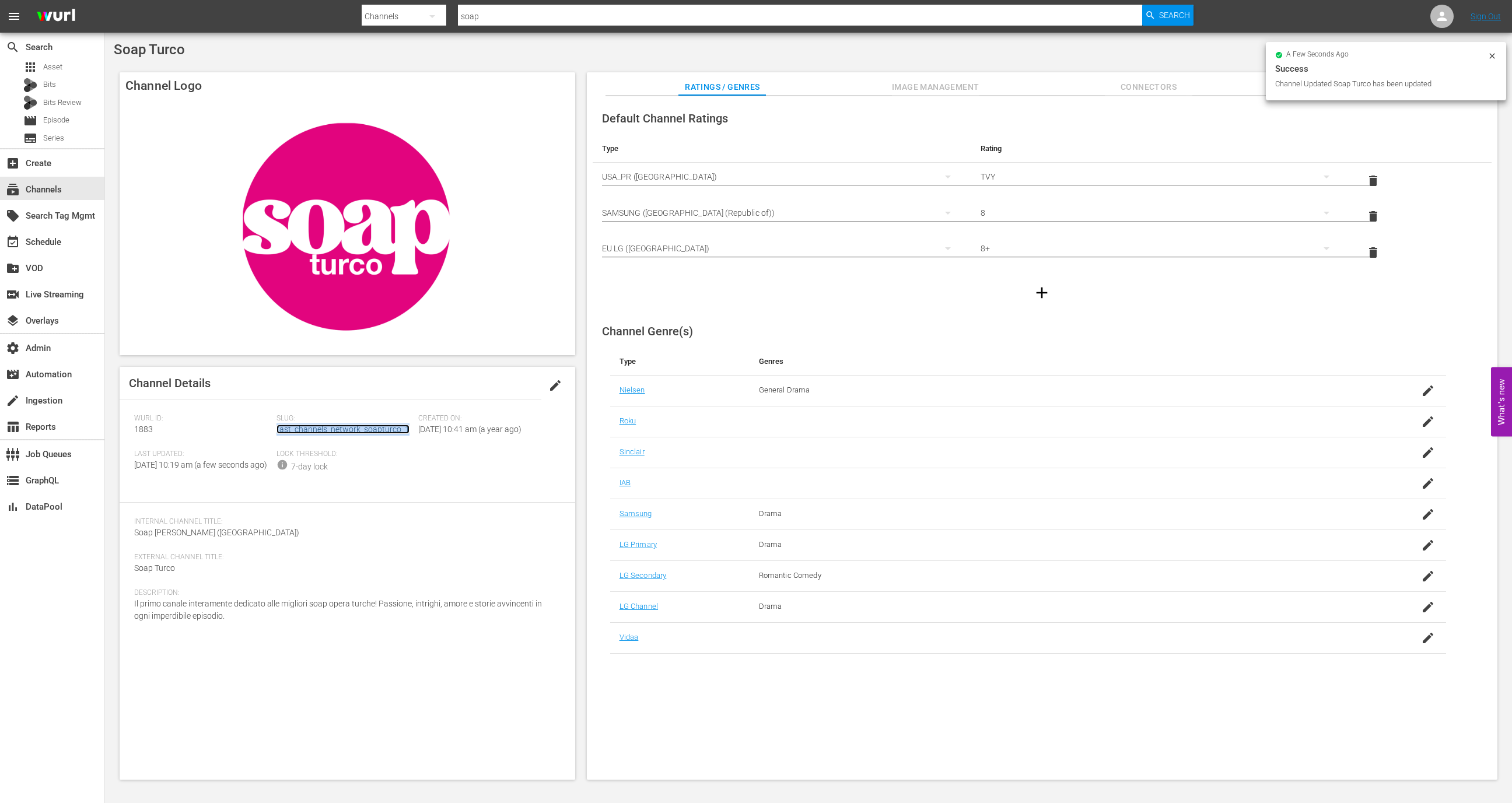
copy link "fast_channels_network_soapturco_1"
click at [62, 489] on div "storage GraphQL" at bounding box center [52, 479] width 104 height 24
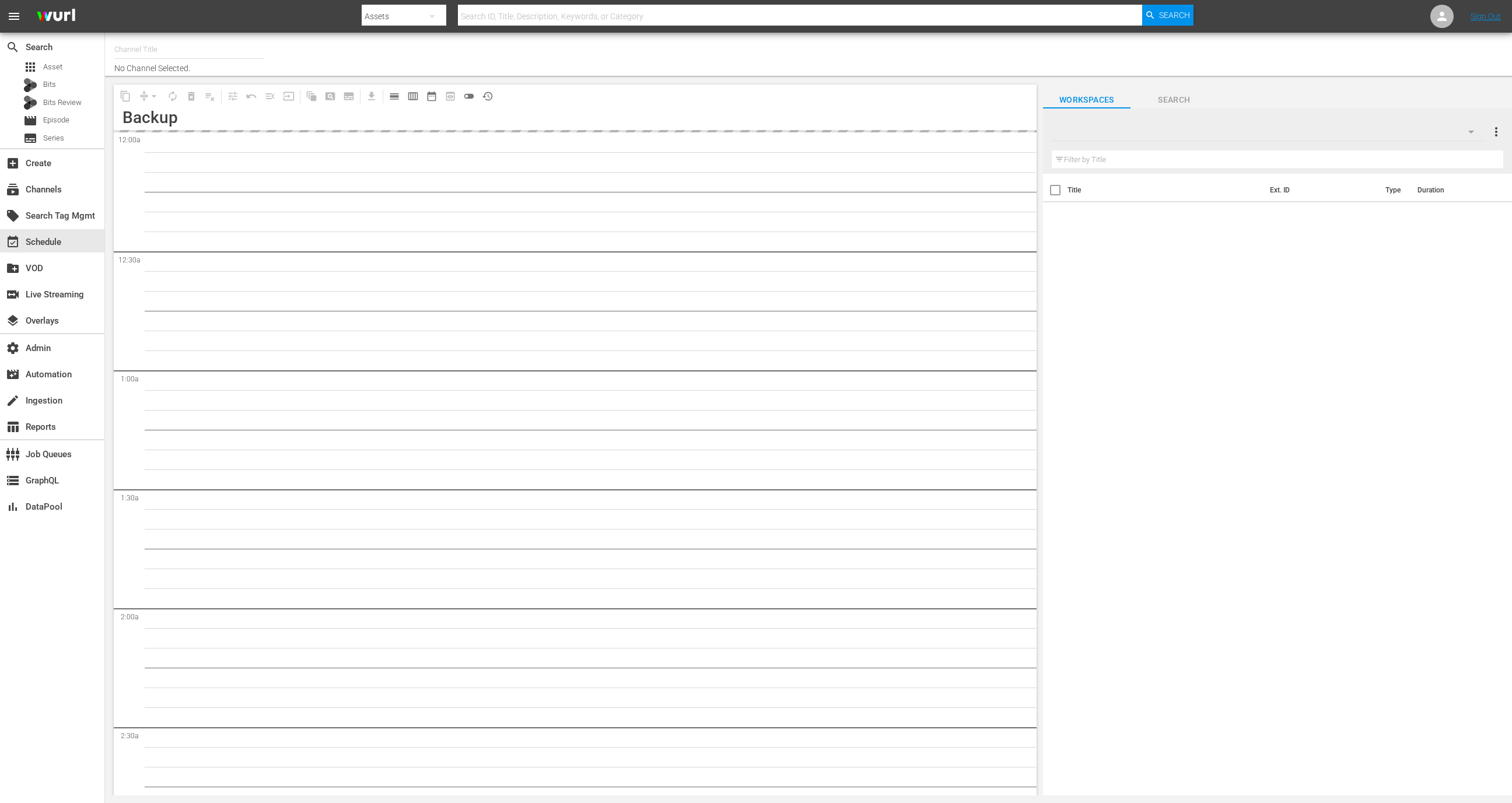
type input "GFN Soccer (2093)"
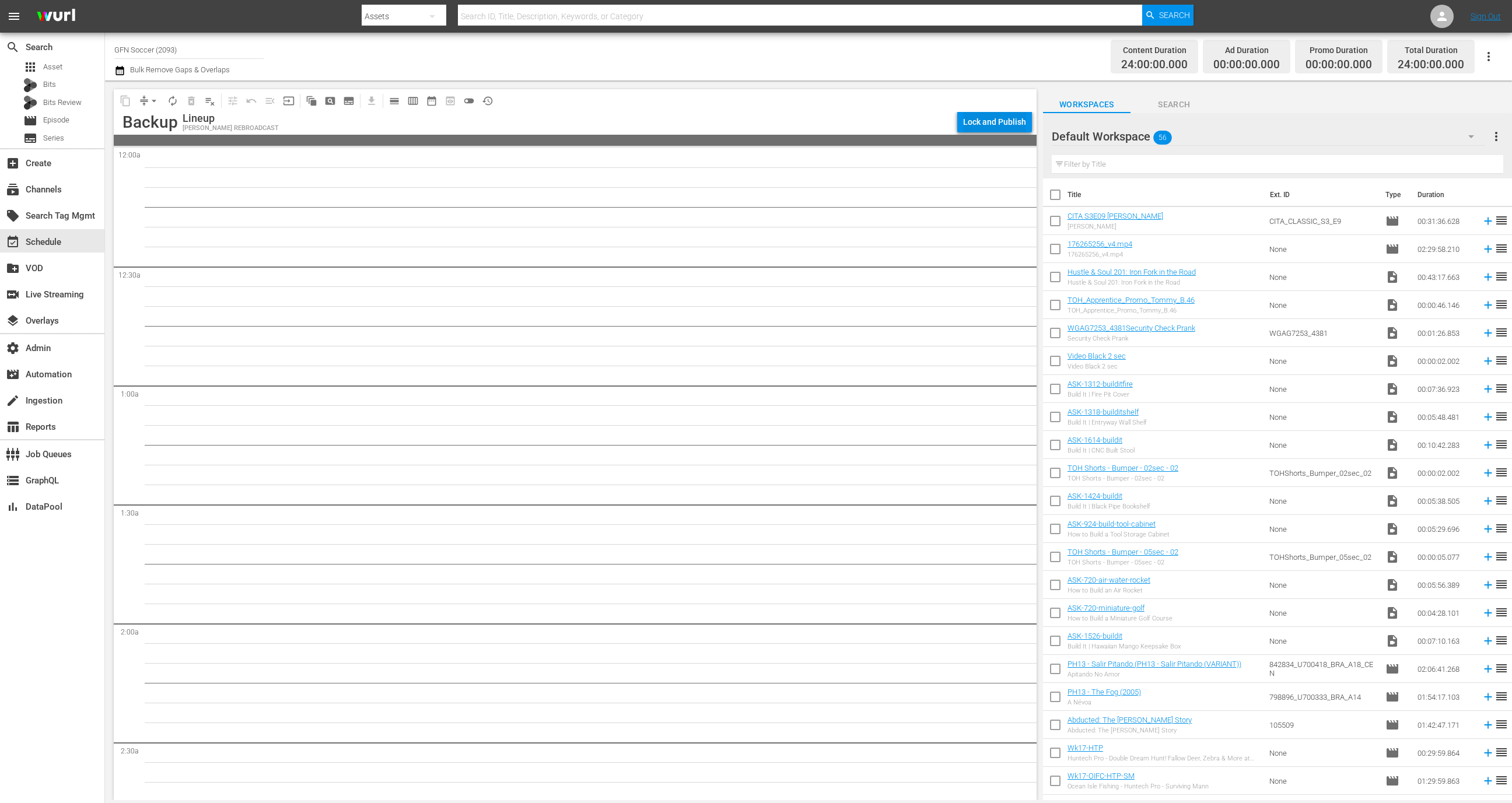
click at [1000, 128] on div "Lock and Publish" at bounding box center [995, 121] width 63 height 21
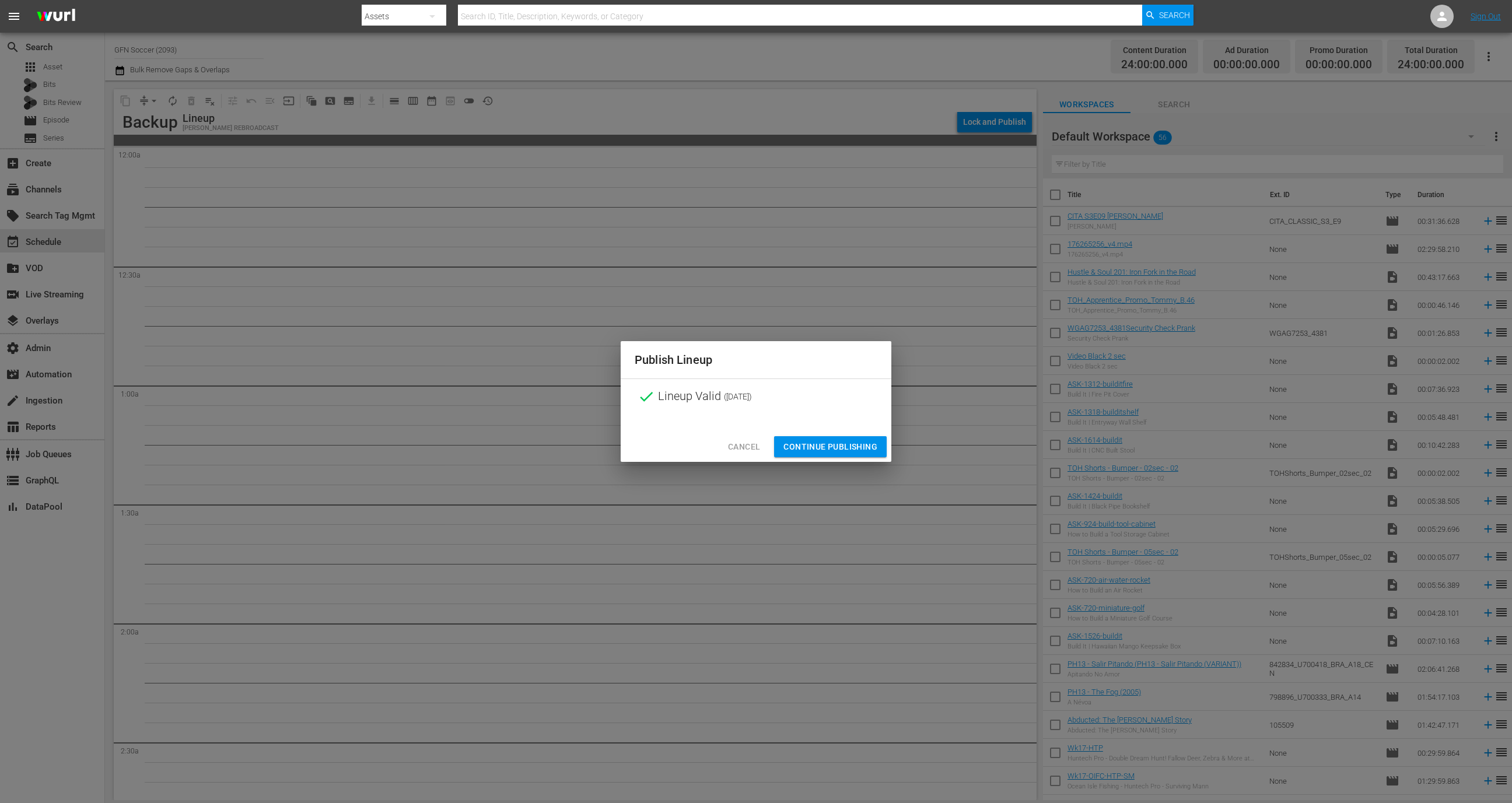
click at [842, 447] on span "Continue Publishing" at bounding box center [830, 447] width 94 height 14
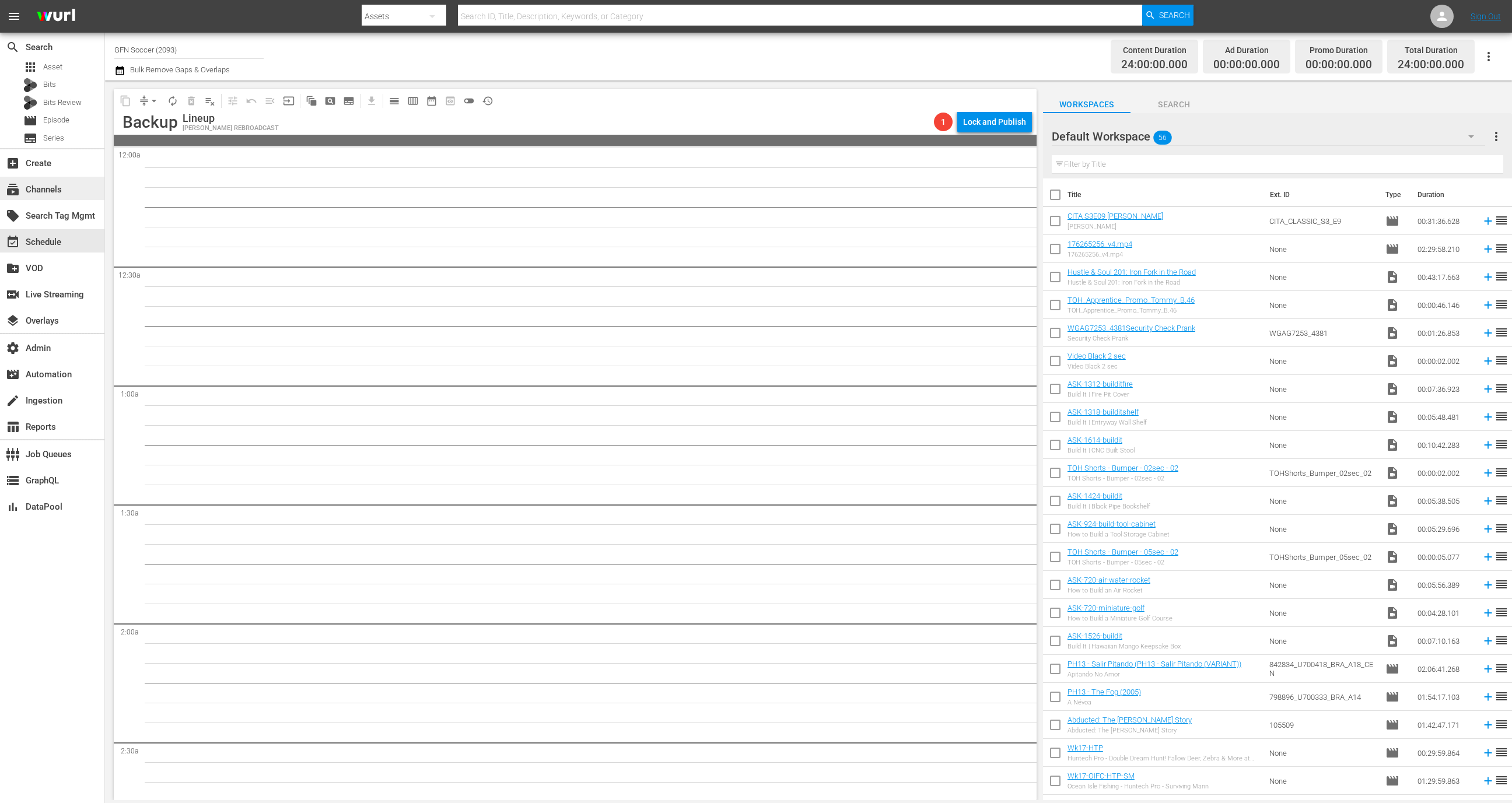
click at [62, 192] on div "subscriptions Channels" at bounding box center [32, 188] width 65 height 10
click at [73, 238] on div "event_available Schedule" at bounding box center [52, 241] width 104 height 24
click at [70, 192] on div "subscriptions Channels" at bounding box center [52, 188] width 104 height 24
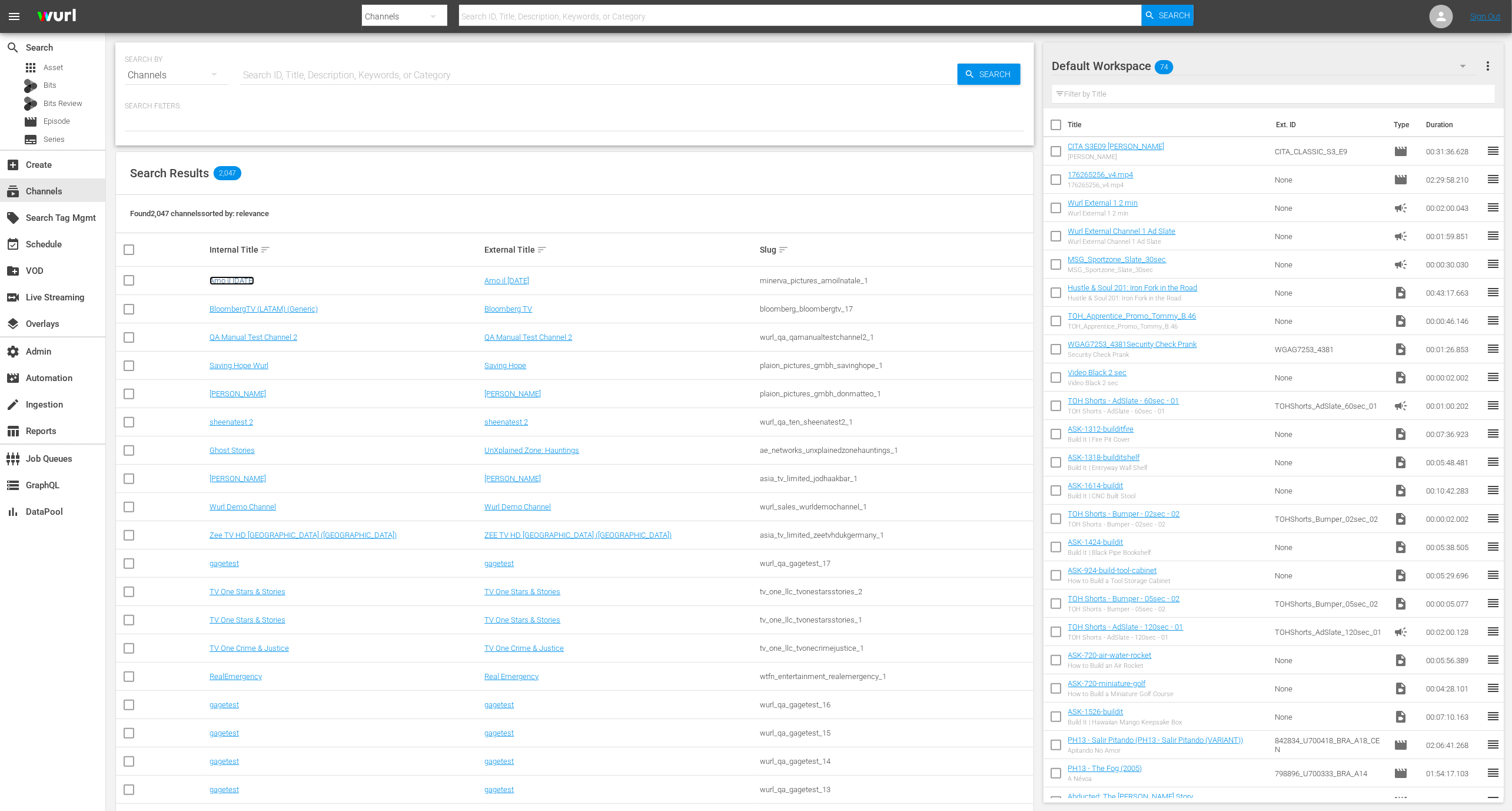
click at [233, 277] on link "Amo il Natale" at bounding box center [232, 281] width 45 height 9
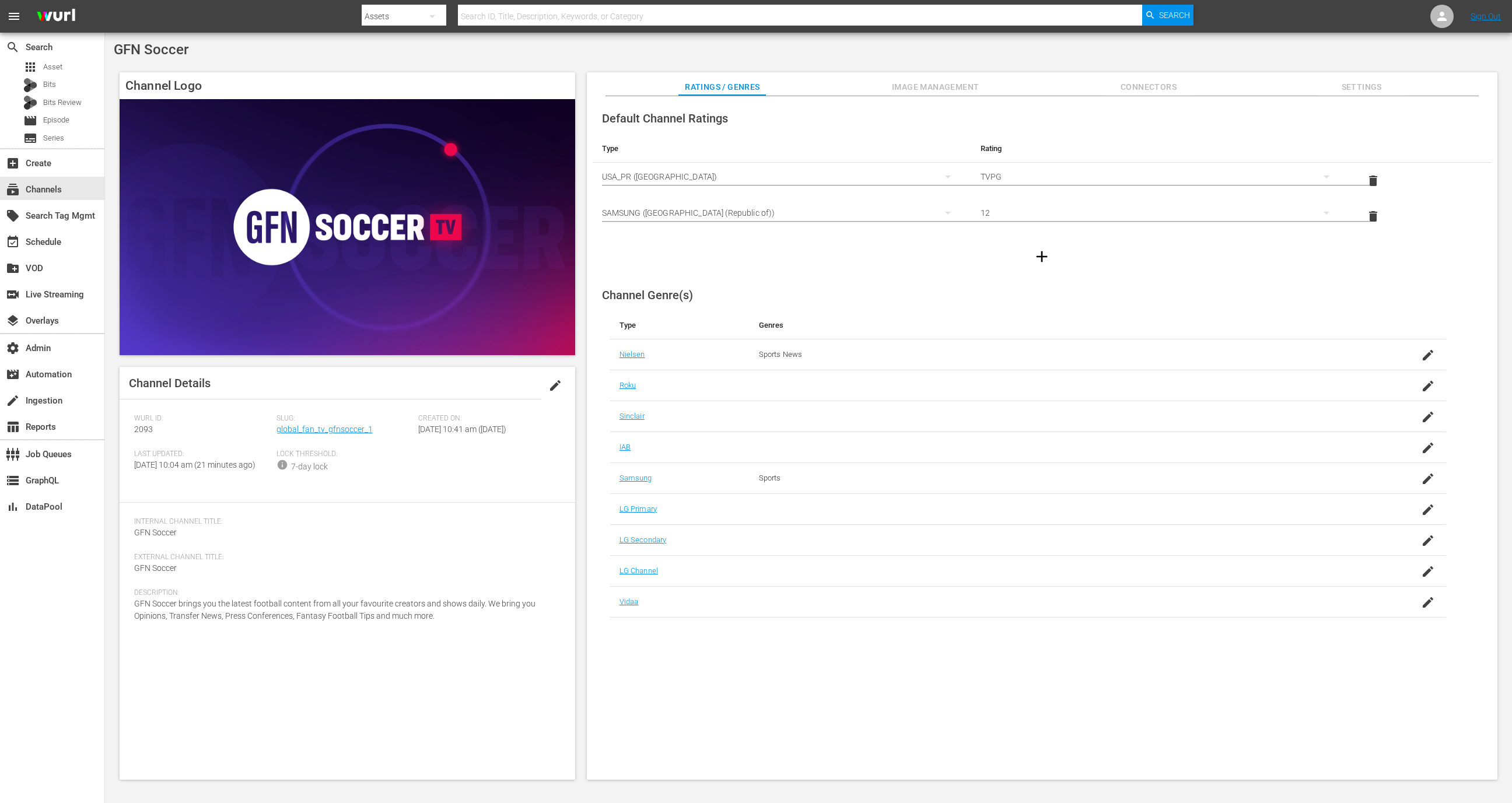
click at [986, 92] on div "Ratings / Genres Image Management Connectors Settings" at bounding box center [1042, 83] width 853 height 24
click at [957, 92] on span "Image Management" at bounding box center [936, 86] width 87 height 14
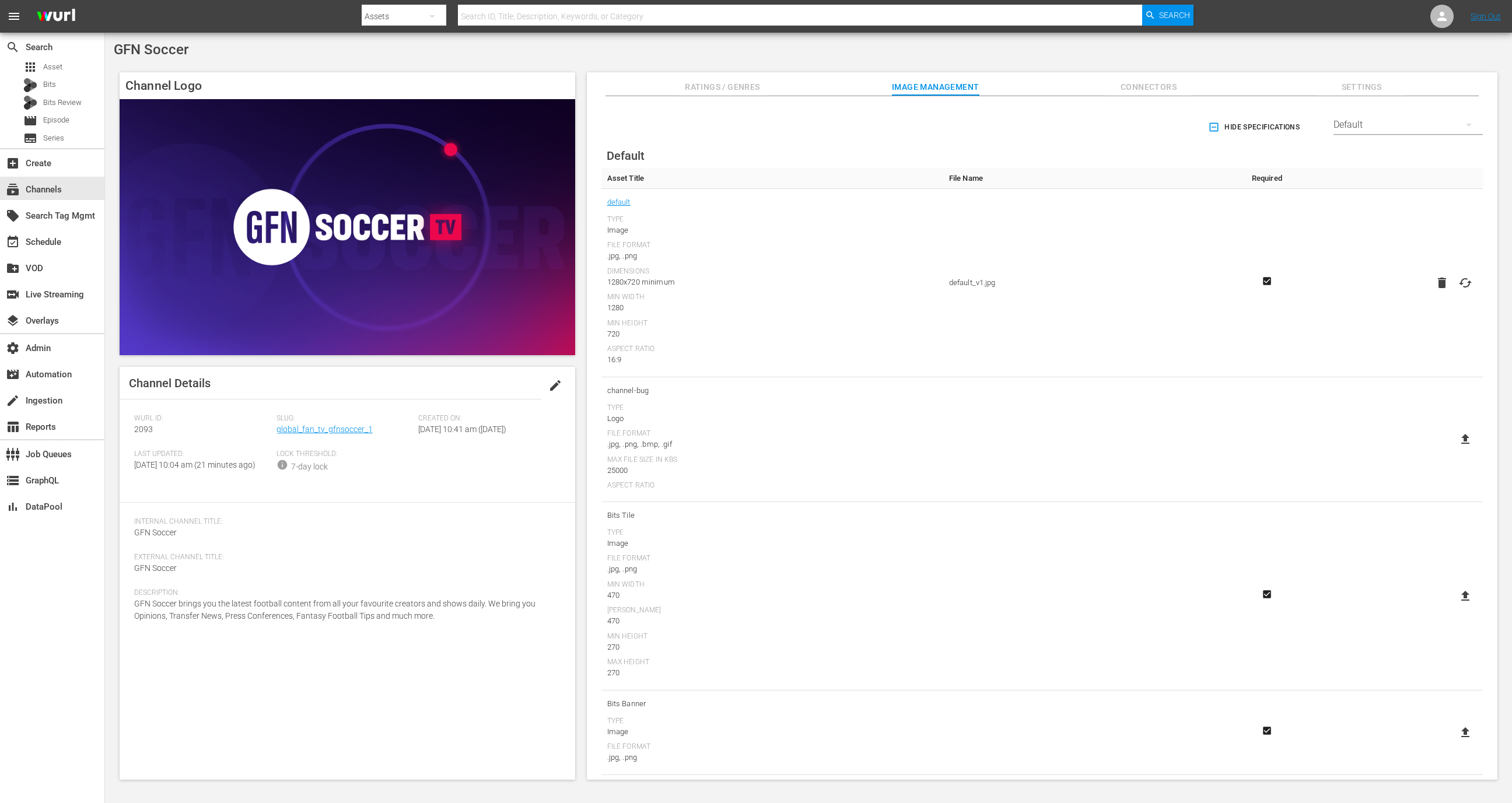
click at [1369, 70] on div "Channel Logo Channel Details edit Wurl ID: 2093 Slug: global_fan_tv_gfnsoccer_1…" at bounding box center [808, 420] width 1390 height 707
click at [1369, 82] on span "Settings" at bounding box center [1362, 86] width 87 height 14
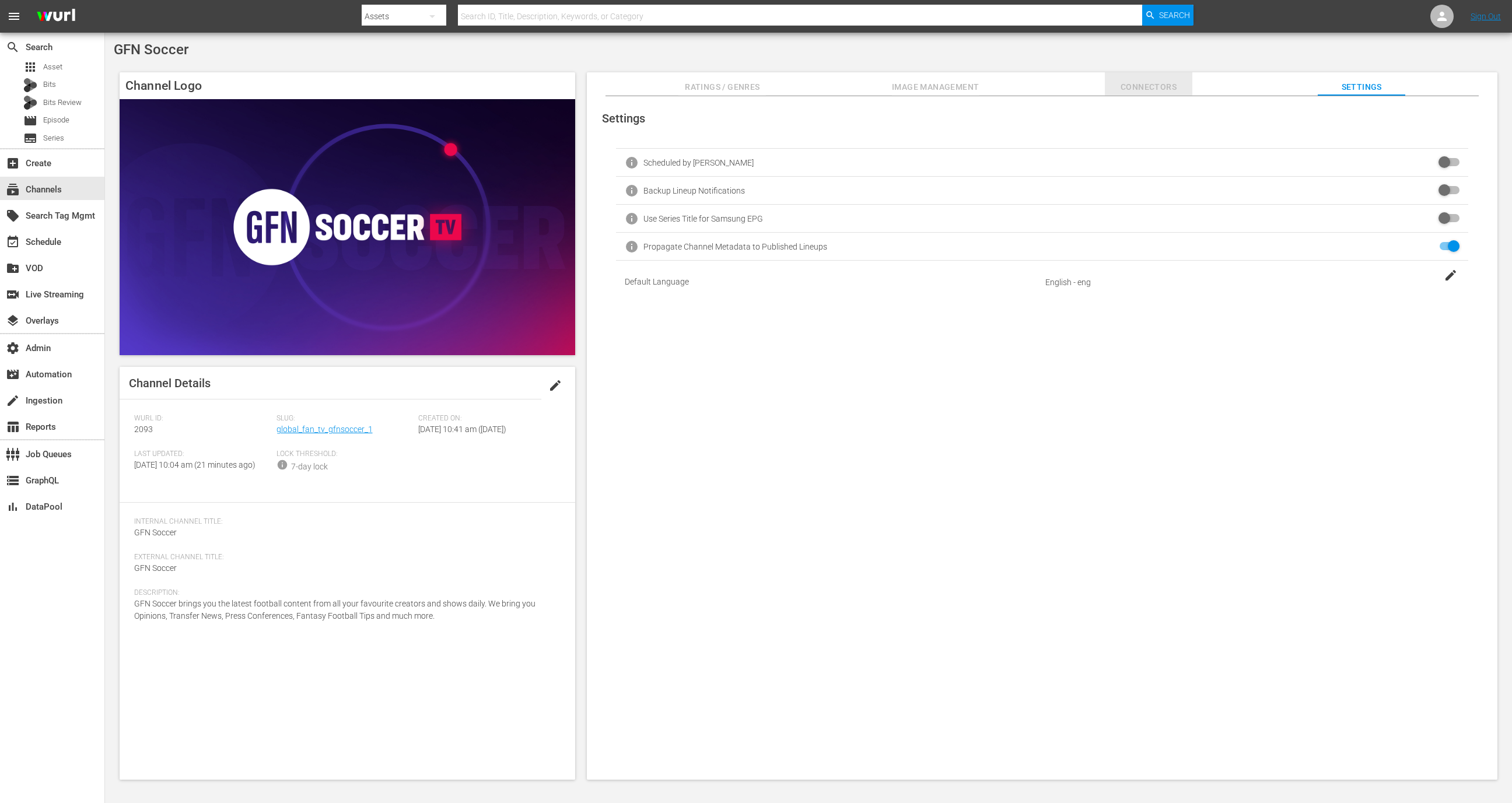
click at [1147, 79] on button "Connectors" at bounding box center [1149, 83] width 87 height 24
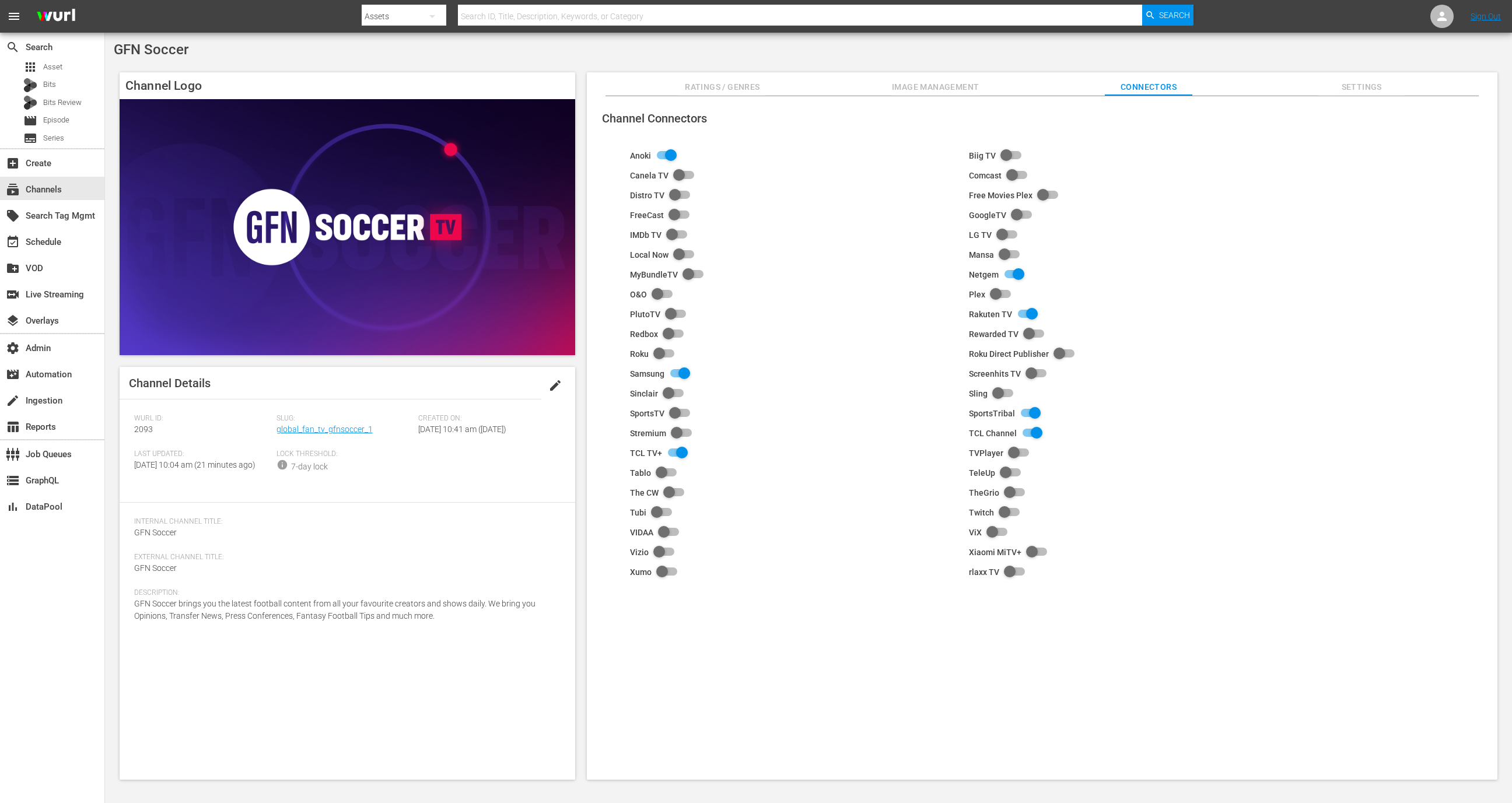
click at [680, 374] on input "checkbox" at bounding box center [677, 374] width 26 height 14
checkbox input "false"
click at [81, 236] on div "event_available Schedule" at bounding box center [52, 241] width 104 height 24
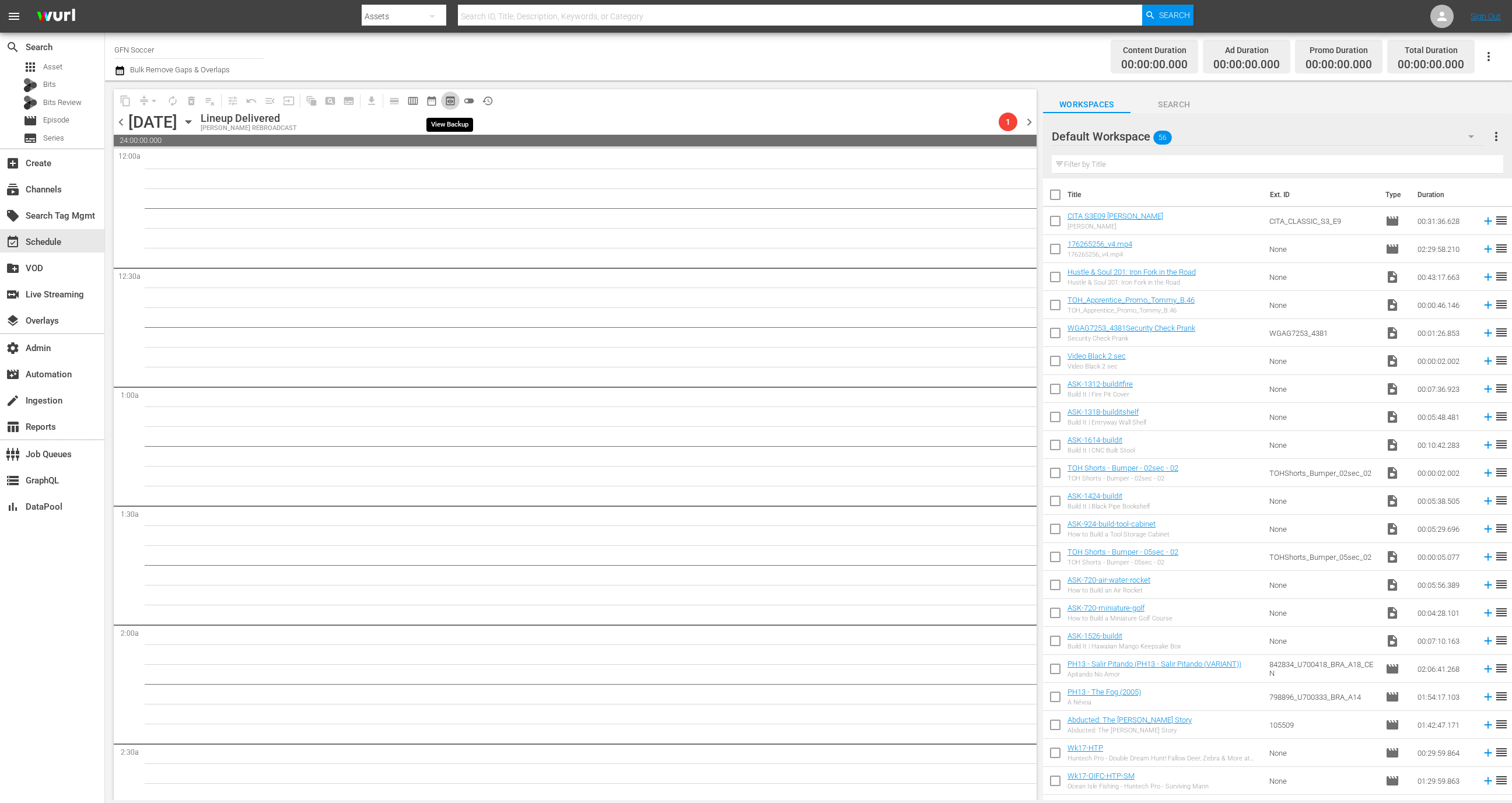
click at [455, 100] on span "preview_outlined" at bounding box center [451, 100] width 11 height 11
click at [991, 122] on div "Lock and Publish" at bounding box center [995, 121] width 63 height 21
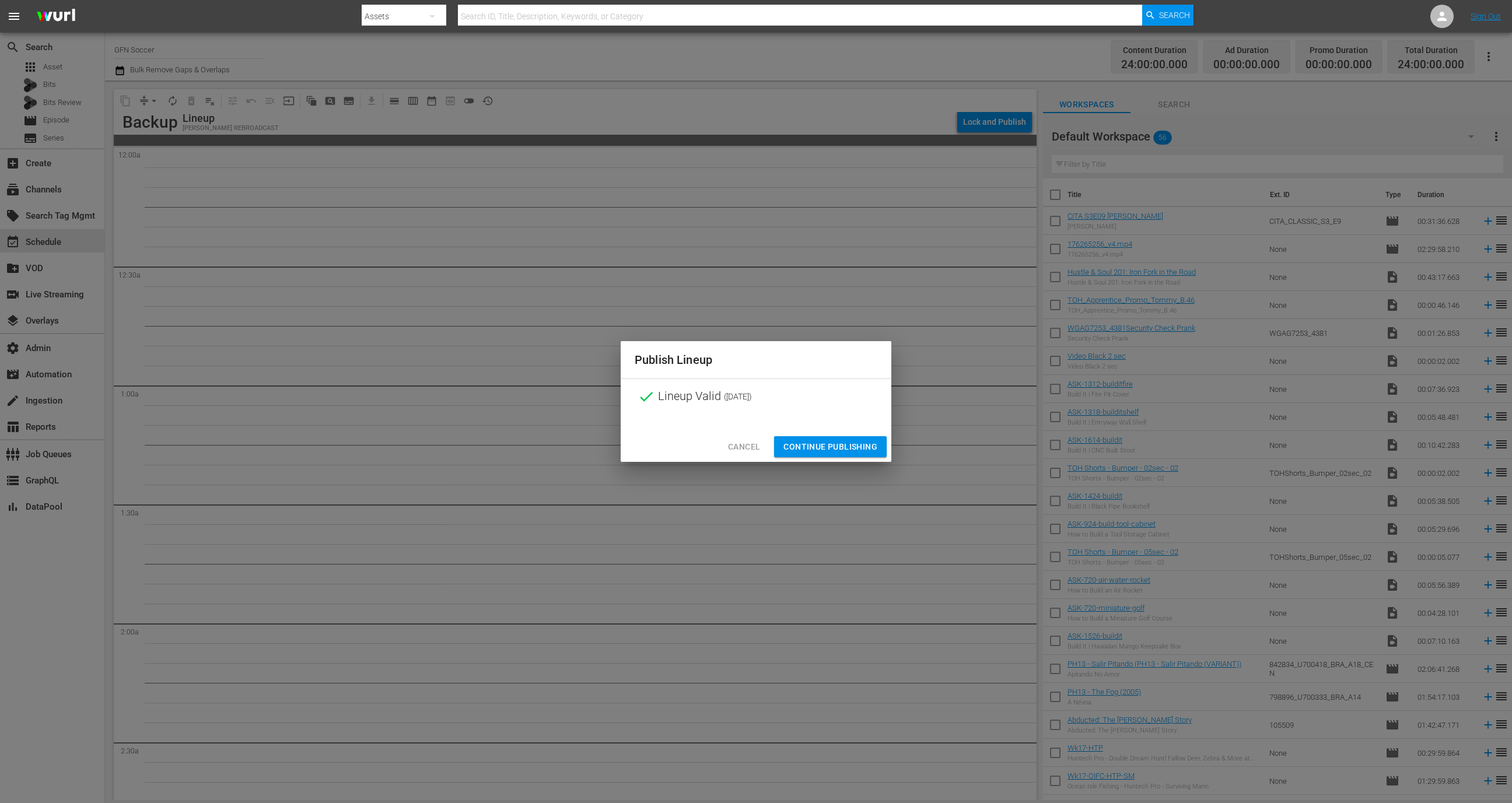
click at [857, 443] on span "Continue Publishing" at bounding box center [830, 447] width 94 height 14
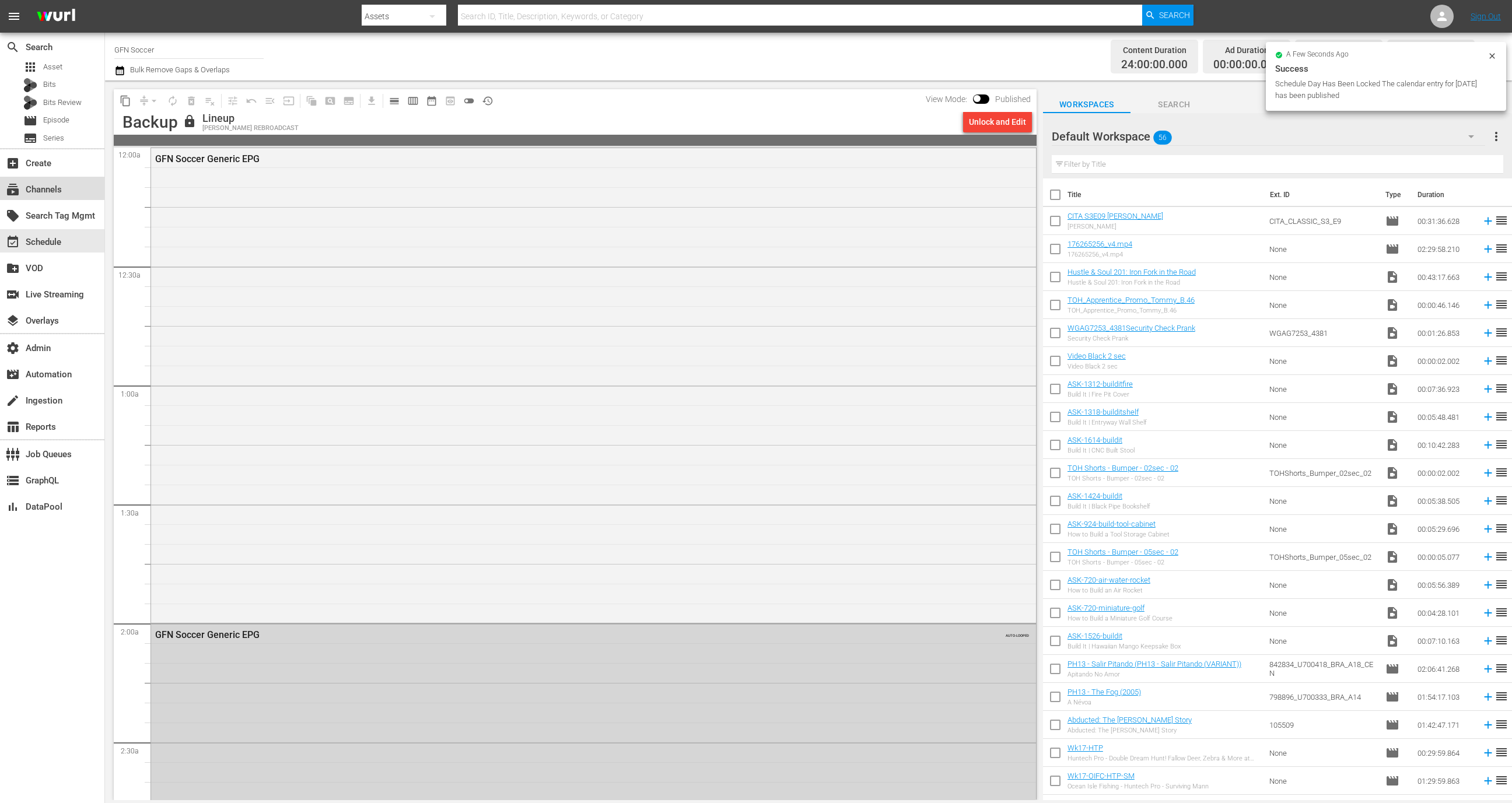
click at [80, 183] on div "subscriptions Channels" at bounding box center [52, 188] width 104 height 24
click at [57, 196] on div "subscriptions Channels" at bounding box center [52, 188] width 104 height 24
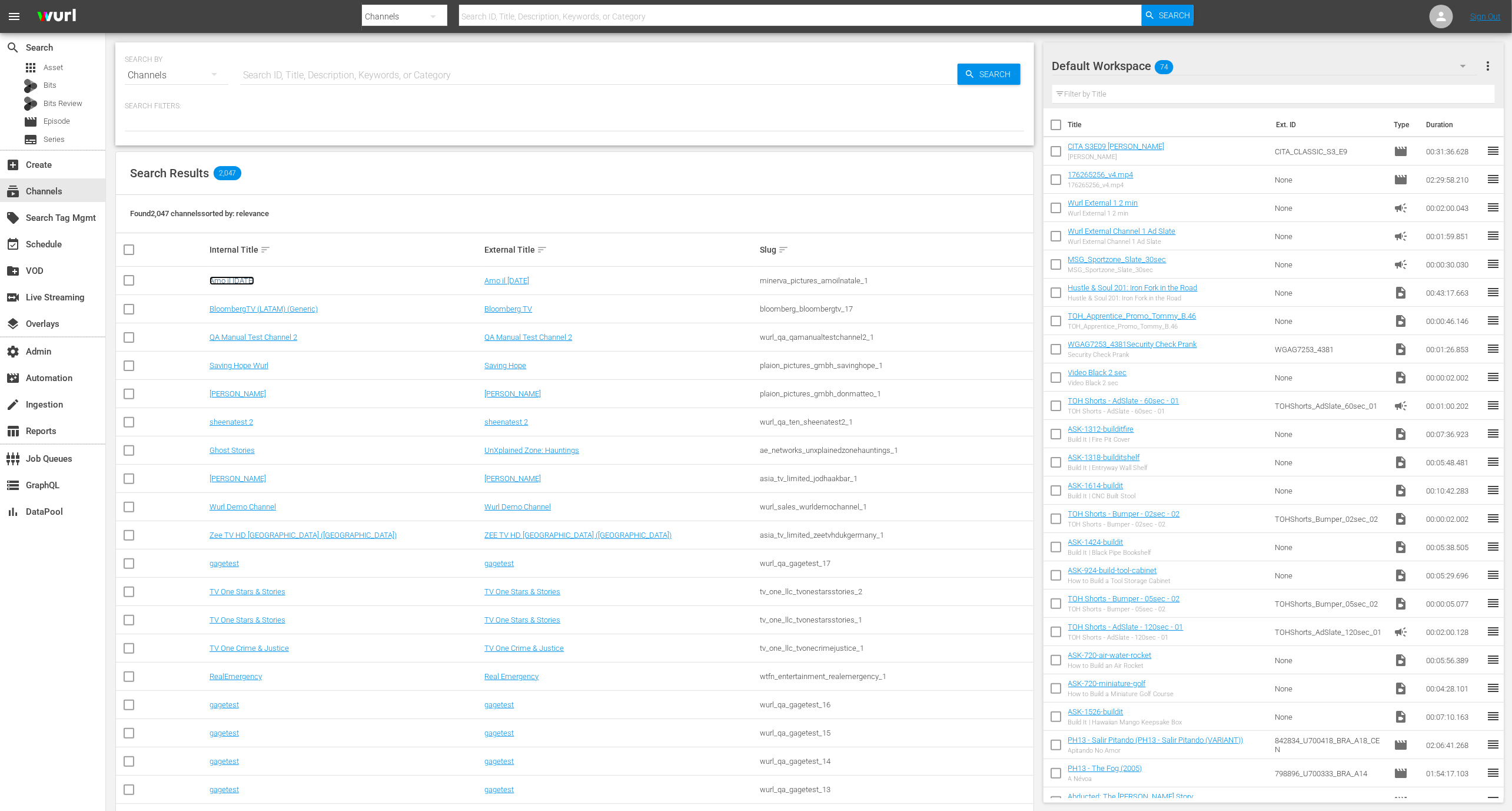
click at [250, 277] on link "Amo il [DATE]" at bounding box center [232, 281] width 45 height 9
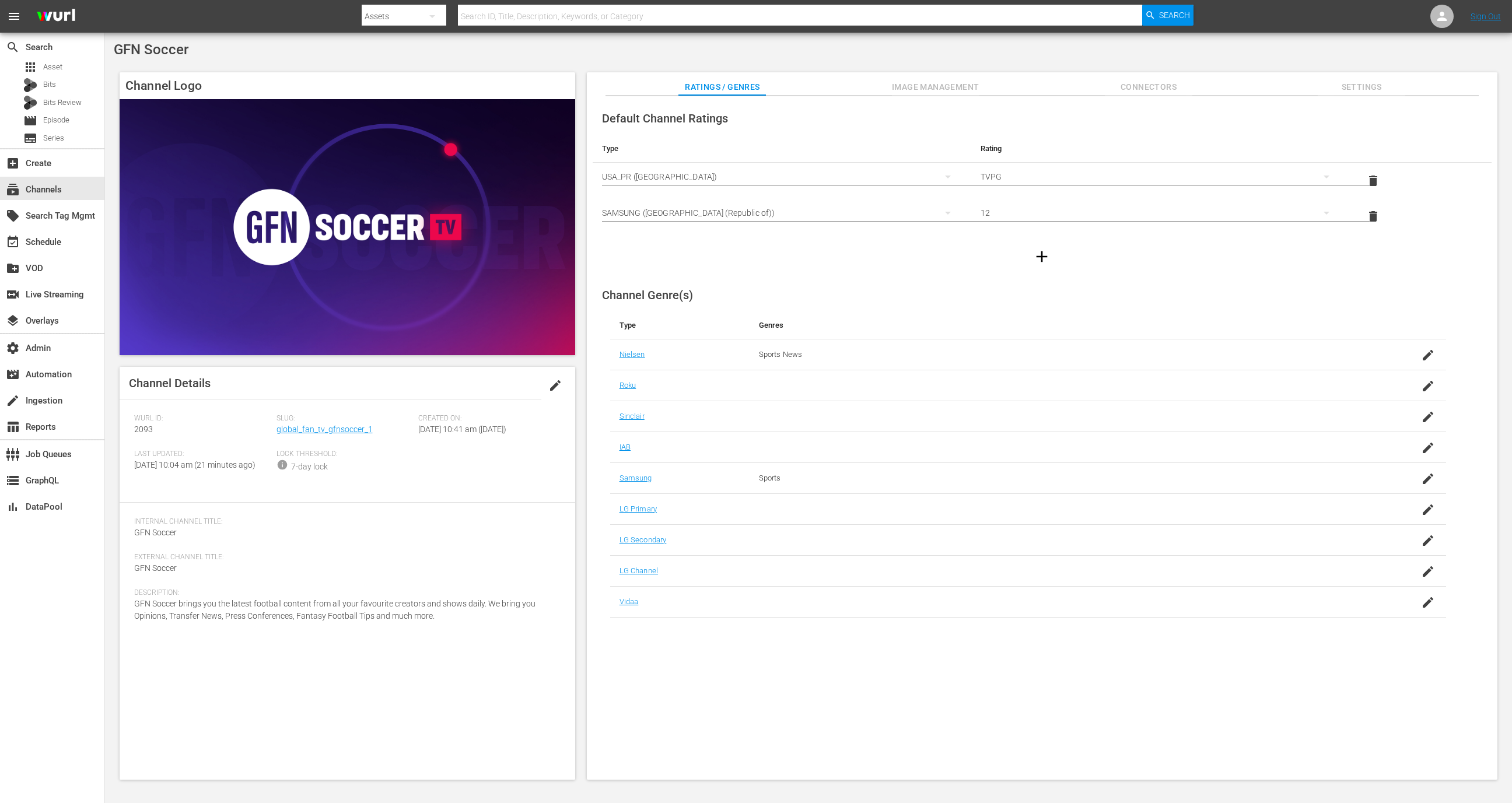
click at [1121, 84] on span "Connectors" at bounding box center [1149, 86] width 87 height 14
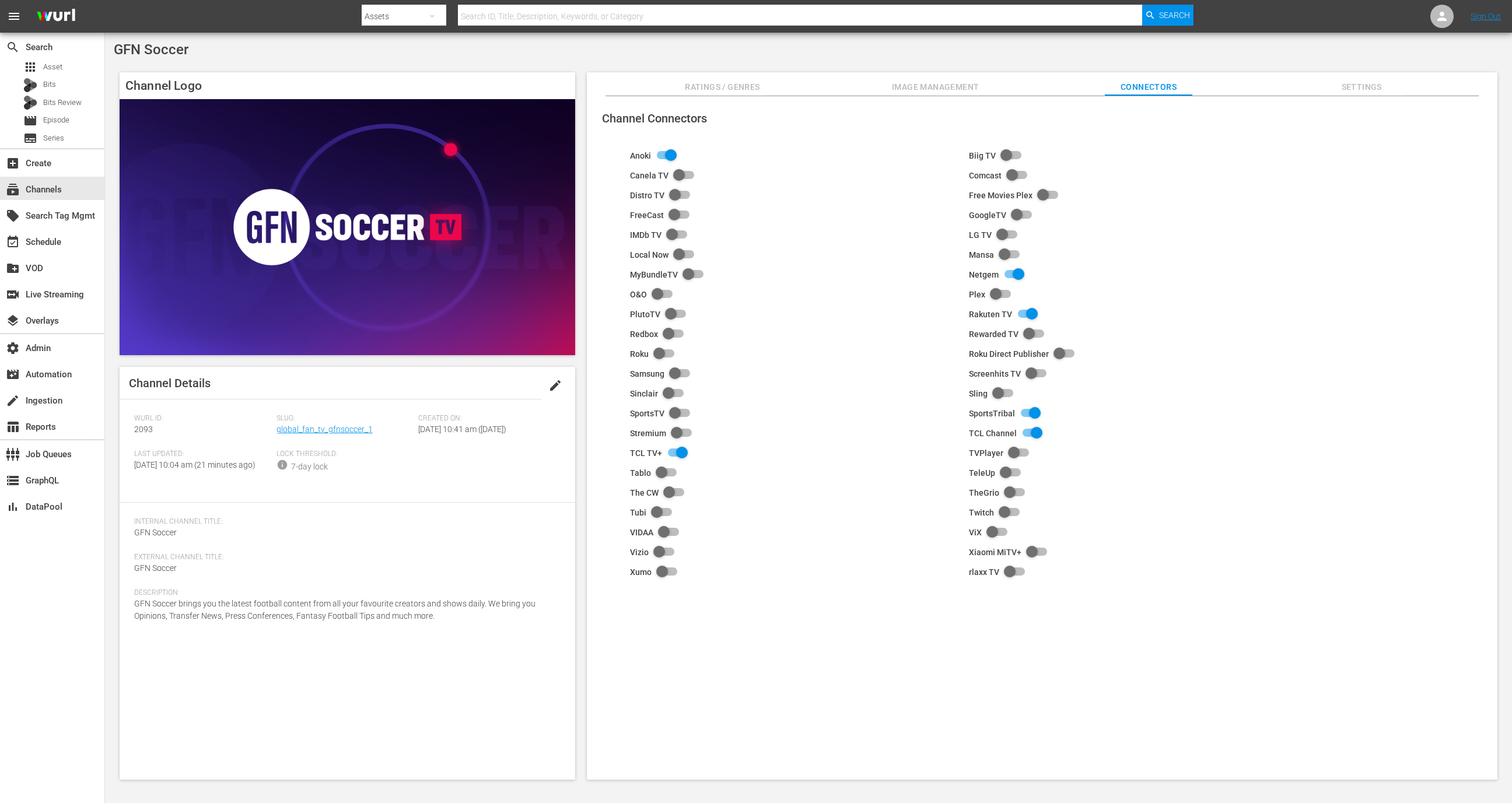
click at [964, 82] on span "Image Management" at bounding box center [936, 86] width 87 height 14
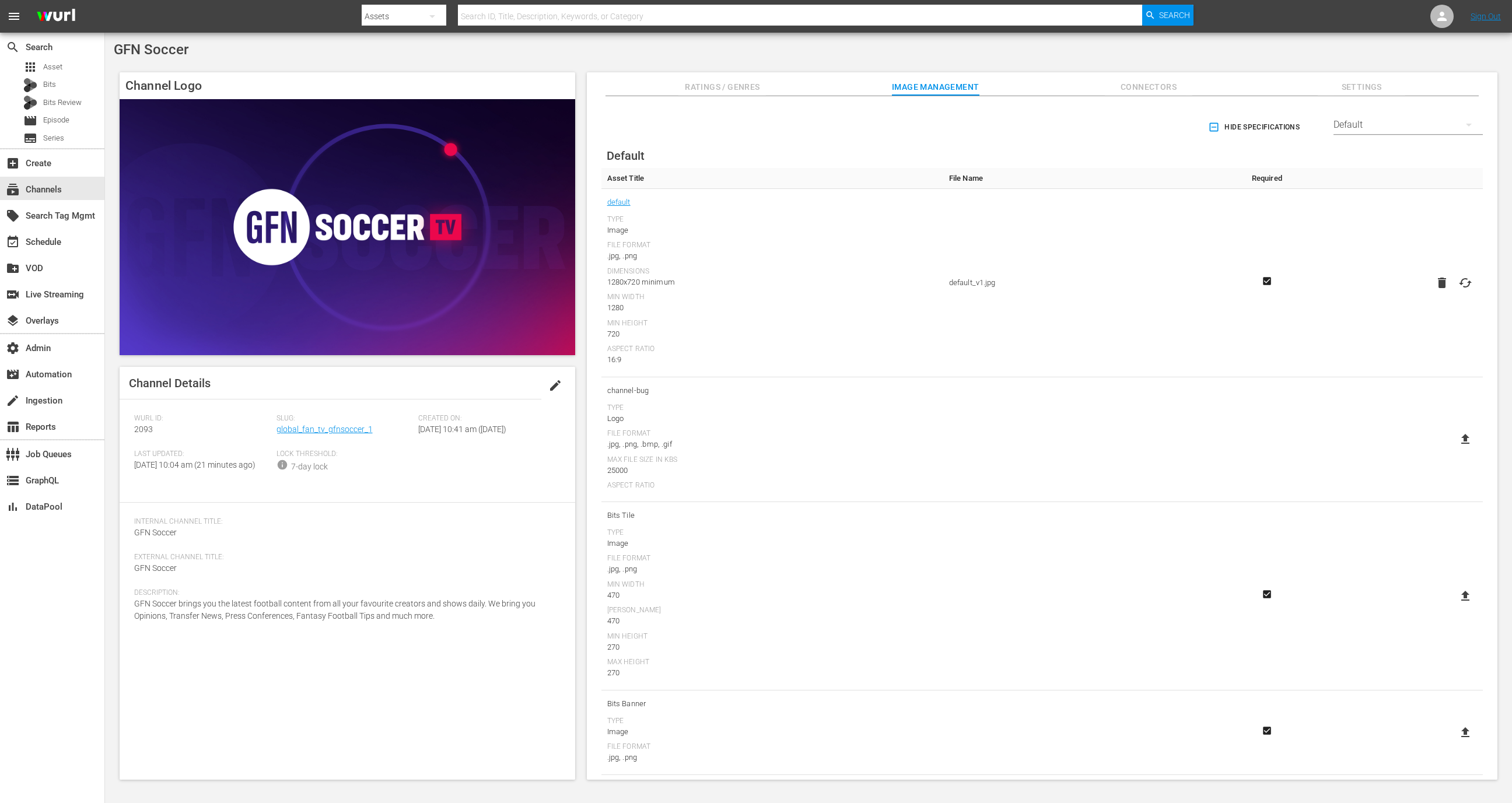
click at [1391, 71] on div "Channel Logo Channel Details edit [PERSON_NAME] ID: 2093 Slug: global_fan_tv_gf…" at bounding box center [808, 420] width 1390 height 707
click at [1164, 76] on button "Connectors" at bounding box center [1149, 83] width 87 height 24
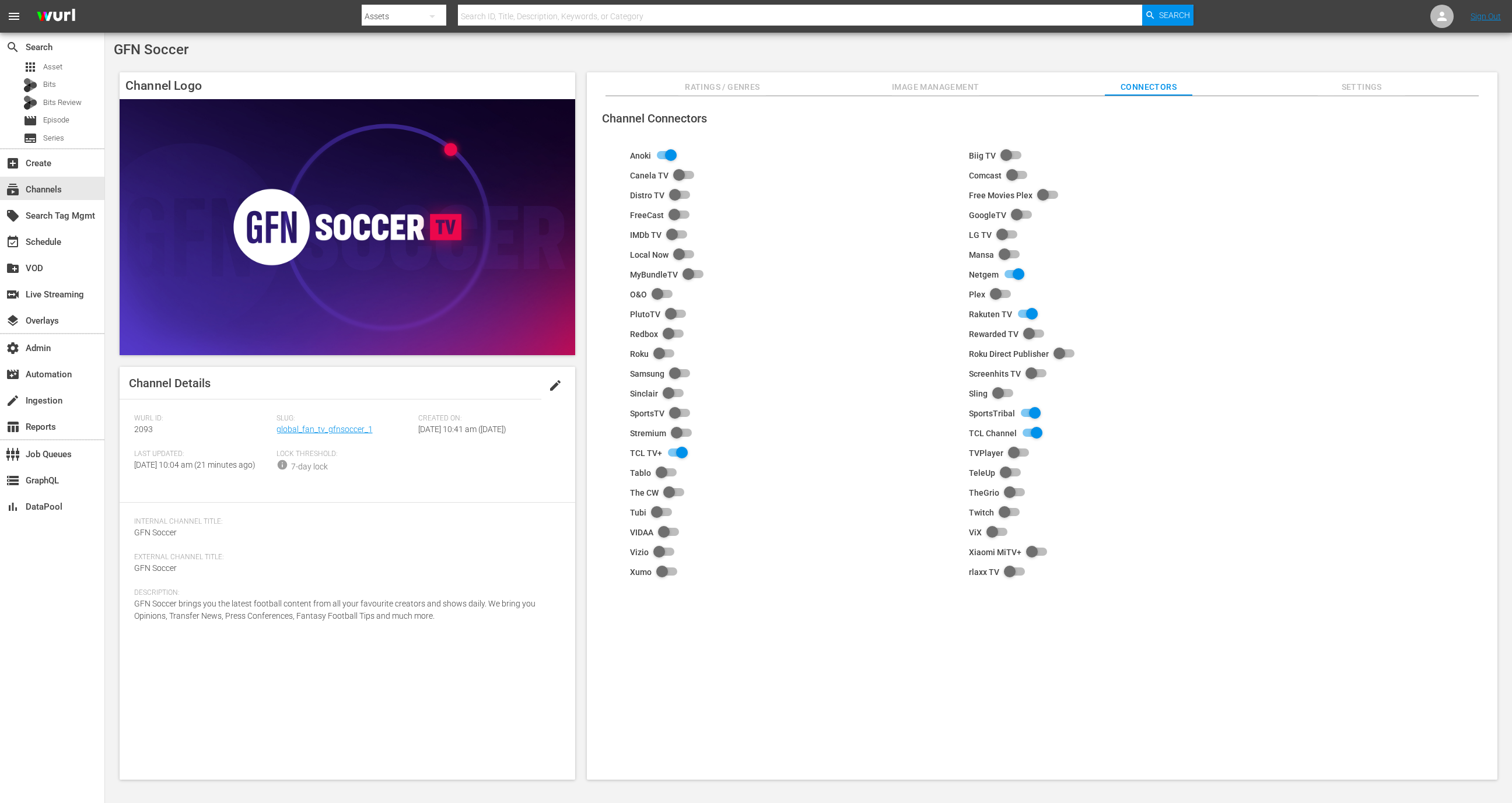
click at [680, 372] on input "checkbox" at bounding box center [677, 374] width 26 height 14
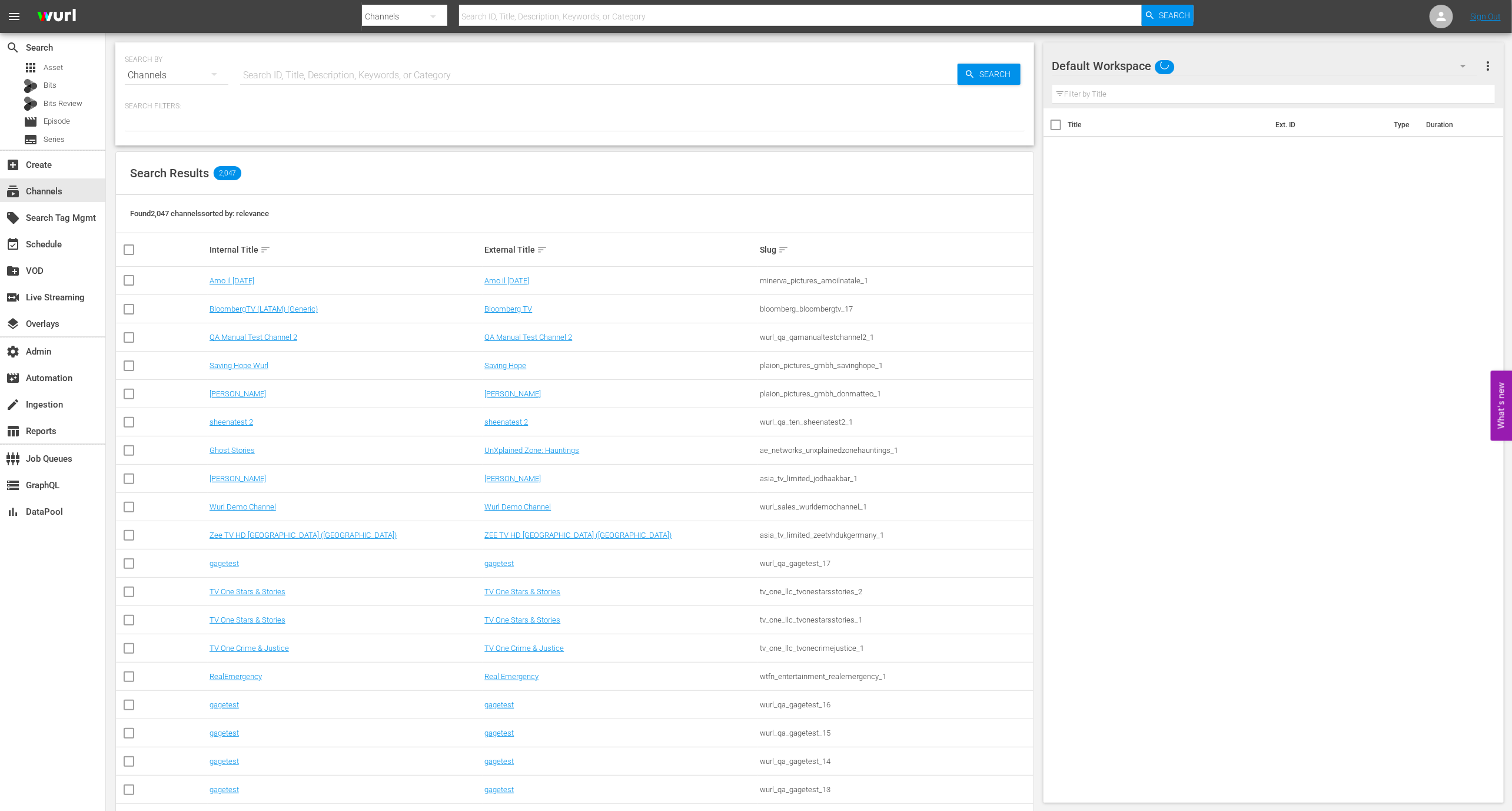
click at [277, 74] on input "text" at bounding box center [599, 76] width 718 height 29
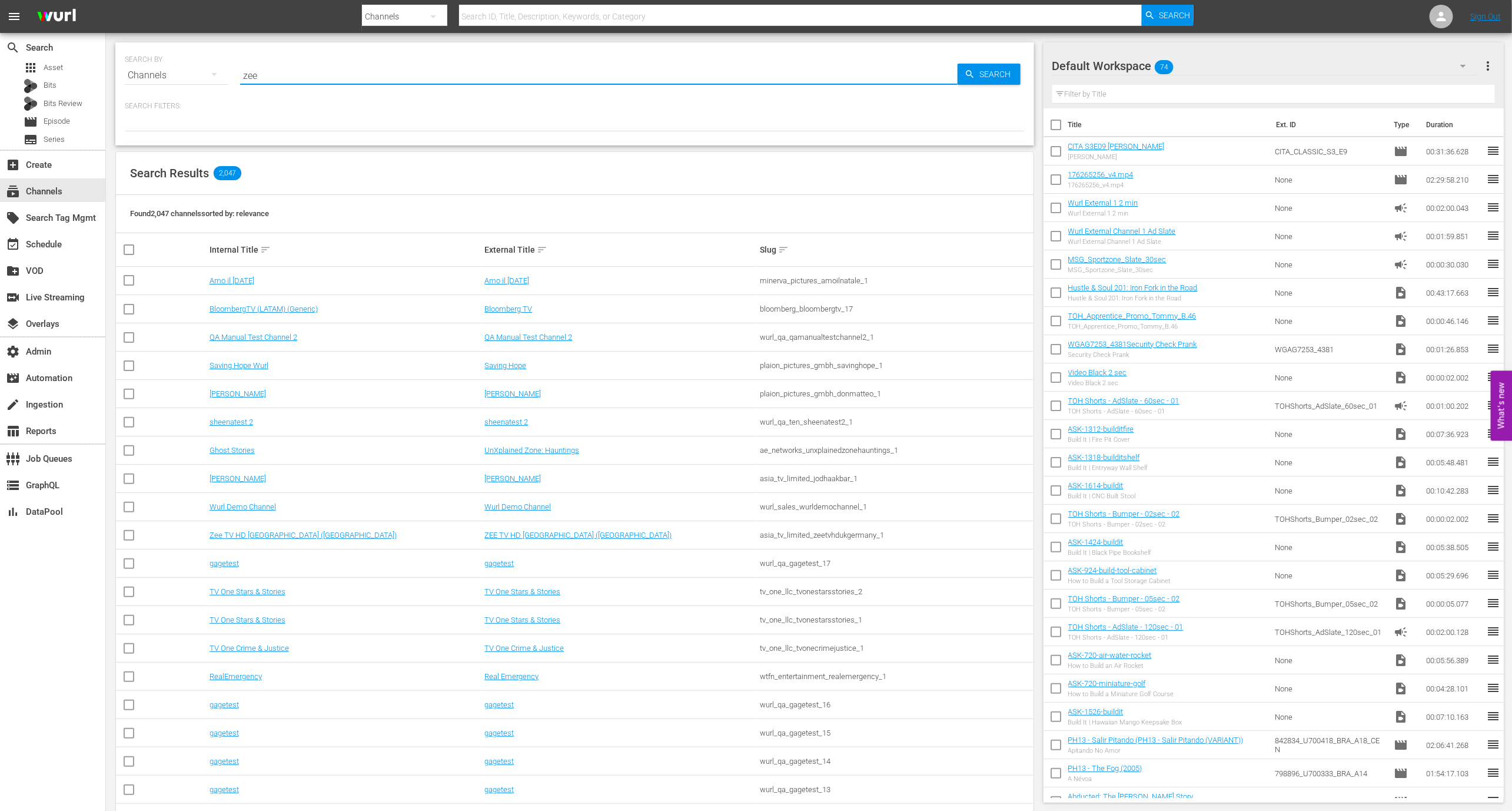
type input "zee"
